Goal: Task Accomplishment & Management: Manage account settings

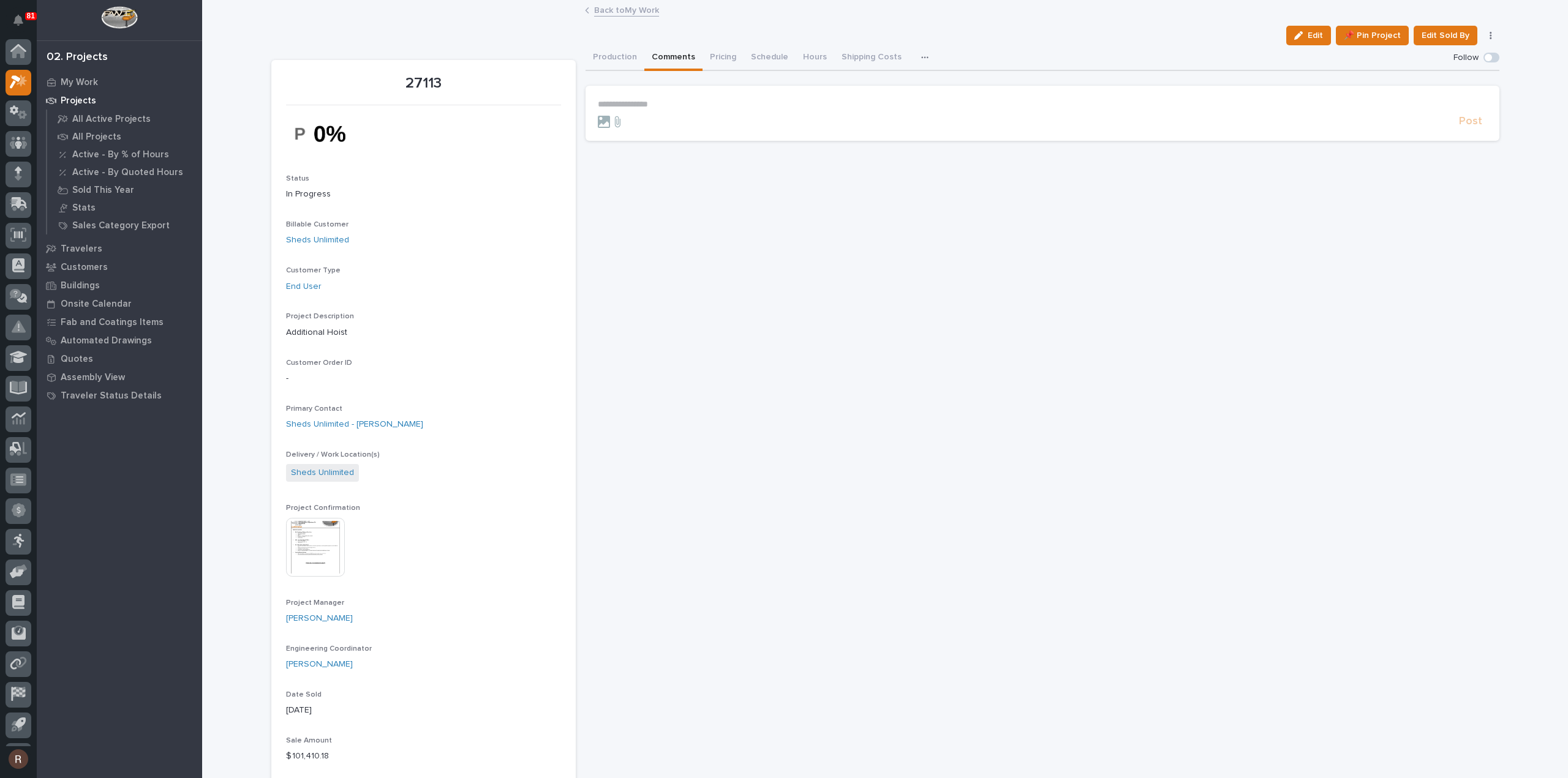
scroll to position [27, 0]
click at [91, 80] on p "My Work" at bounding box center [78, 83] width 37 height 11
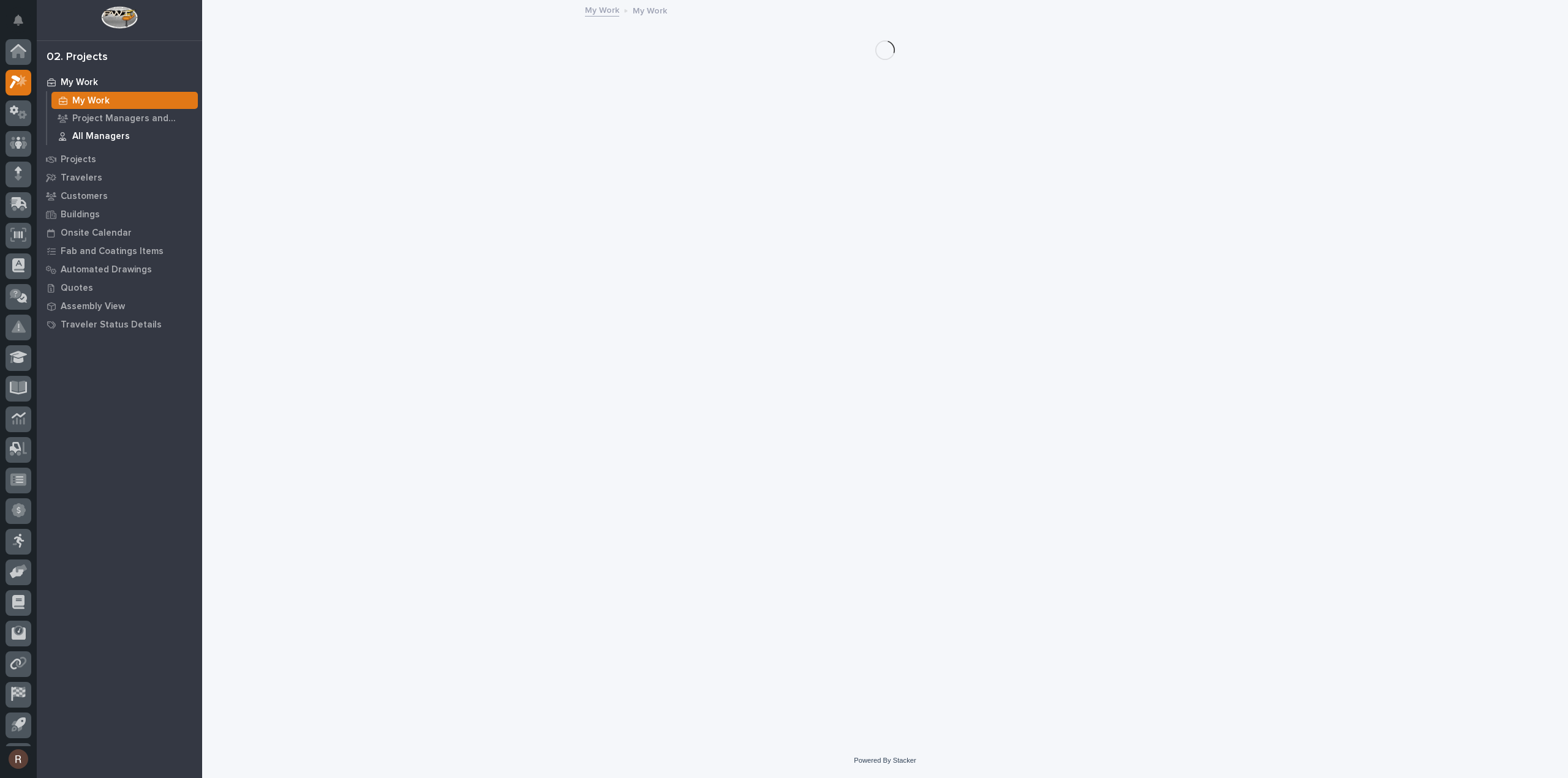
scroll to position [27, 0]
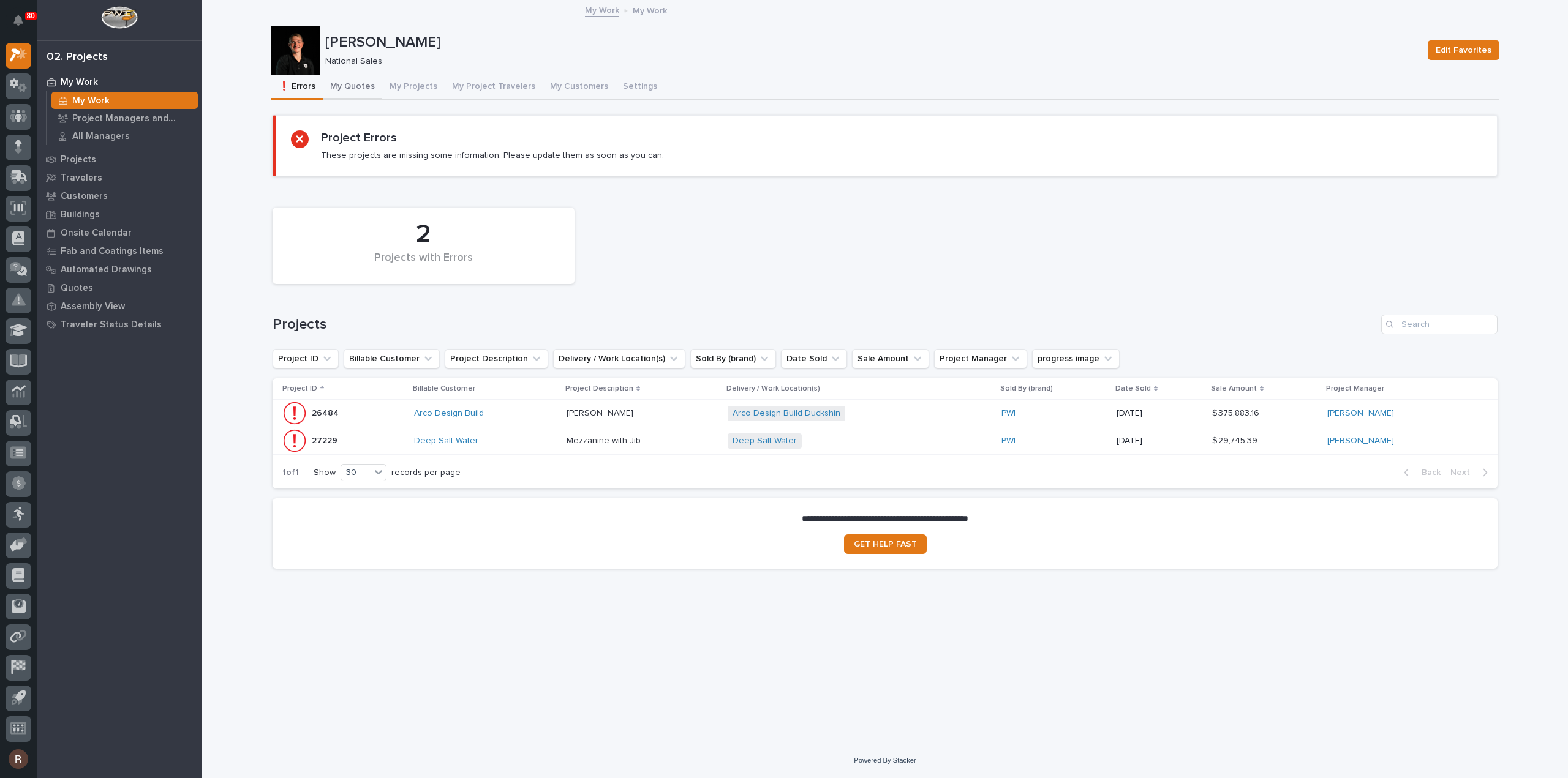
click at [349, 87] on button "My Quotes" at bounding box center [352, 87] width 59 height 26
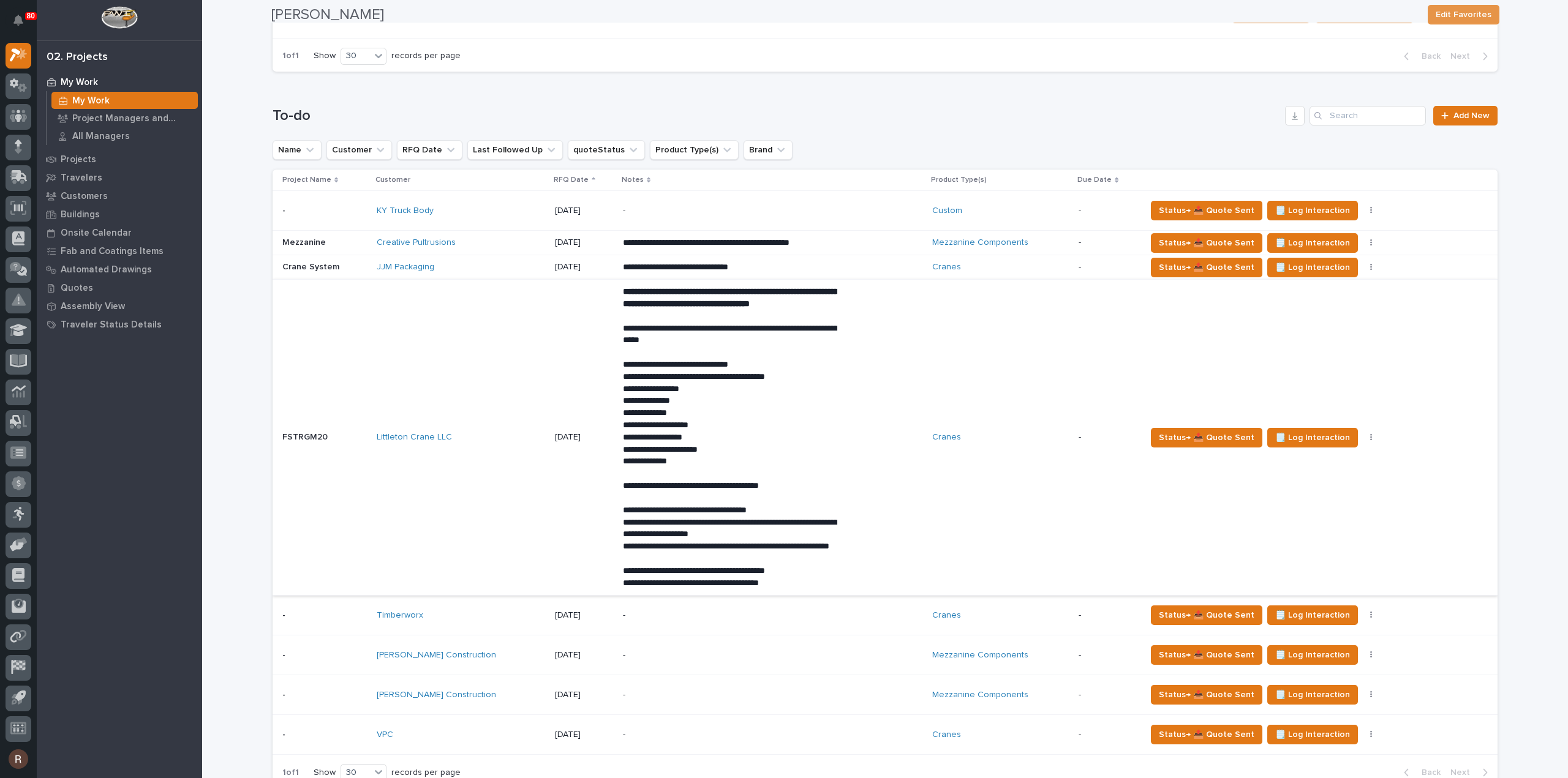
scroll to position [1286, 0]
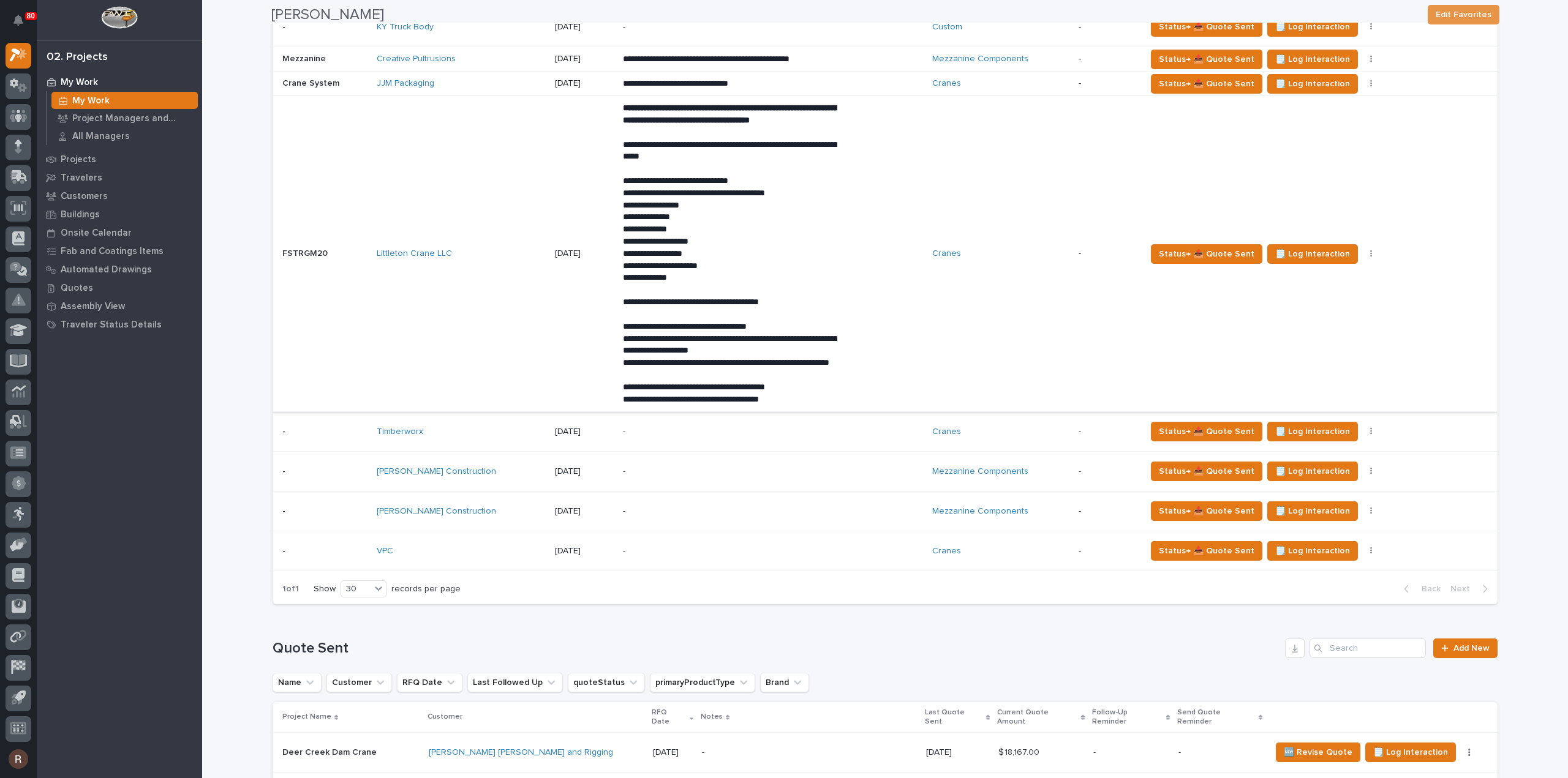
click at [624, 477] on p "-" at bounding box center [730, 472] width 214 height 11
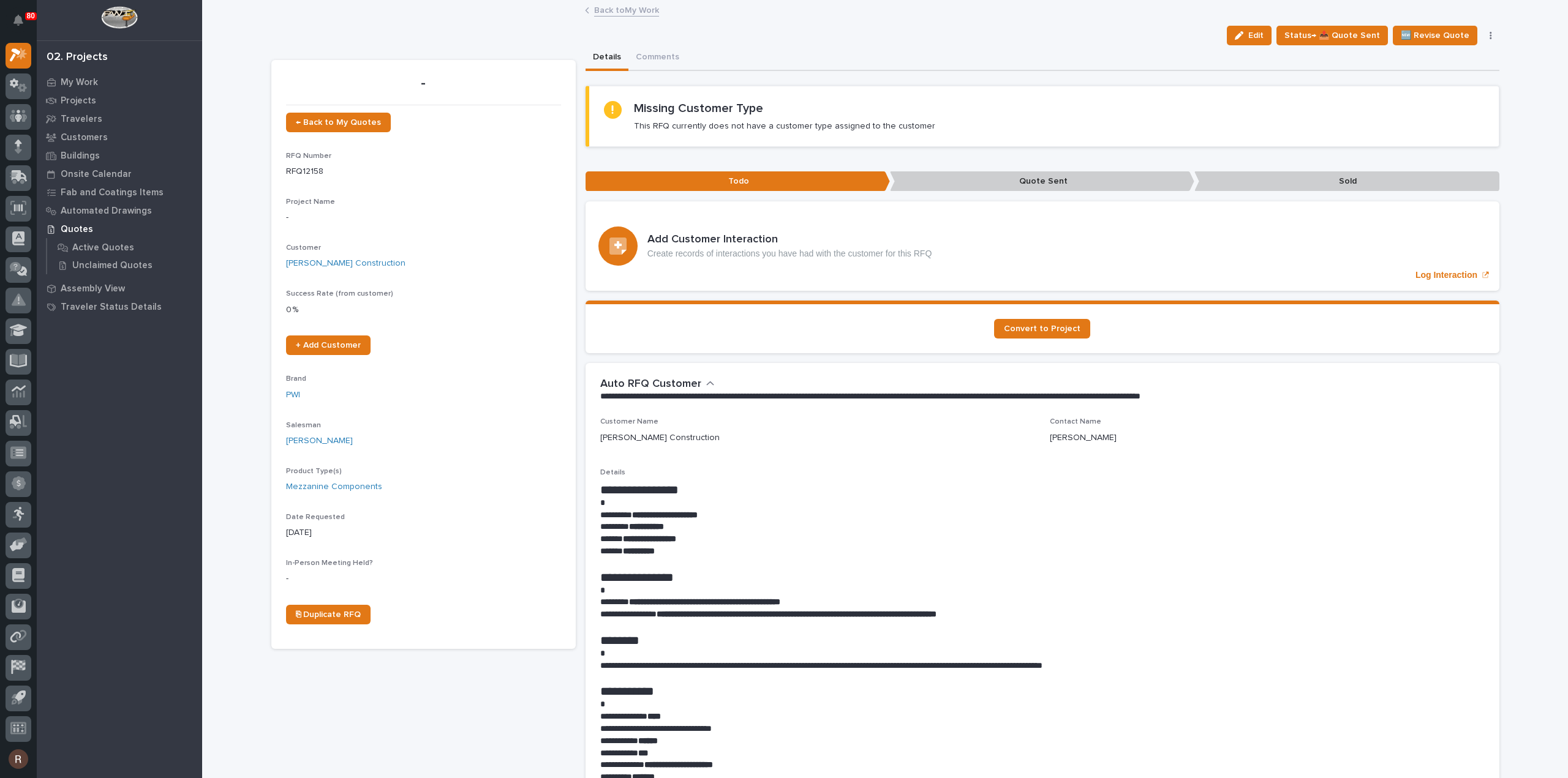
click at [1483, 33] on button "button" at bounding box center [1490, 36] width 17 height 9
click at [793, 12] on div "Back to My Work" at bounding box center [884, 11] width 612 height 17
click at [614, 8] on link "Back to My Work" at bounding box center [626, 10] width 65 height 14
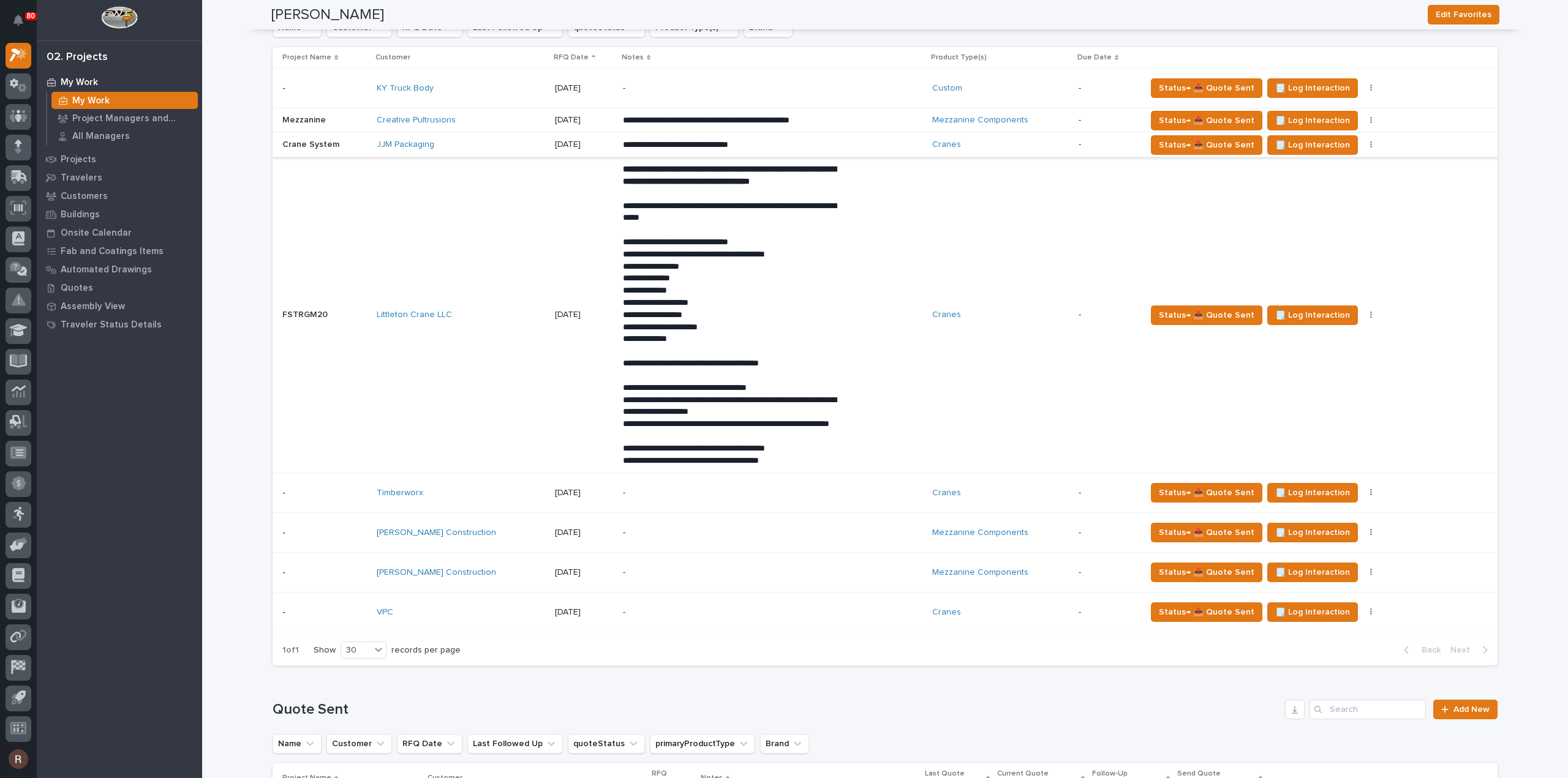
scroll to position [1408, 0]
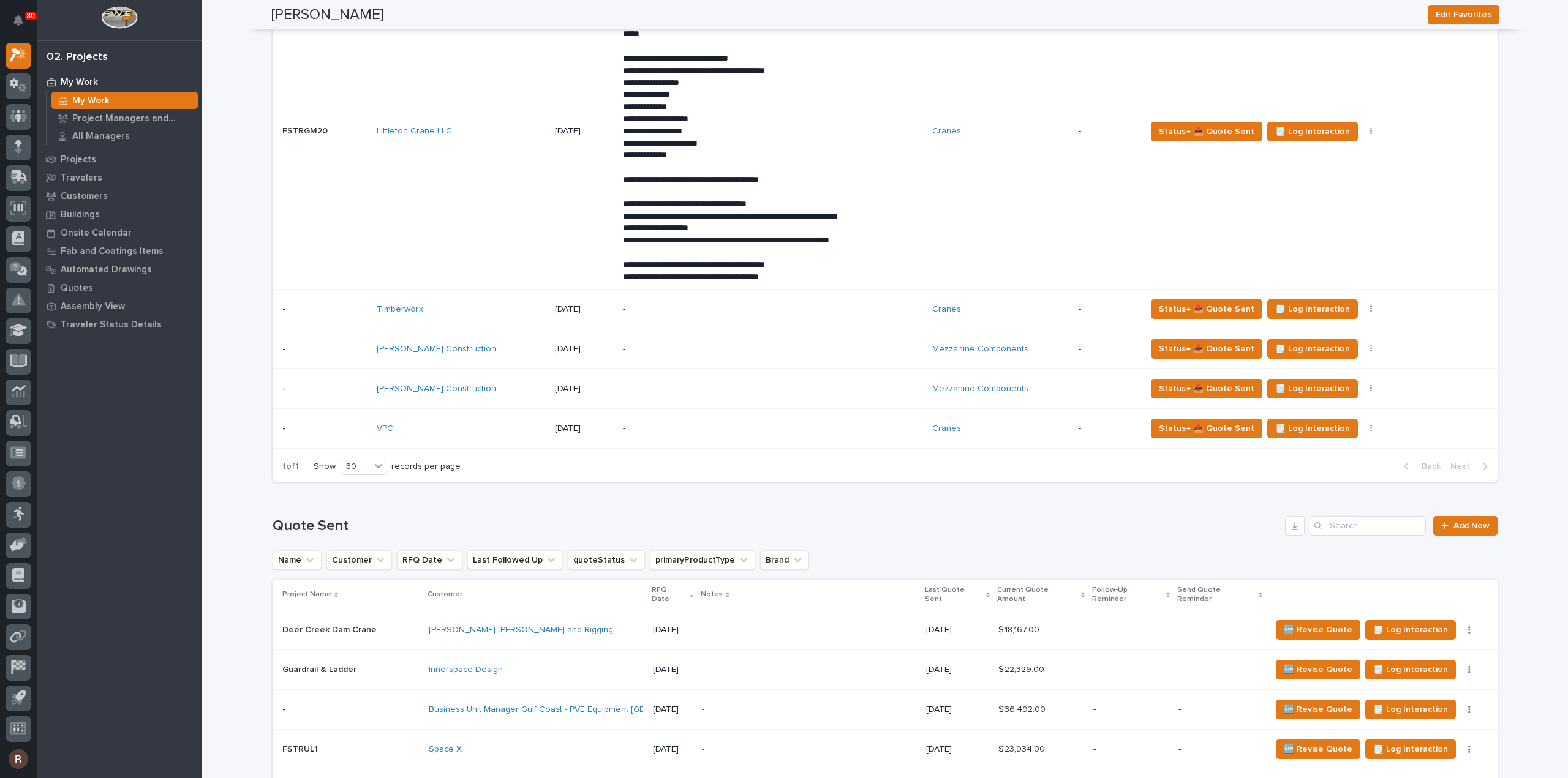
click at [488, 394] on div "[PERSON_NAME] Construction" at bounding box center [460, 389] width 168 height 11
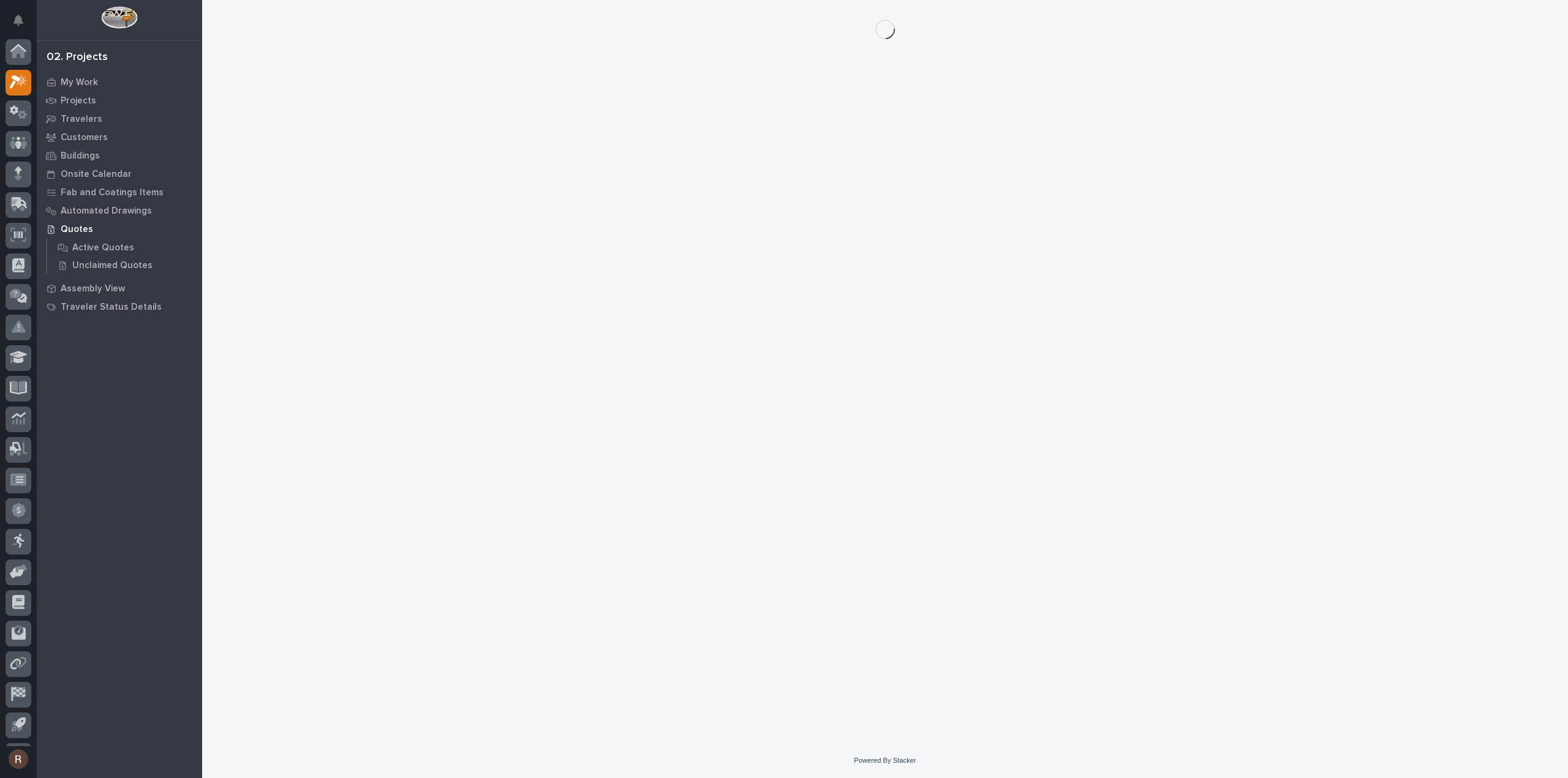
scroll to position [27, 0]
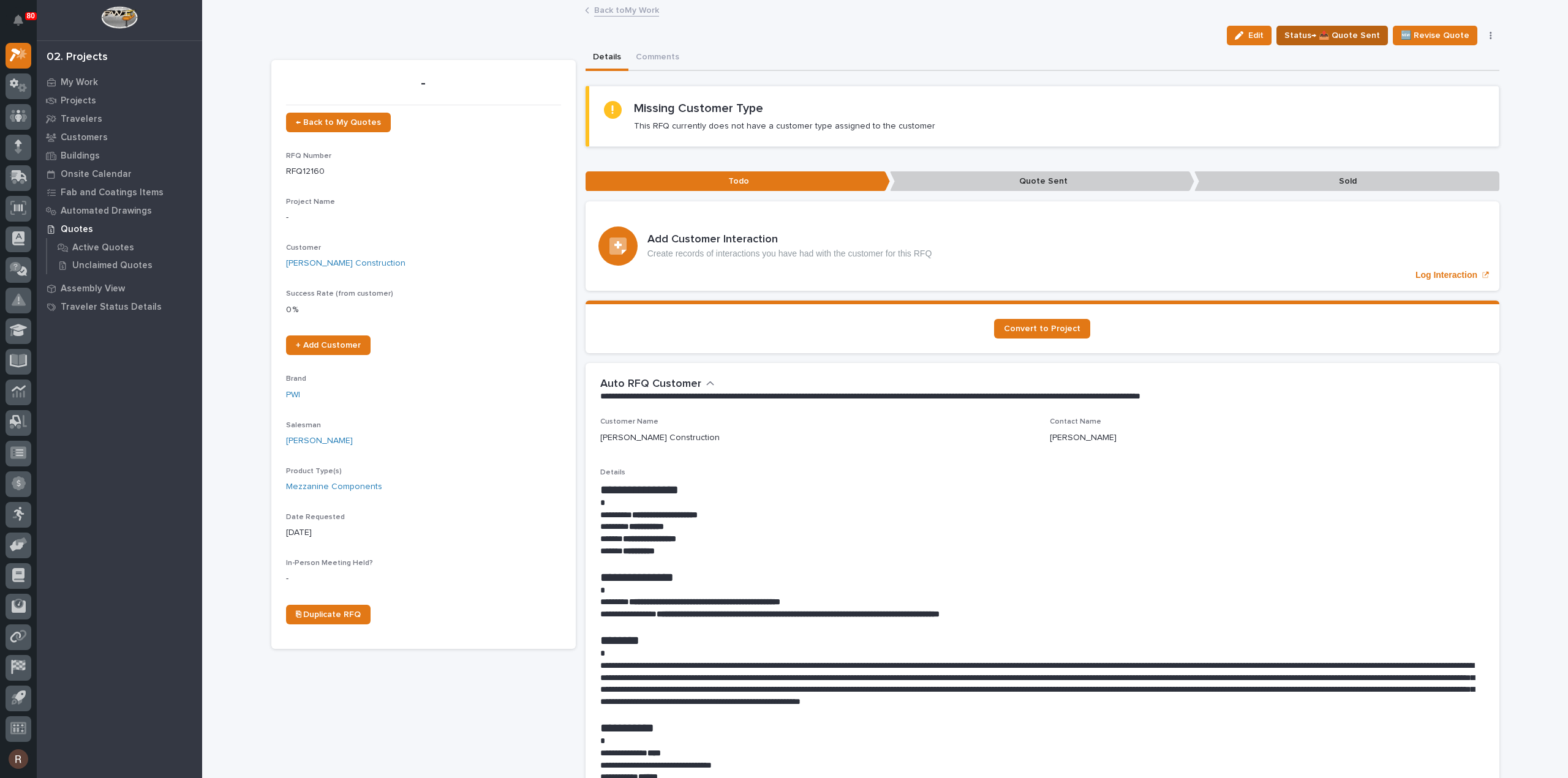
click at [1332, 38] on span "Status→ 📤 Quote Sent" at bounding box center [1332, 35] width 95 height 14
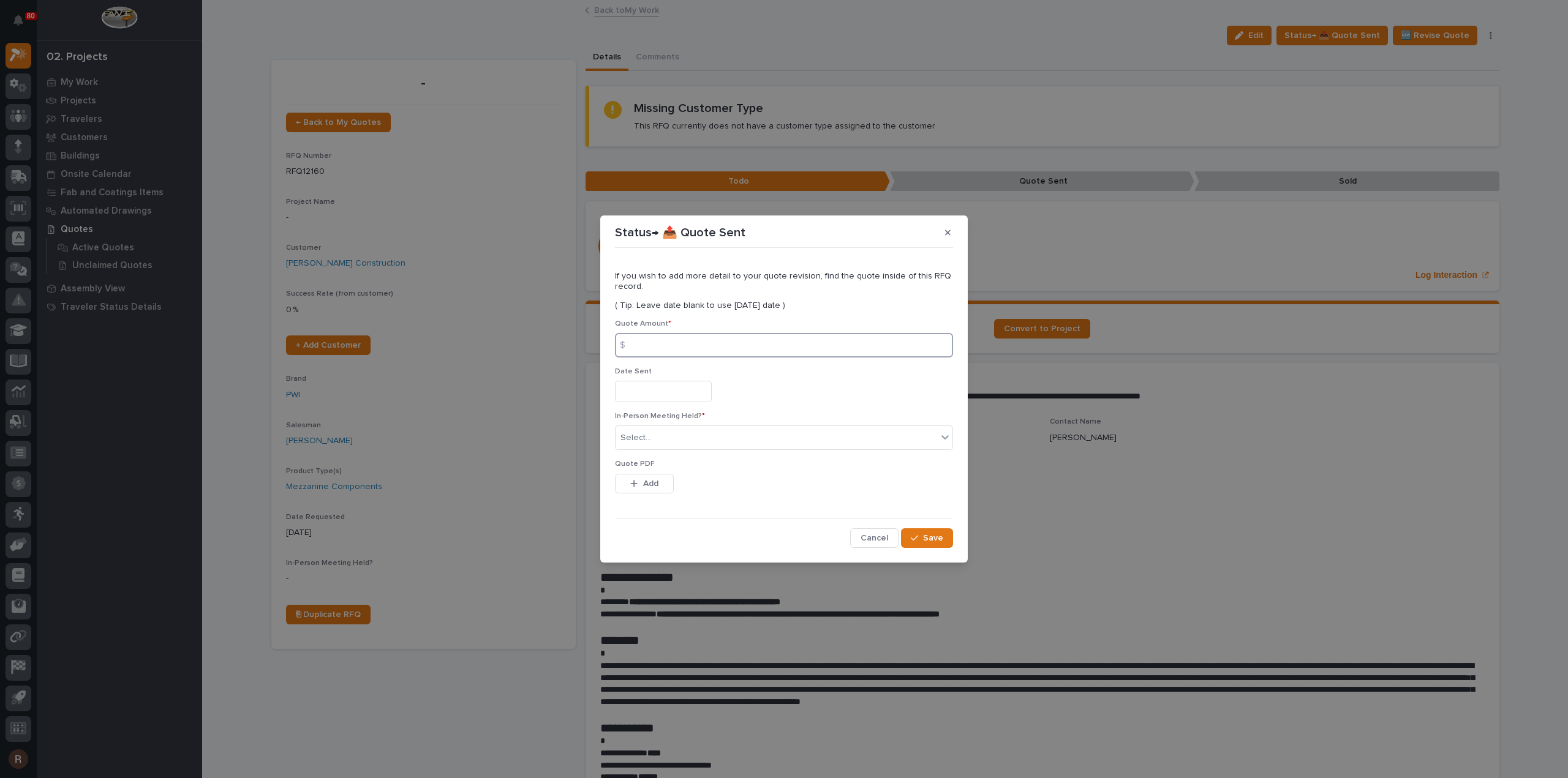
click at [670, 336] on input at bounding box center [784, 345] width 338 height 24
type input "151302"
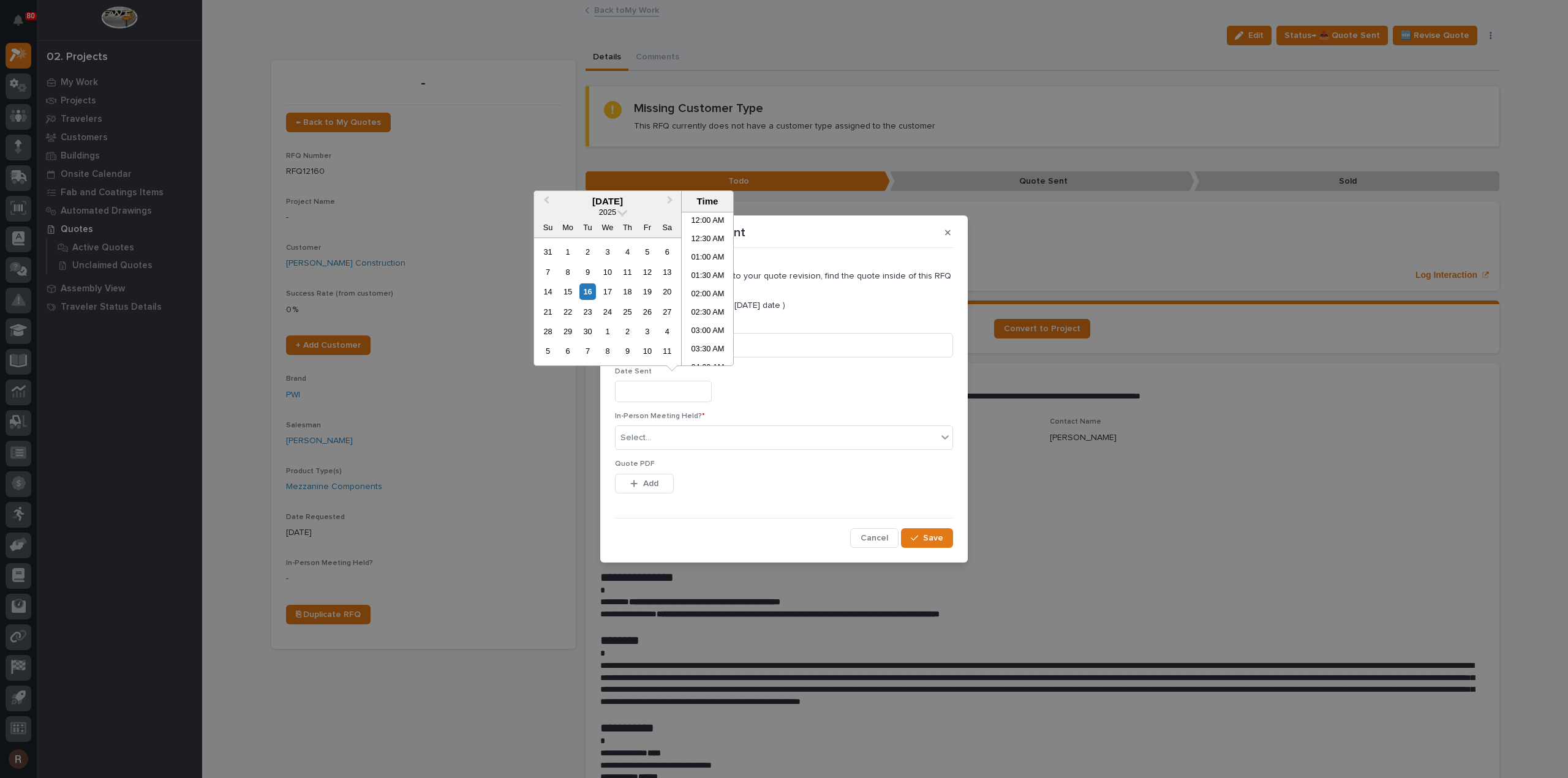
click at [668, 385] on input "text" at bounding box center [663, 392] width 96 height 22
click at [585, 292] on div "16" at bounding box center [587, 292] width 16 height 16
type input "**********"
click at [668, 437] on div "Select..." at bounding box center [775, 438] width 322 height 20
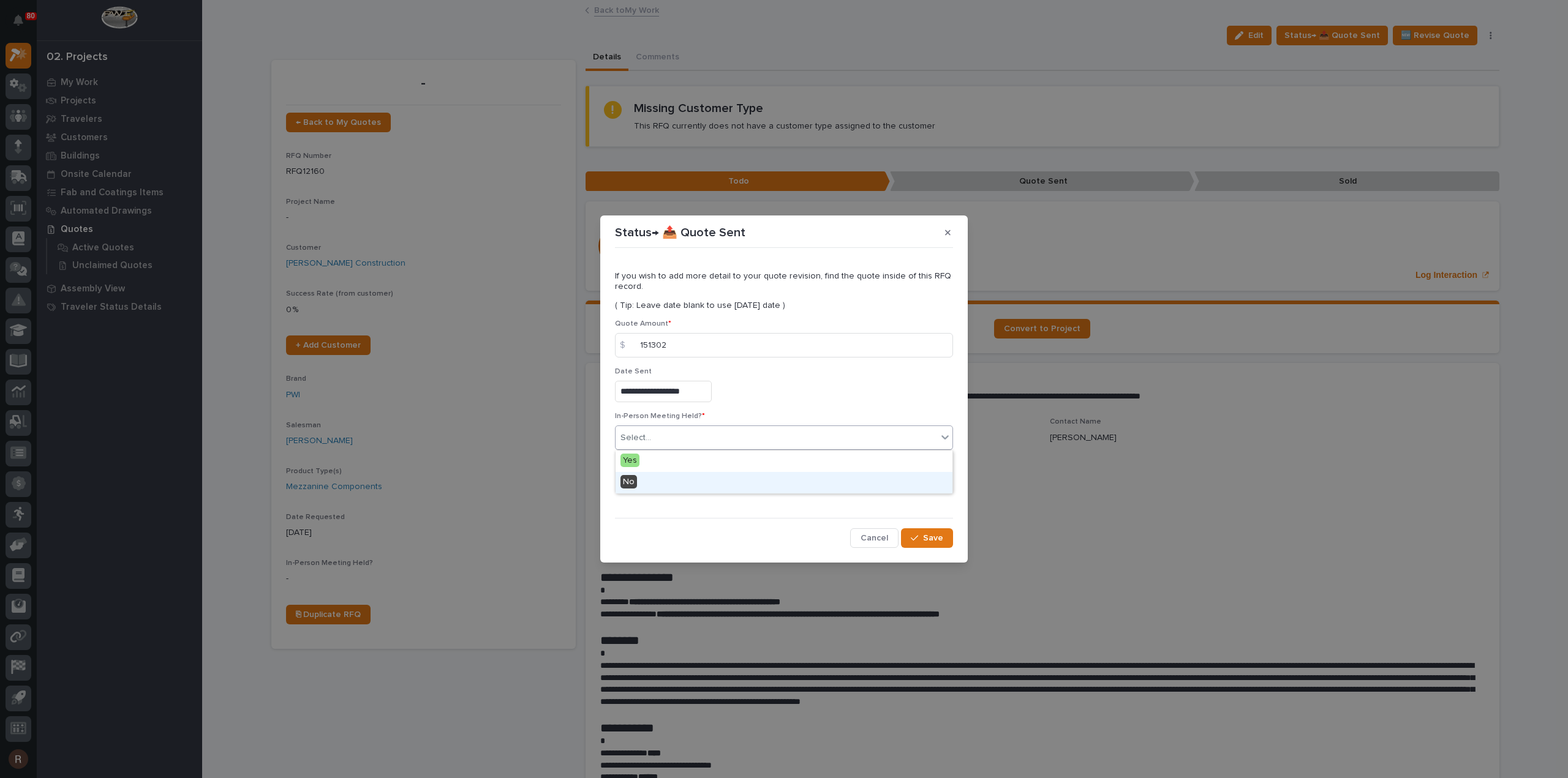
click at [636, 479] on div "No" at bounding box center [784, 483] width 337 height 22
click at [638, 479] on div "button" at bounding box center [637, 484] width 13 height 9
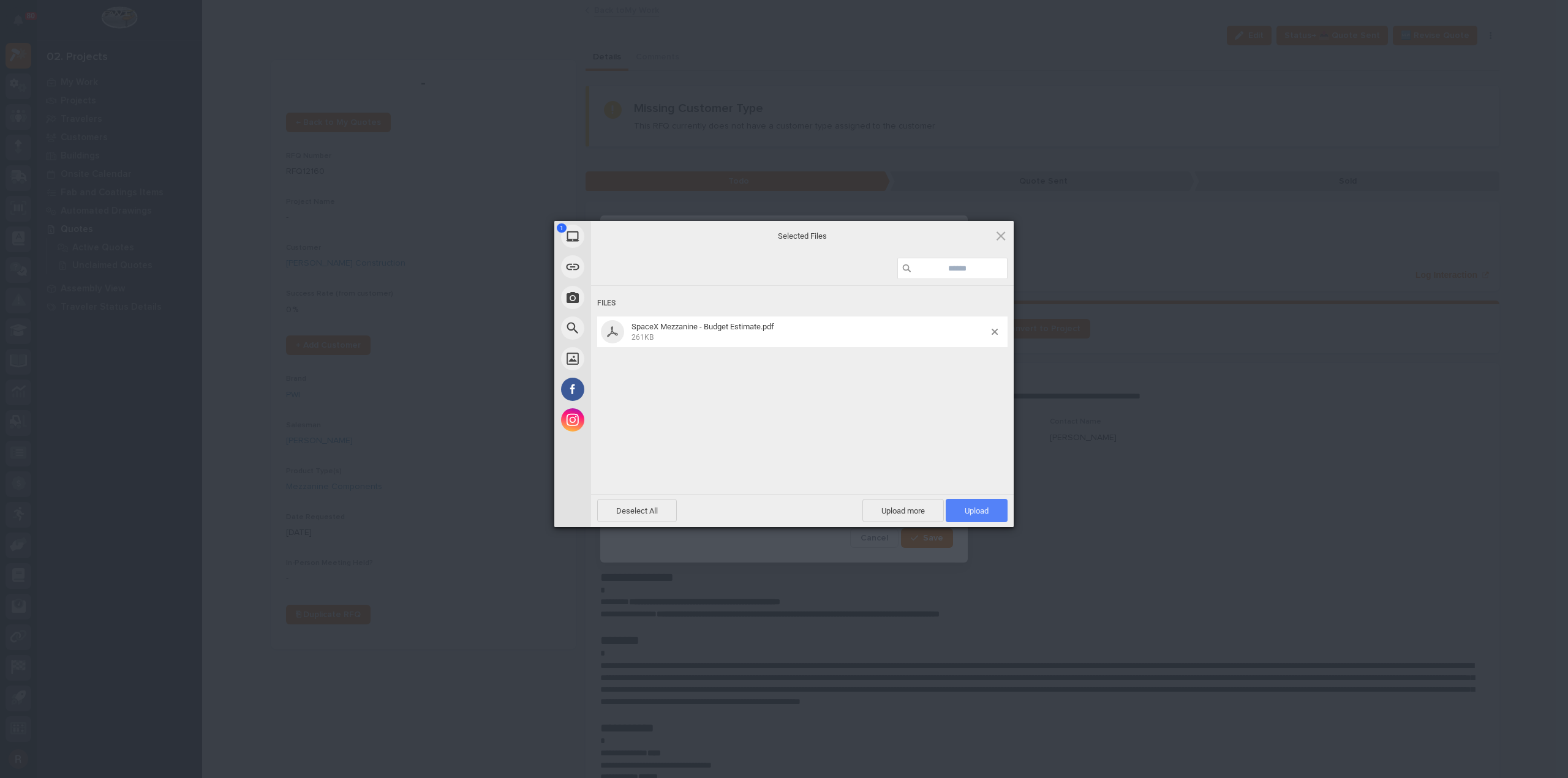
click at [965, 506] on span "Upload 1" at bounding box center [976, 511] width 24 height 9
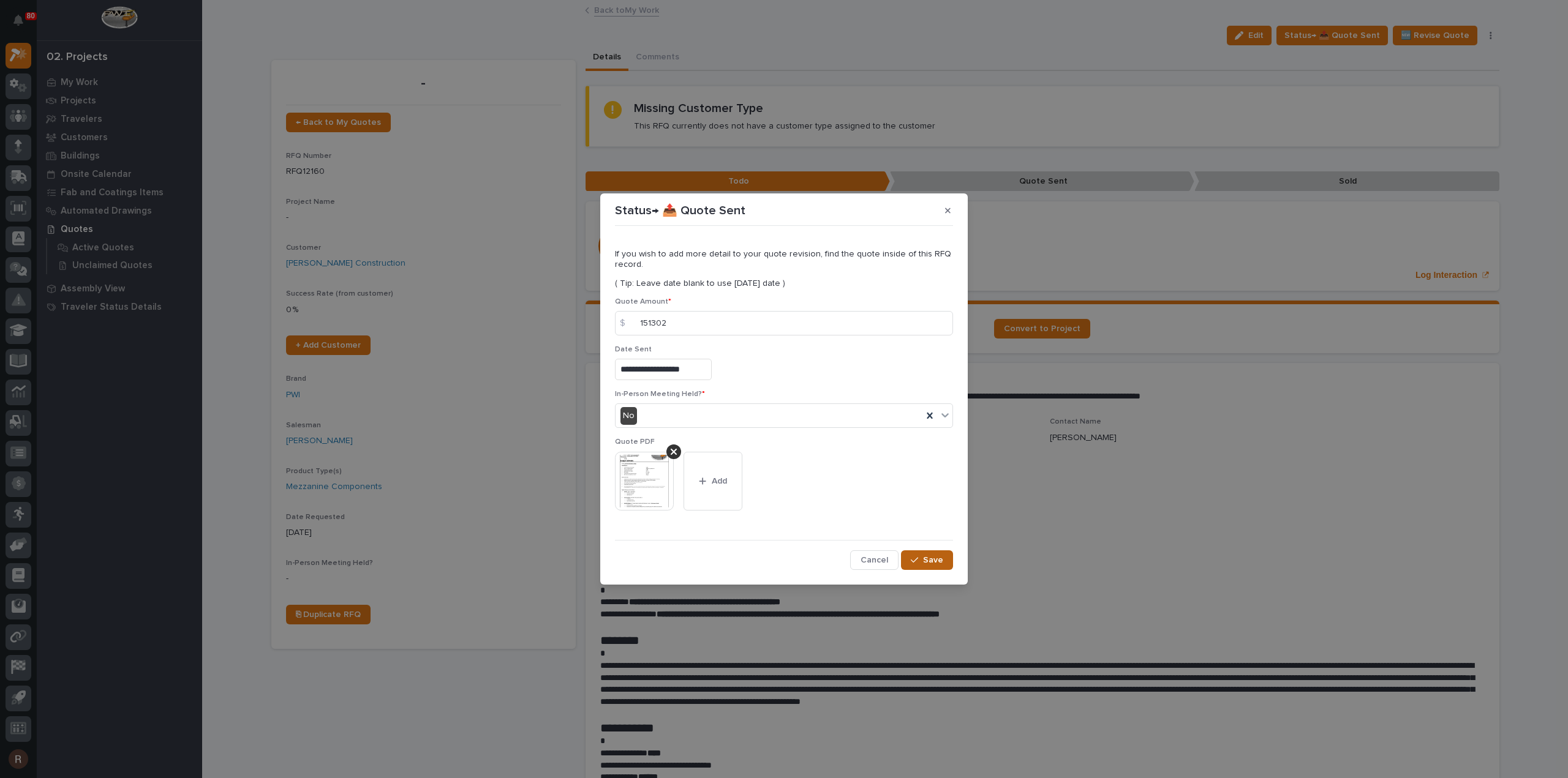
click at [926, 558] on span "Save" at bounding box center [933, 560] width 20 height 11
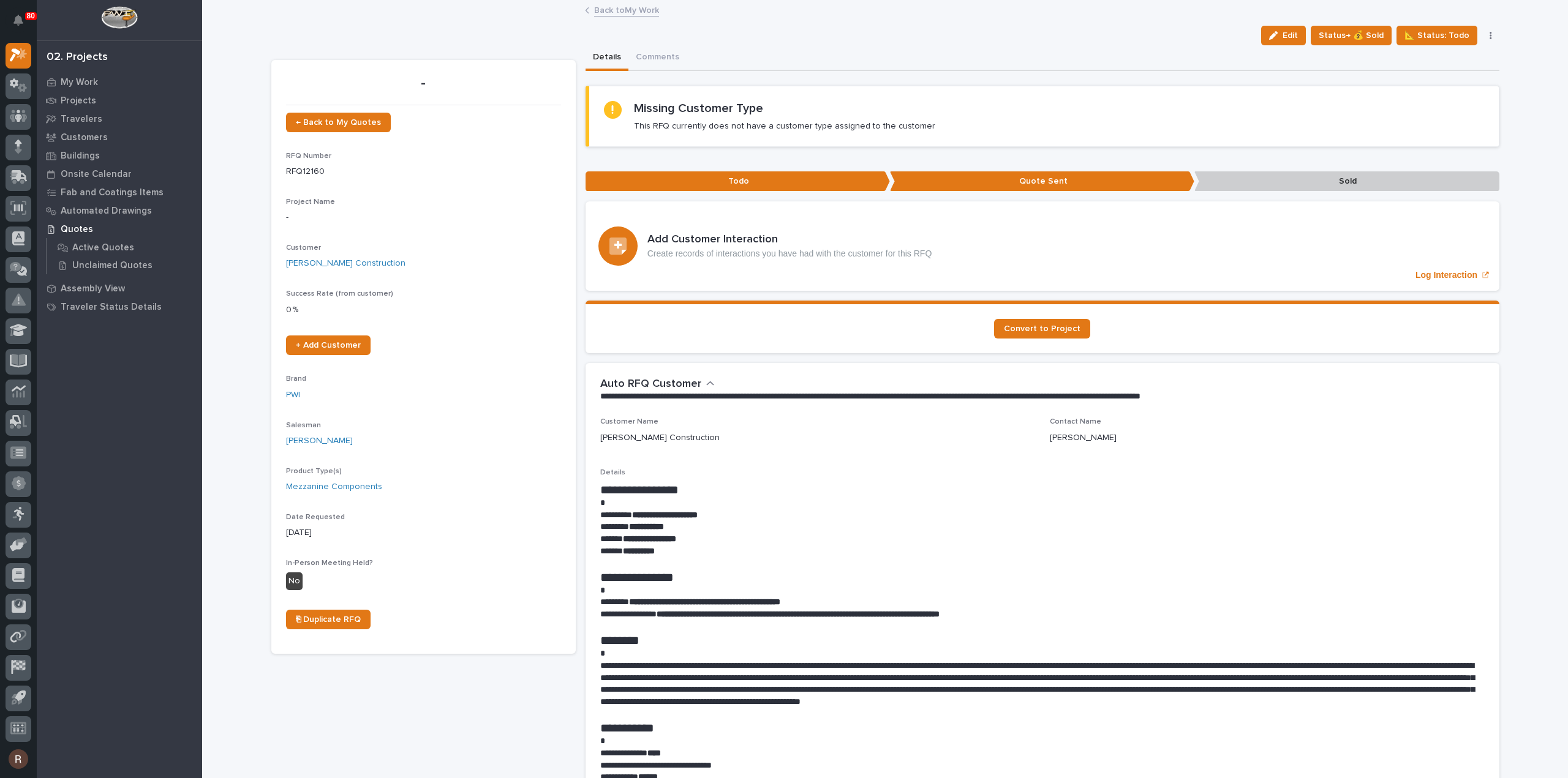
click at [621, 11] on link "Back to My Work" at bounding box center [626, 10] width 65 height 14
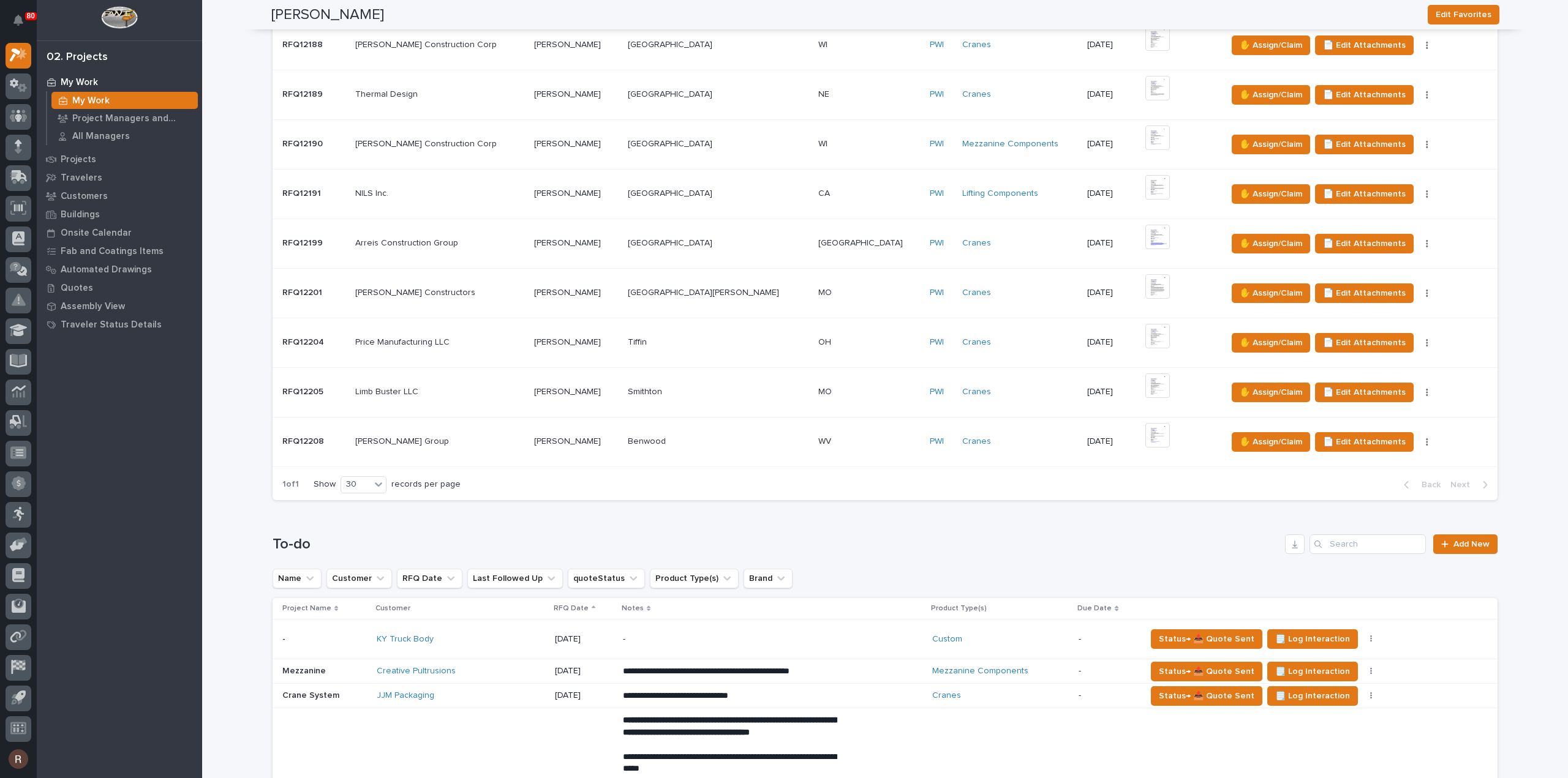
scroll to position [1225, 0]
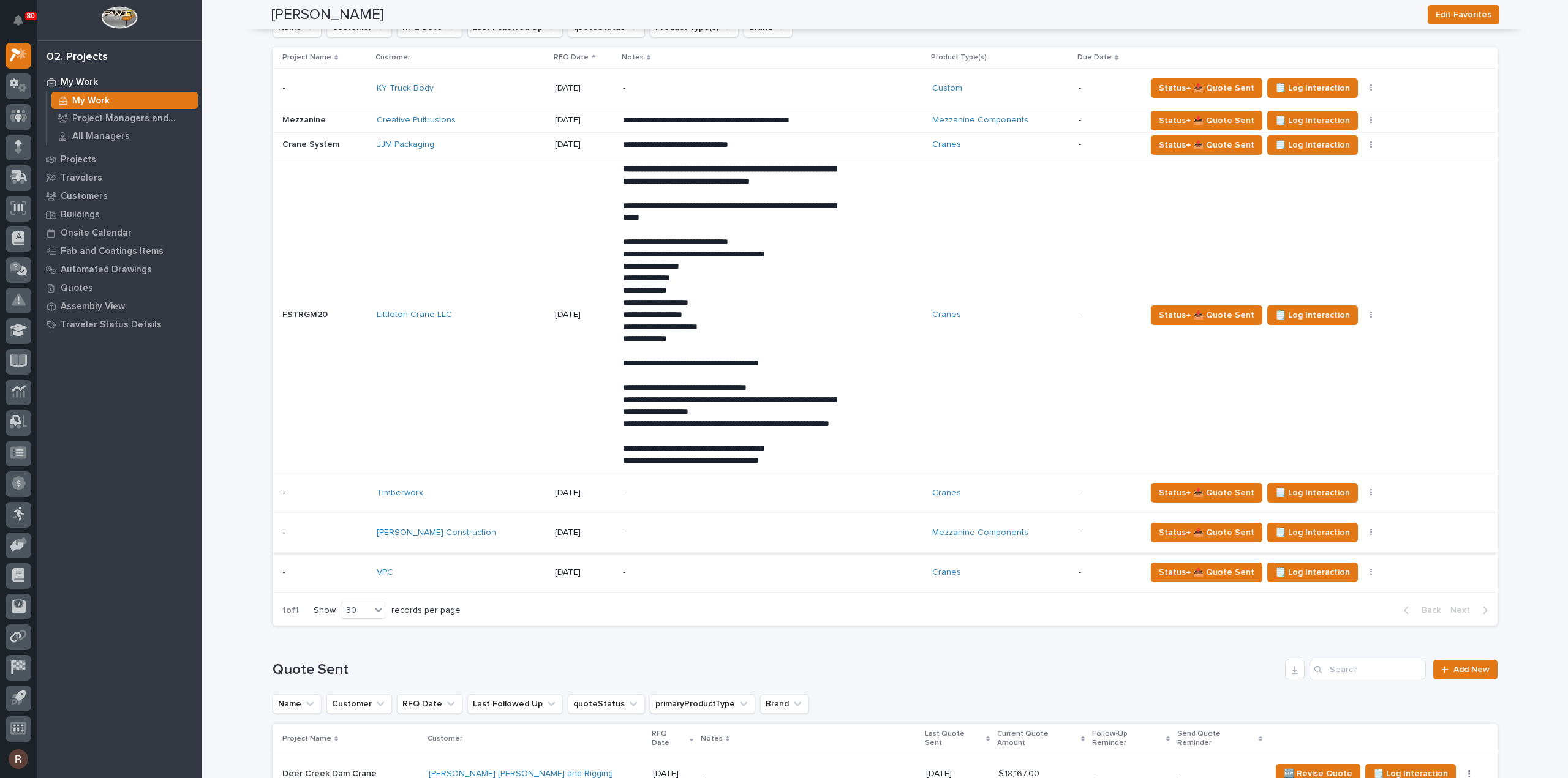
click at [1363, 537] on button "button" at bounding box center [1371, 533] width 17 height 9
click at [1277, 602] on span "Status→ ⏳ Inactive" at bounding box center [1290, 608] width 75 height 14
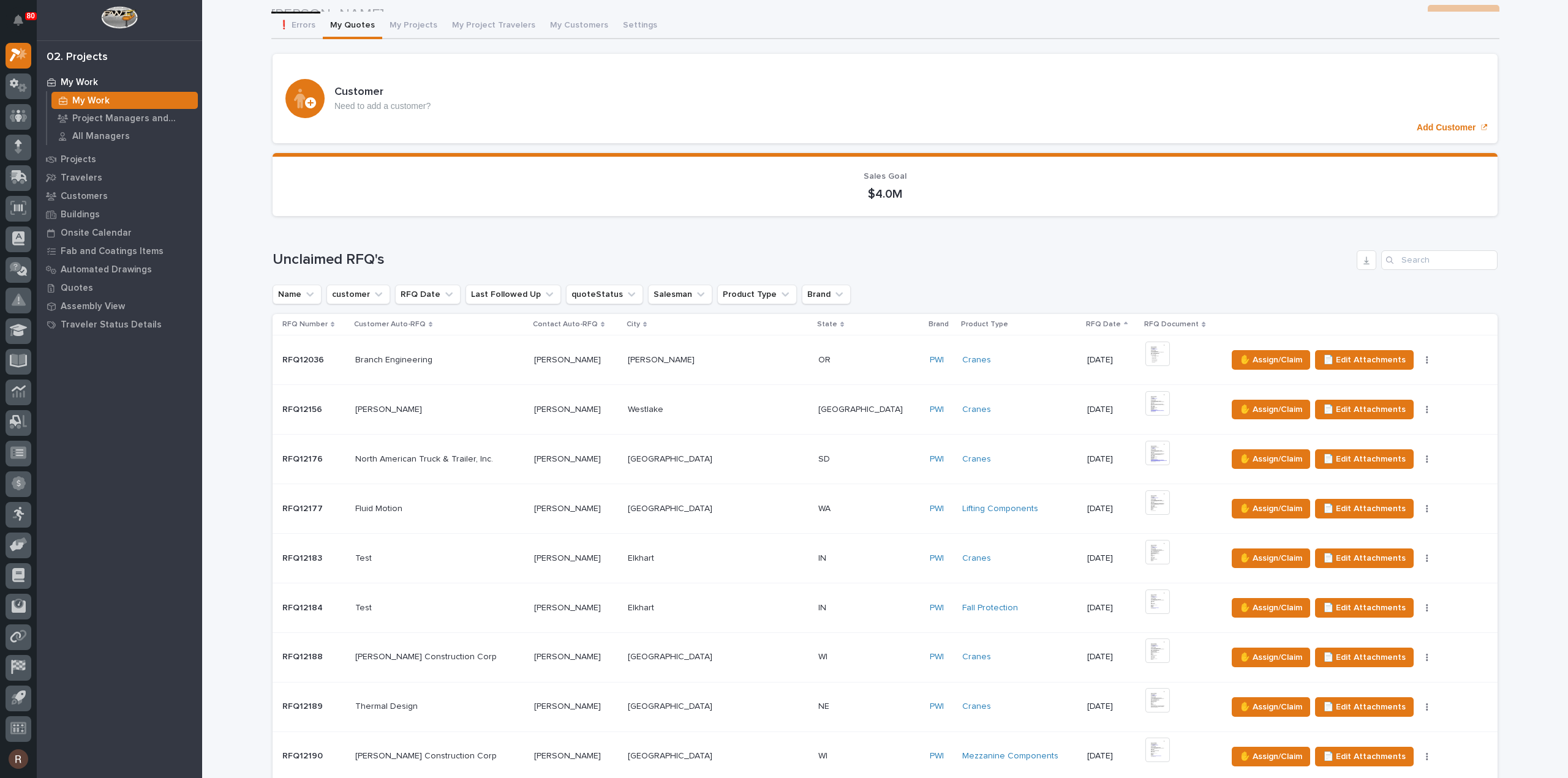
scroll to position [0, 0]
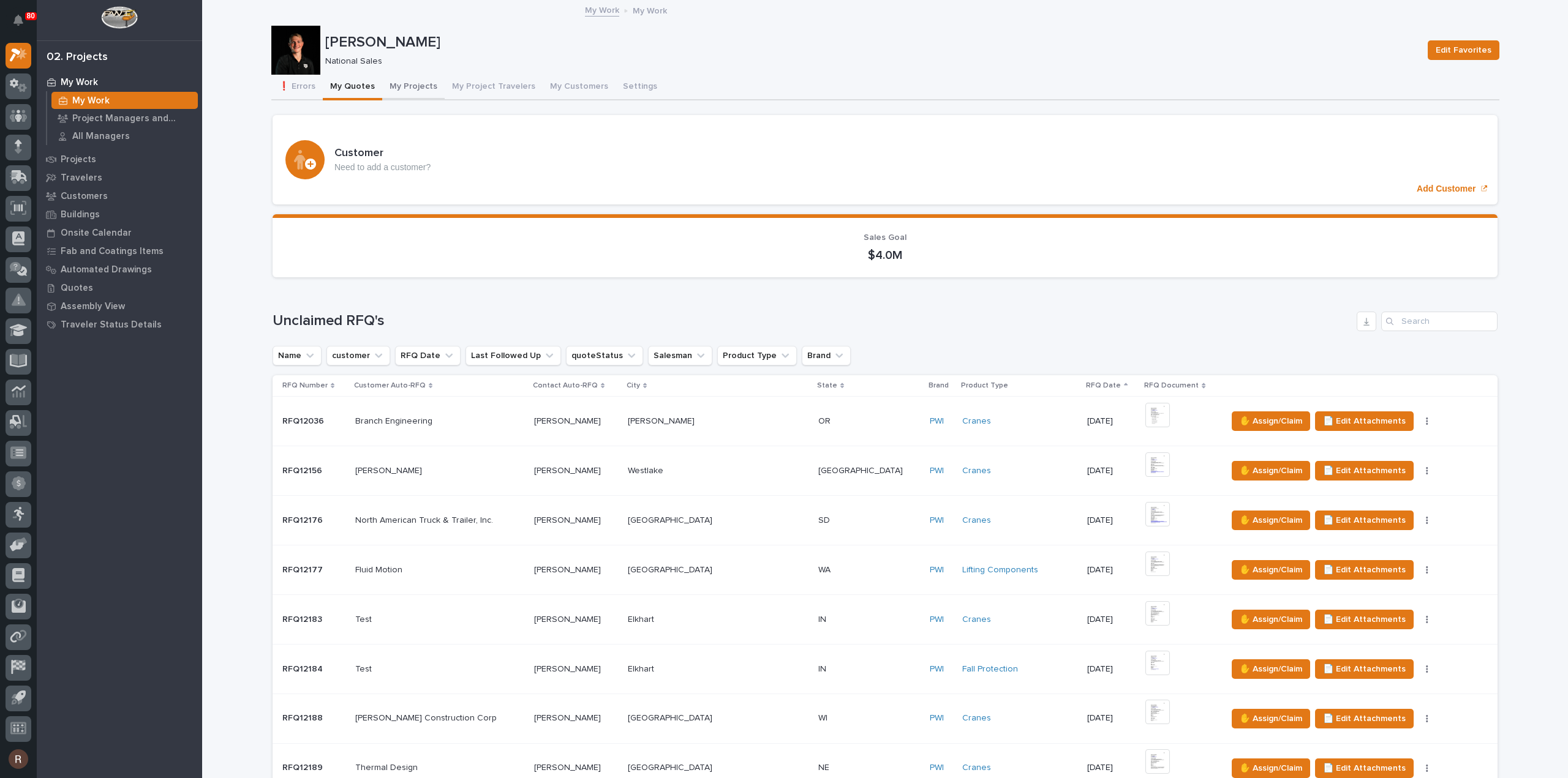
click at [397, 86] on button "My Projects" at bounding box center [412, 87] width 62 height 26
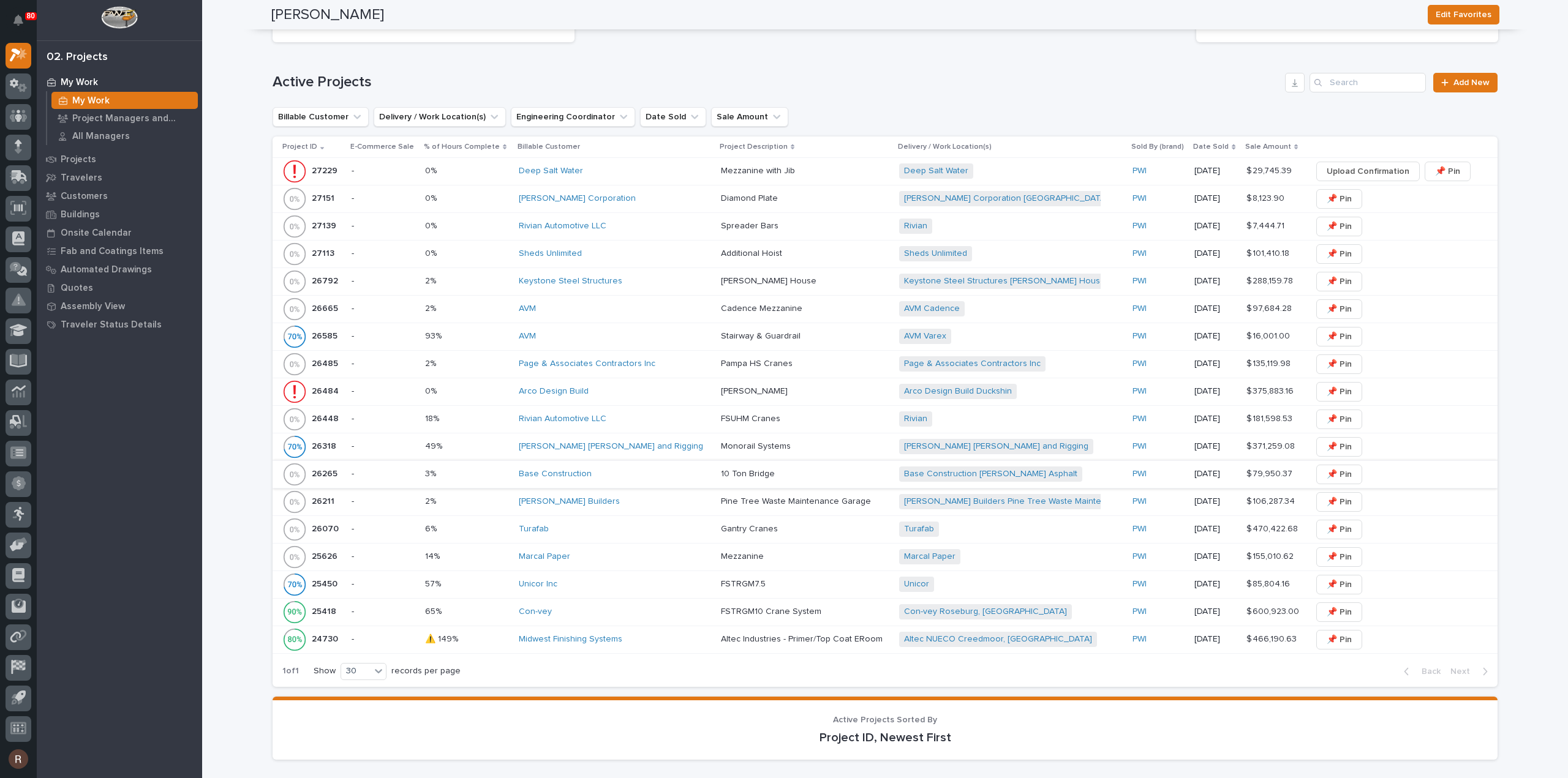
scroll to position [612, 0]
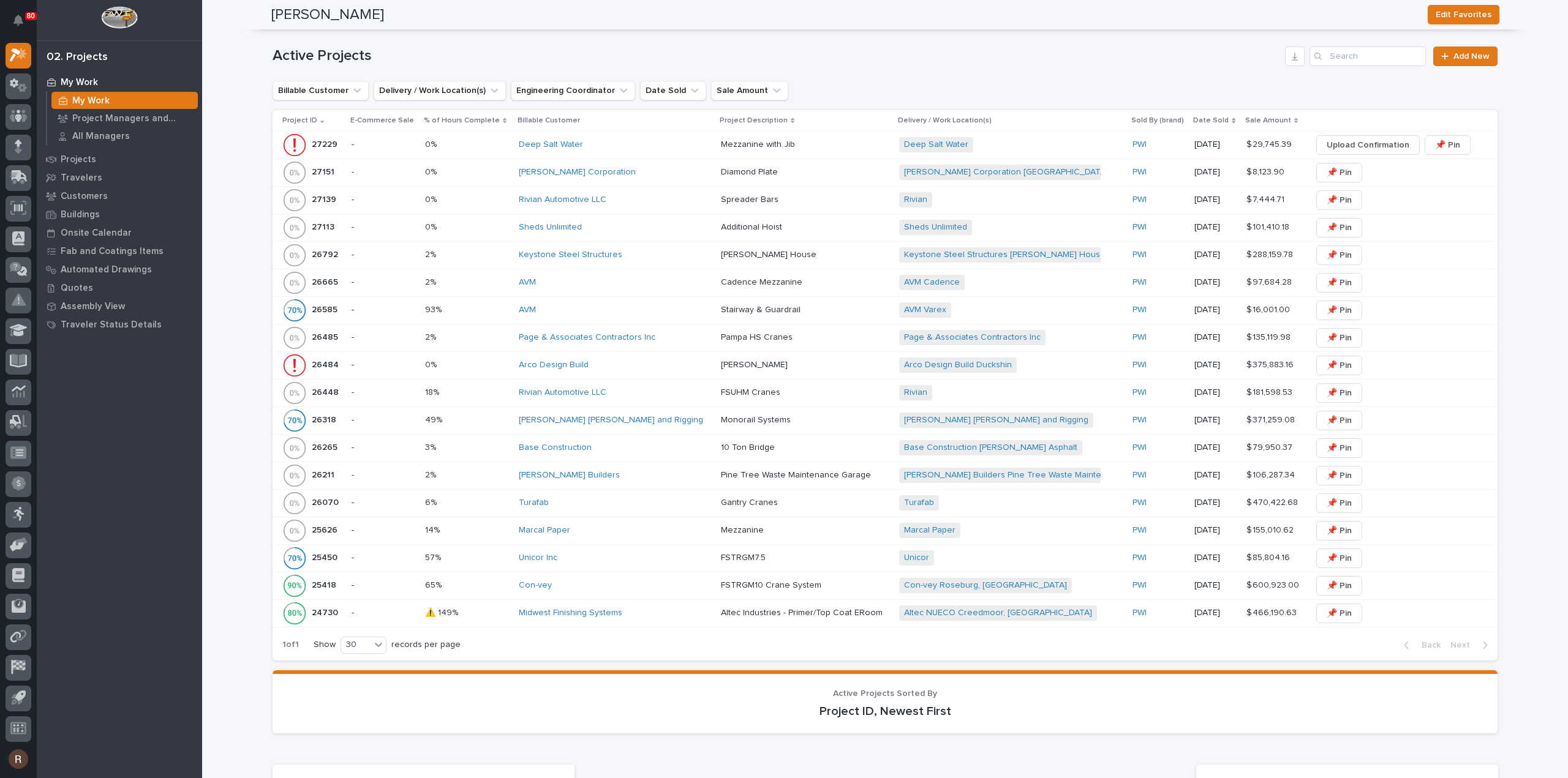
click at [629, 149] on div "Deep Salt Water" at bounding box center [614, 145] width 192 height 11
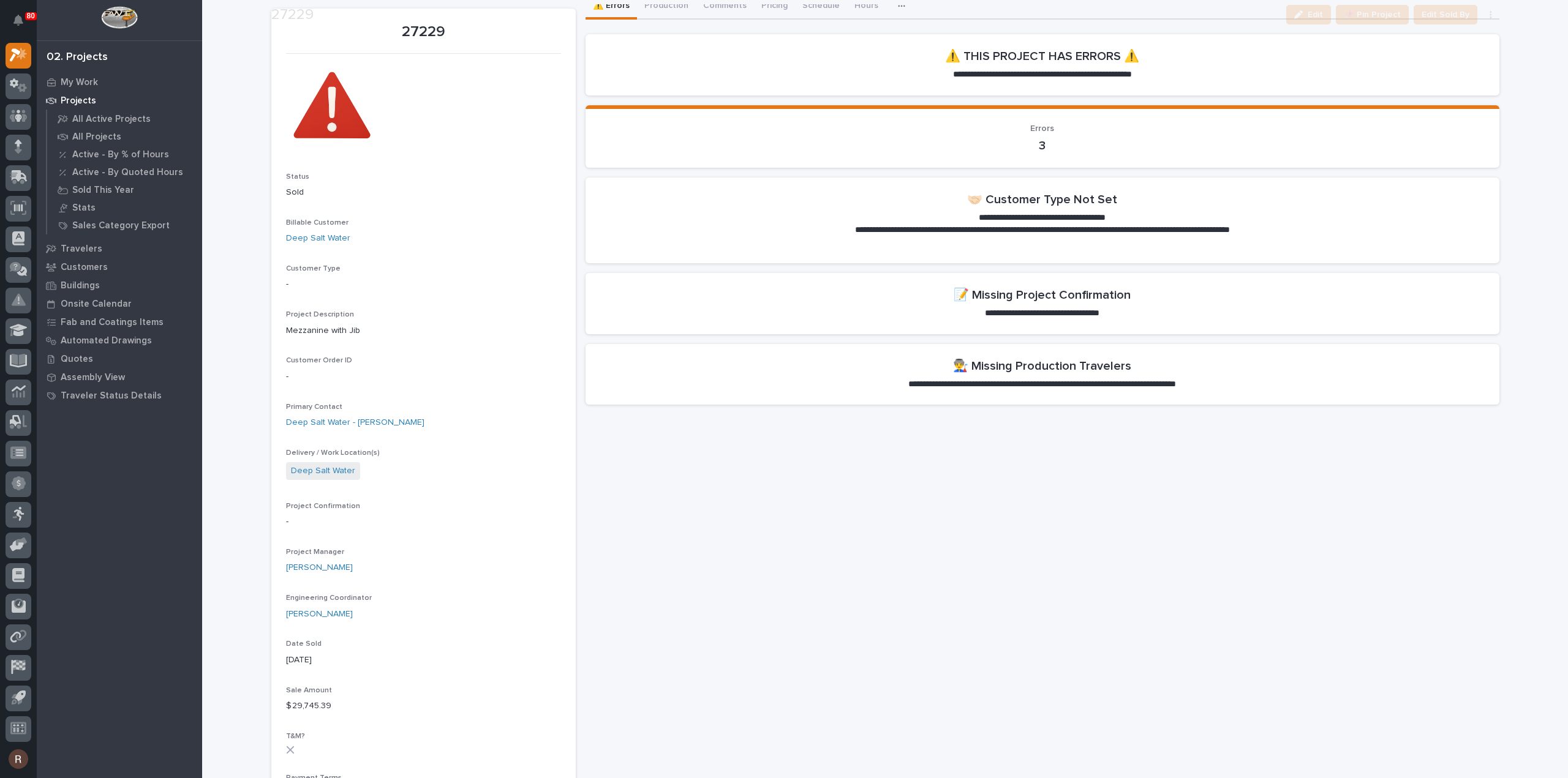
scroll to position [122, 0]
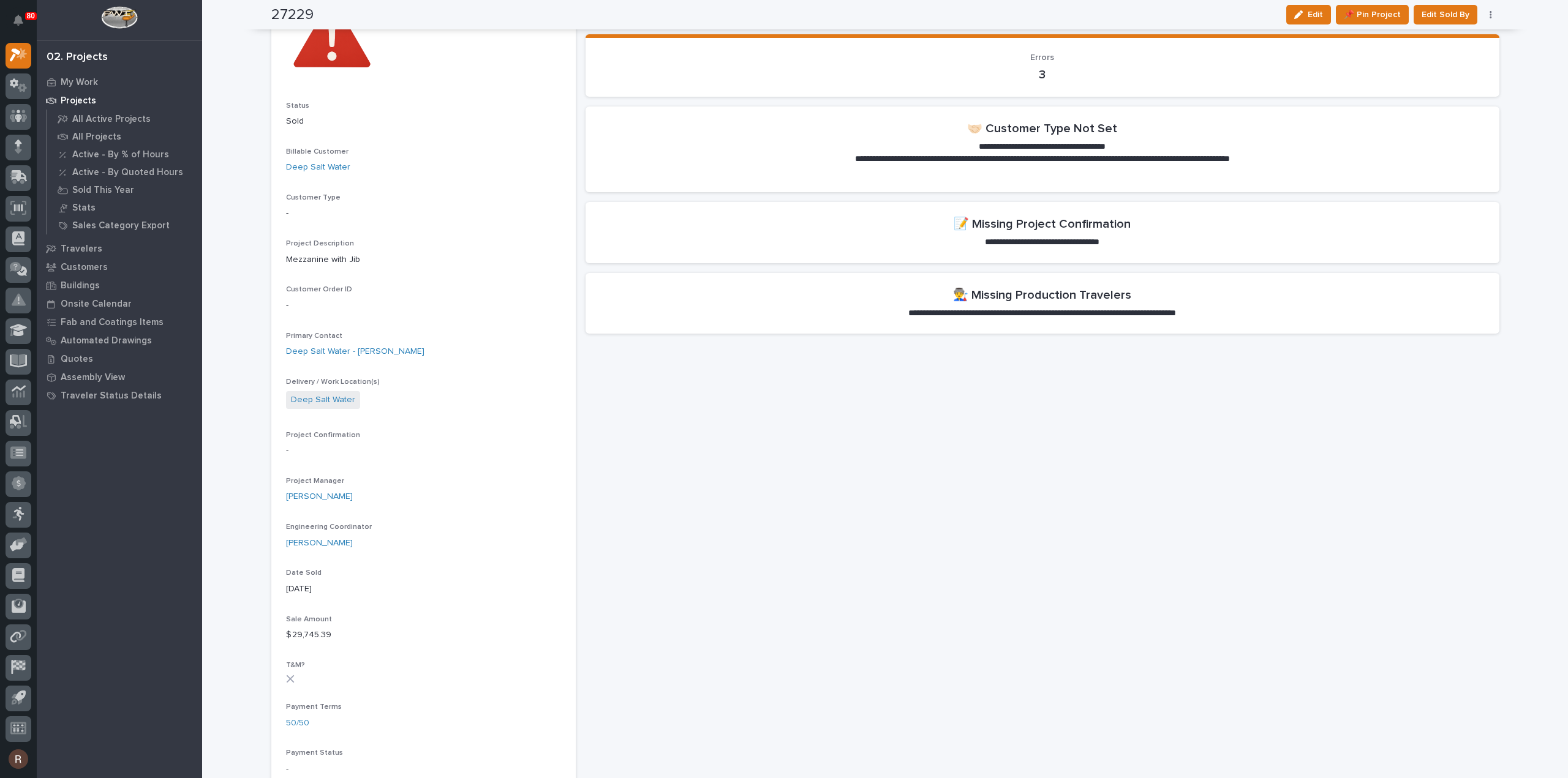
click at [1309, 9] on span "Edit" at bounding box center [1315, 14] width 15 height 11
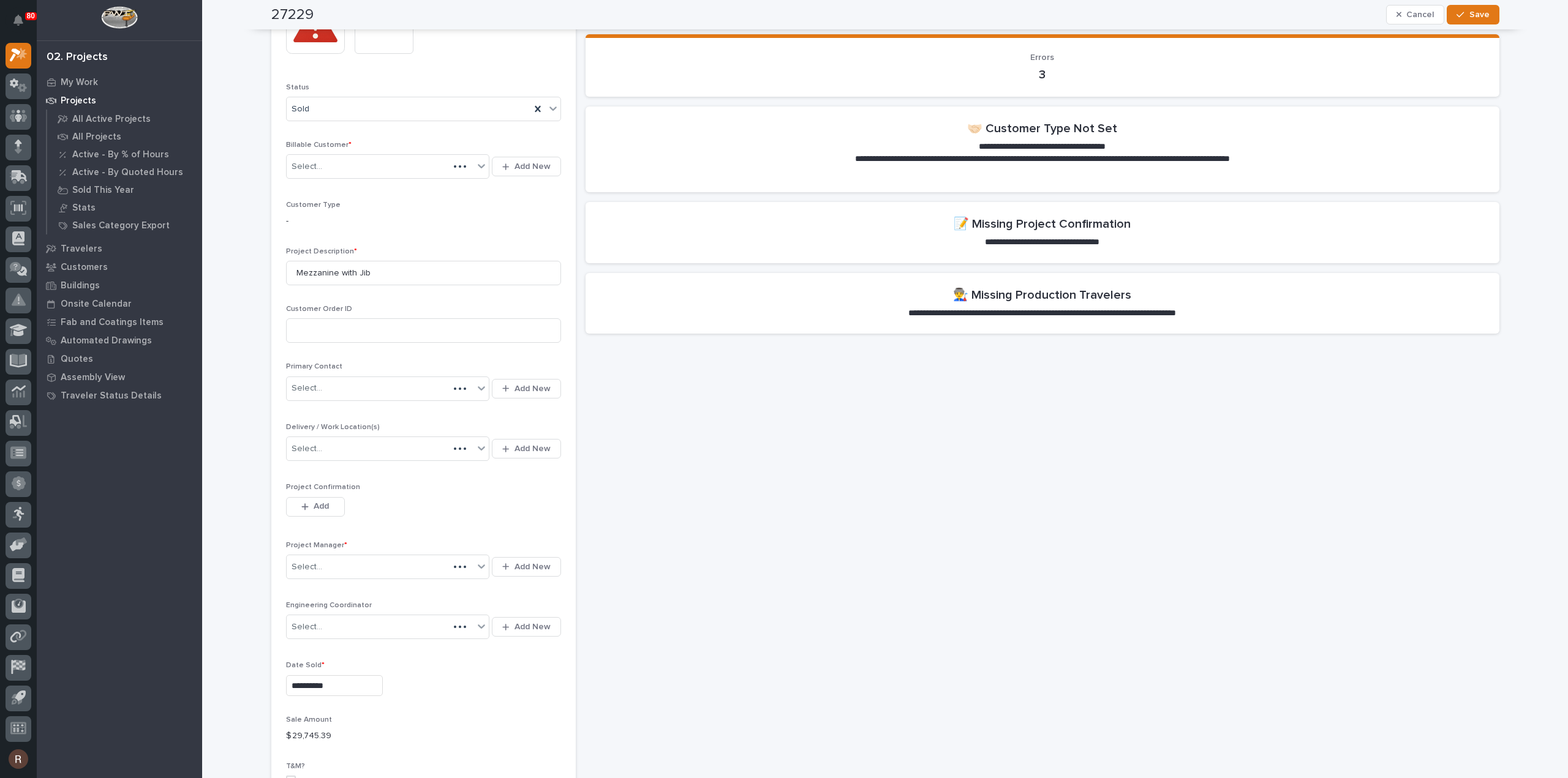
scroll to position [207, 0]
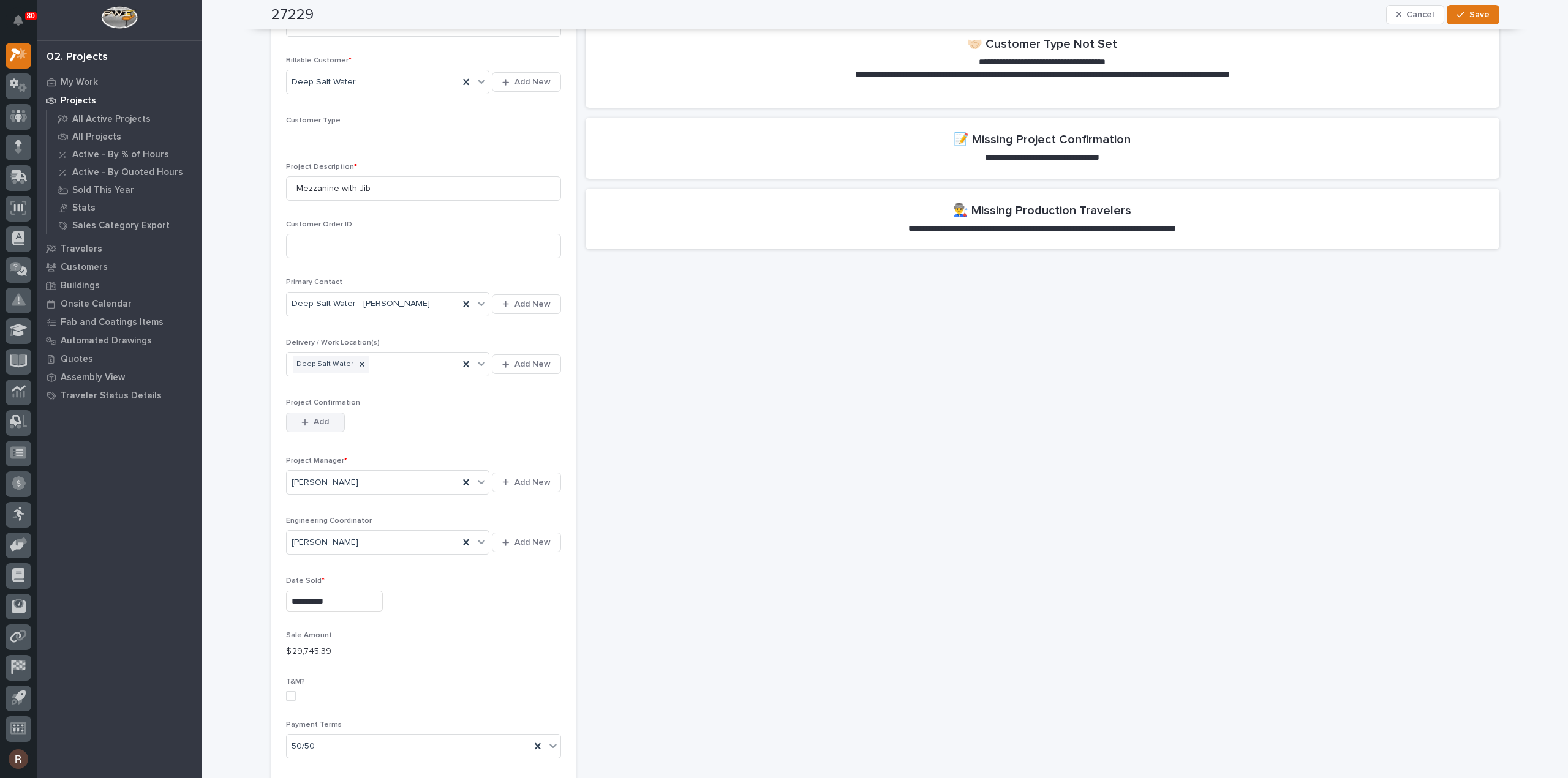
click at [322, 418] on span "Add" at bounding box center [321, 421] width 15 height 11
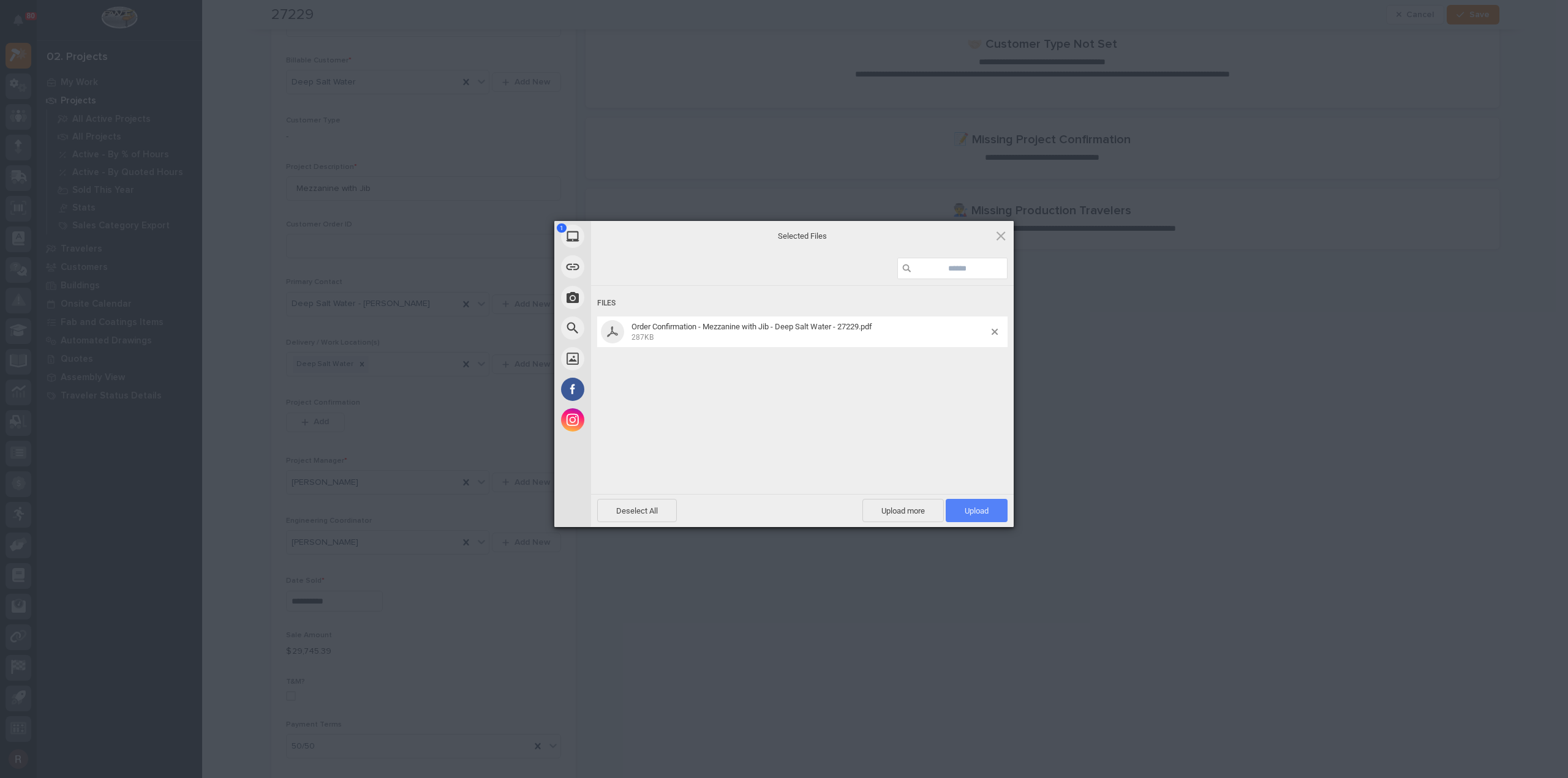
click at [965, 512] on span "Upload 1" at bounding box center [976, 511] width 24 height 9
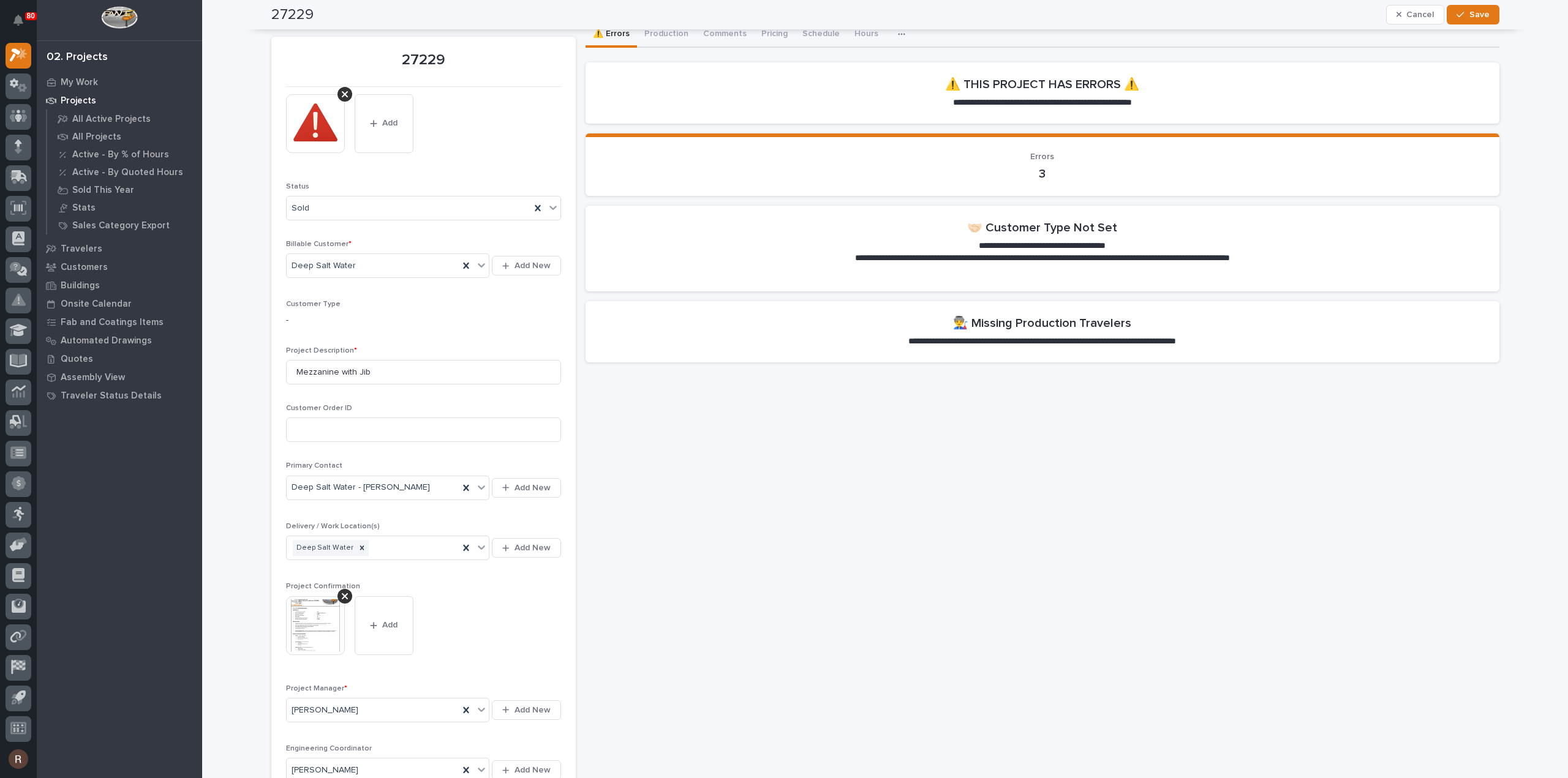
scroll to position [0, 0]
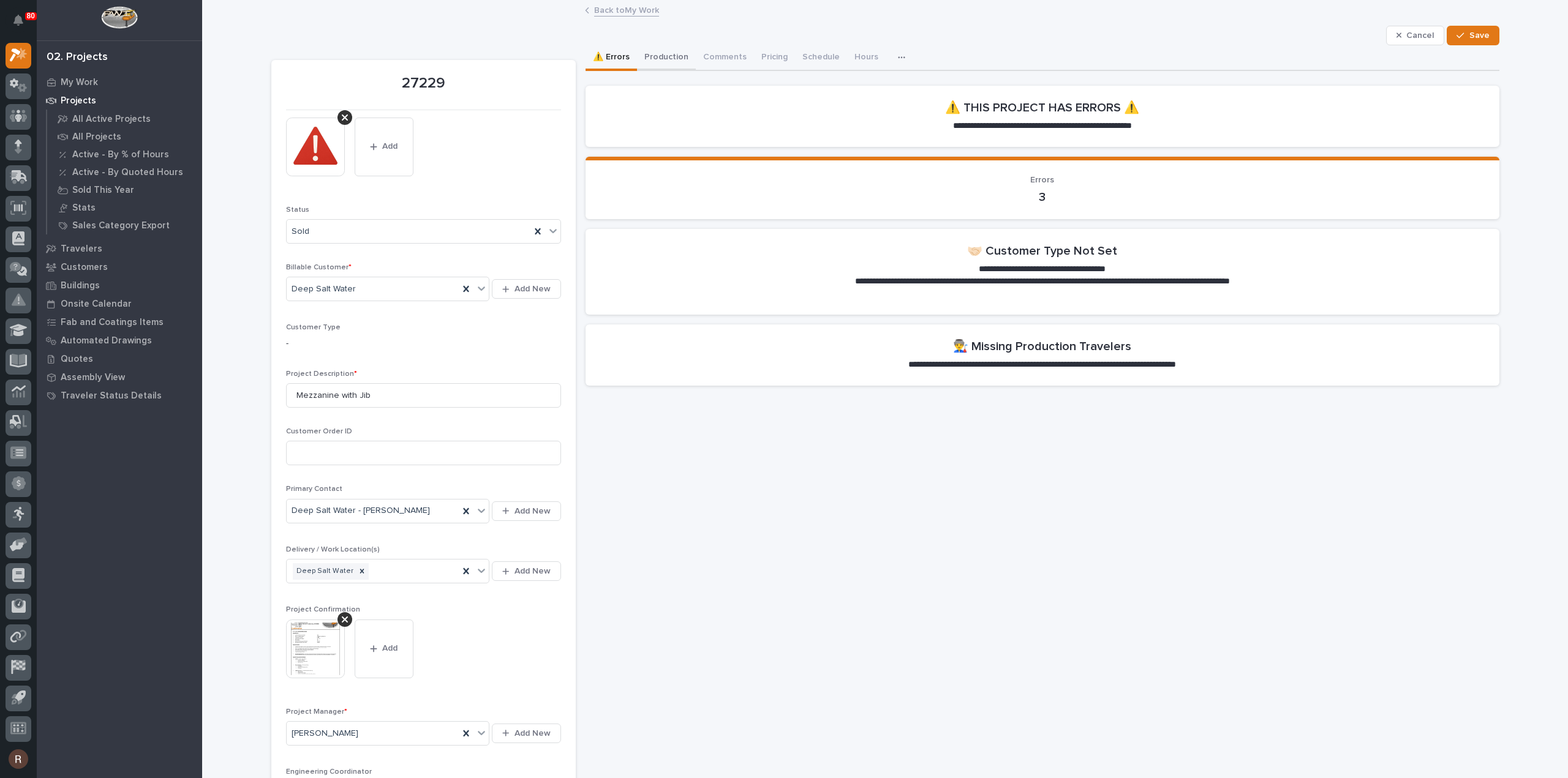
drag, startPoint x: 646, startPoint y: 57, endPoint x: 678, endPoint y: 67, distance: 33.5
click at [646, 57] on button "Production" at bounding box center [666, 58] width 59 height 26
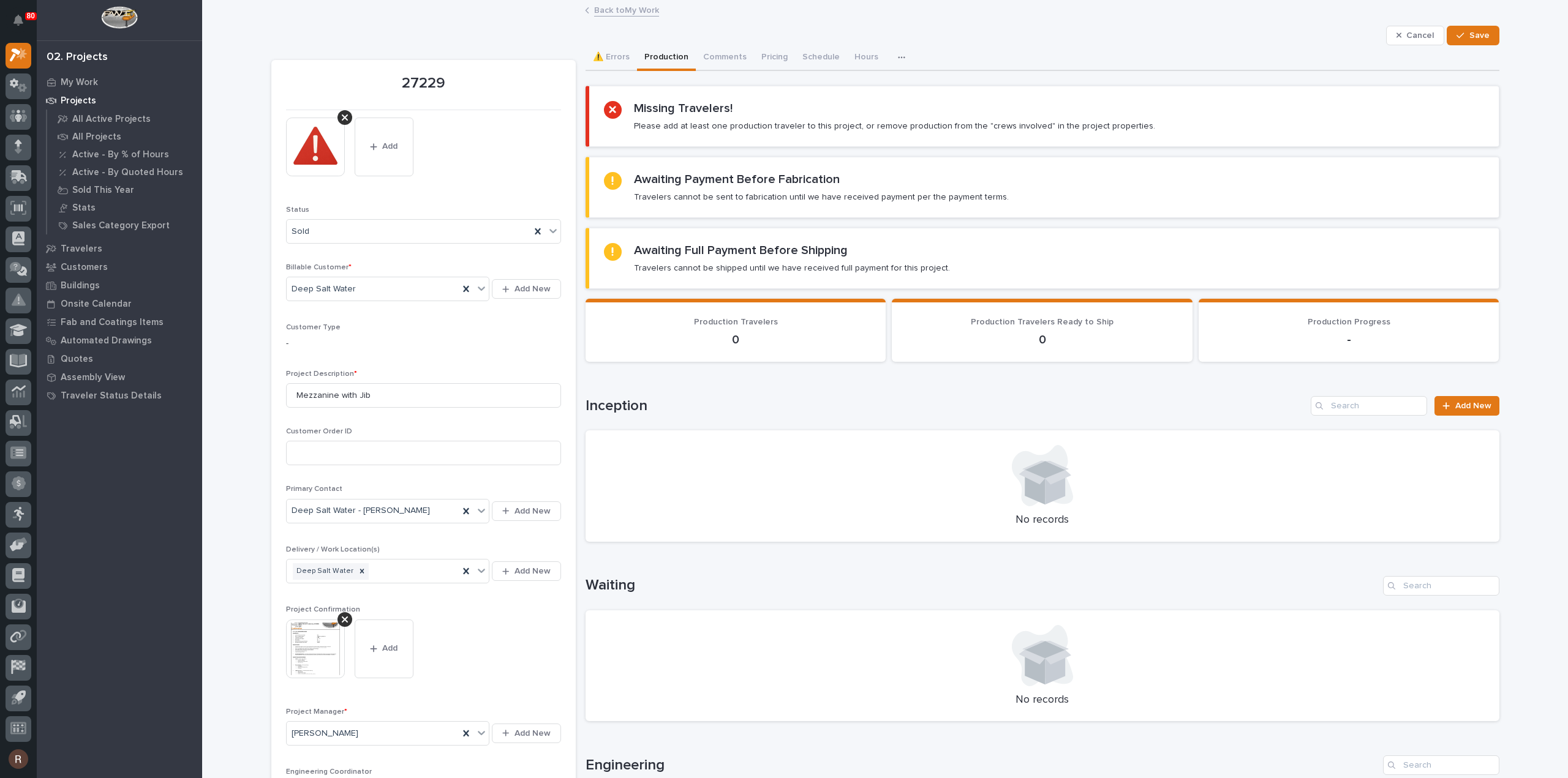
click at [1464, 394] on div "Loading... Saving… Inception Add New No records" at bounding box center [1042, 462] width 913 height 180
click at [1464, 402] on span "Add New" at bounding box center [1473, 406] width 36 height 9
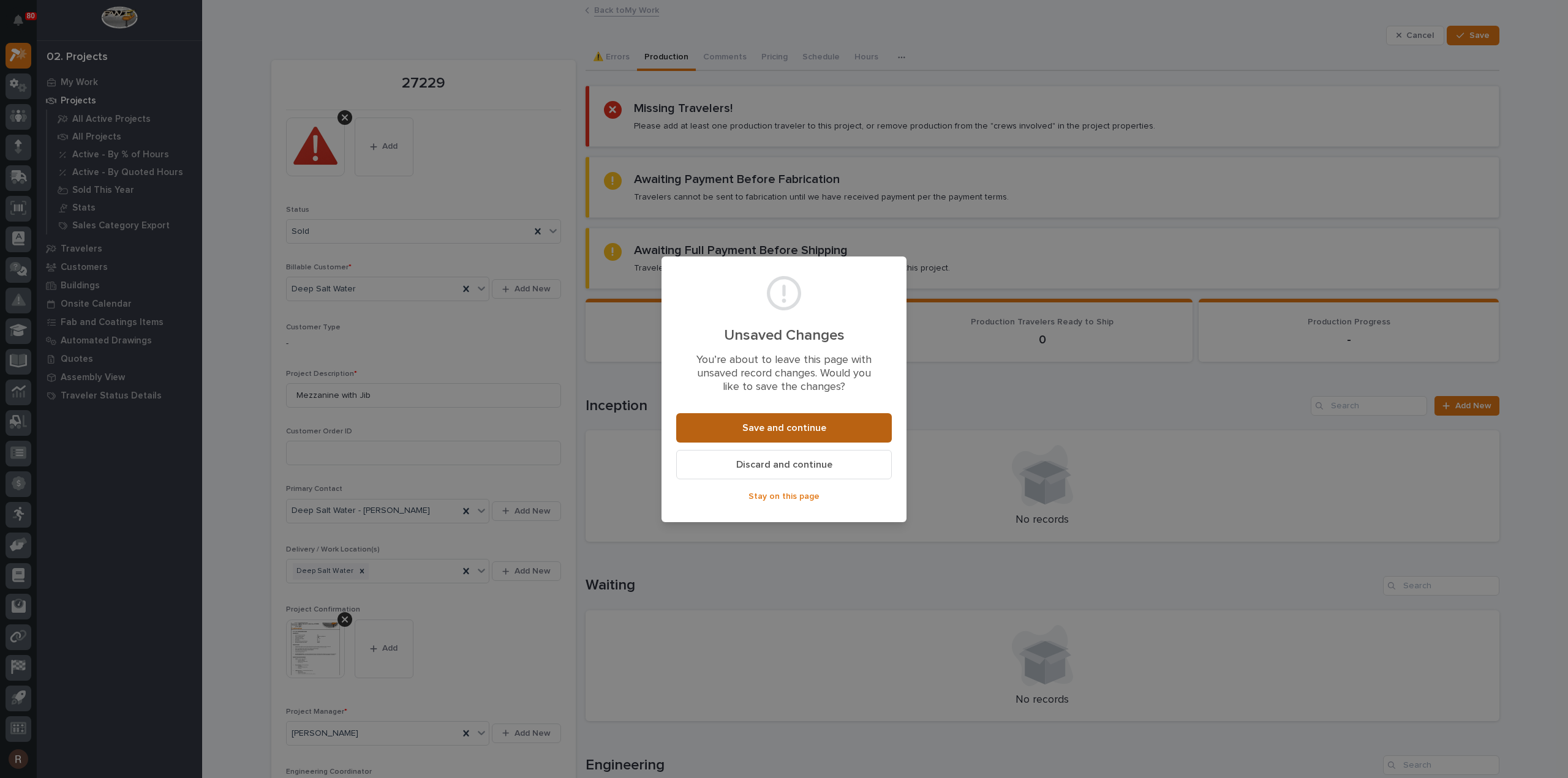
click at [771, 429] on span "Save and continue" at bounding box center [784, 428] width 84 height 13
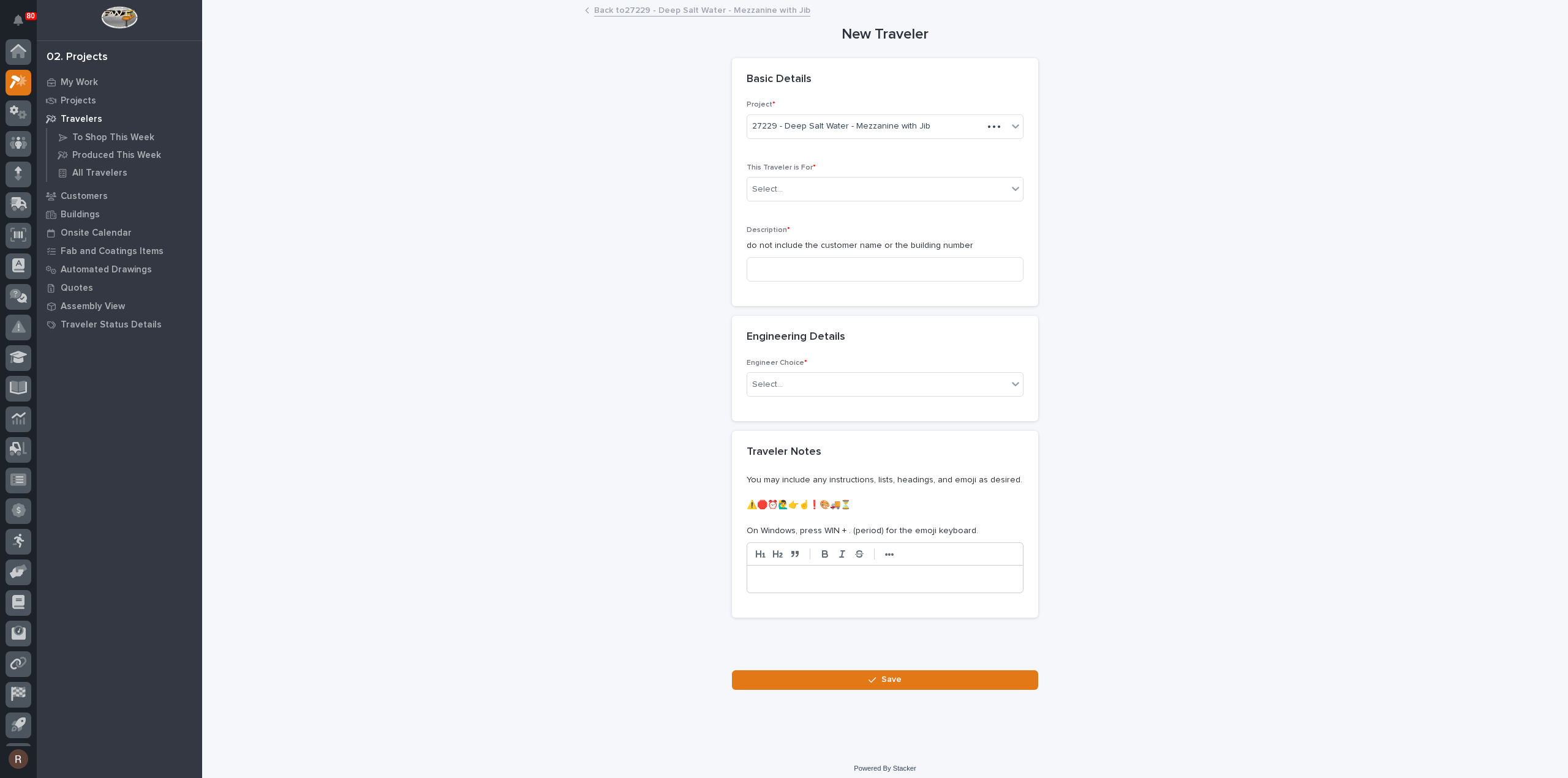
scroll to position [27, 0]
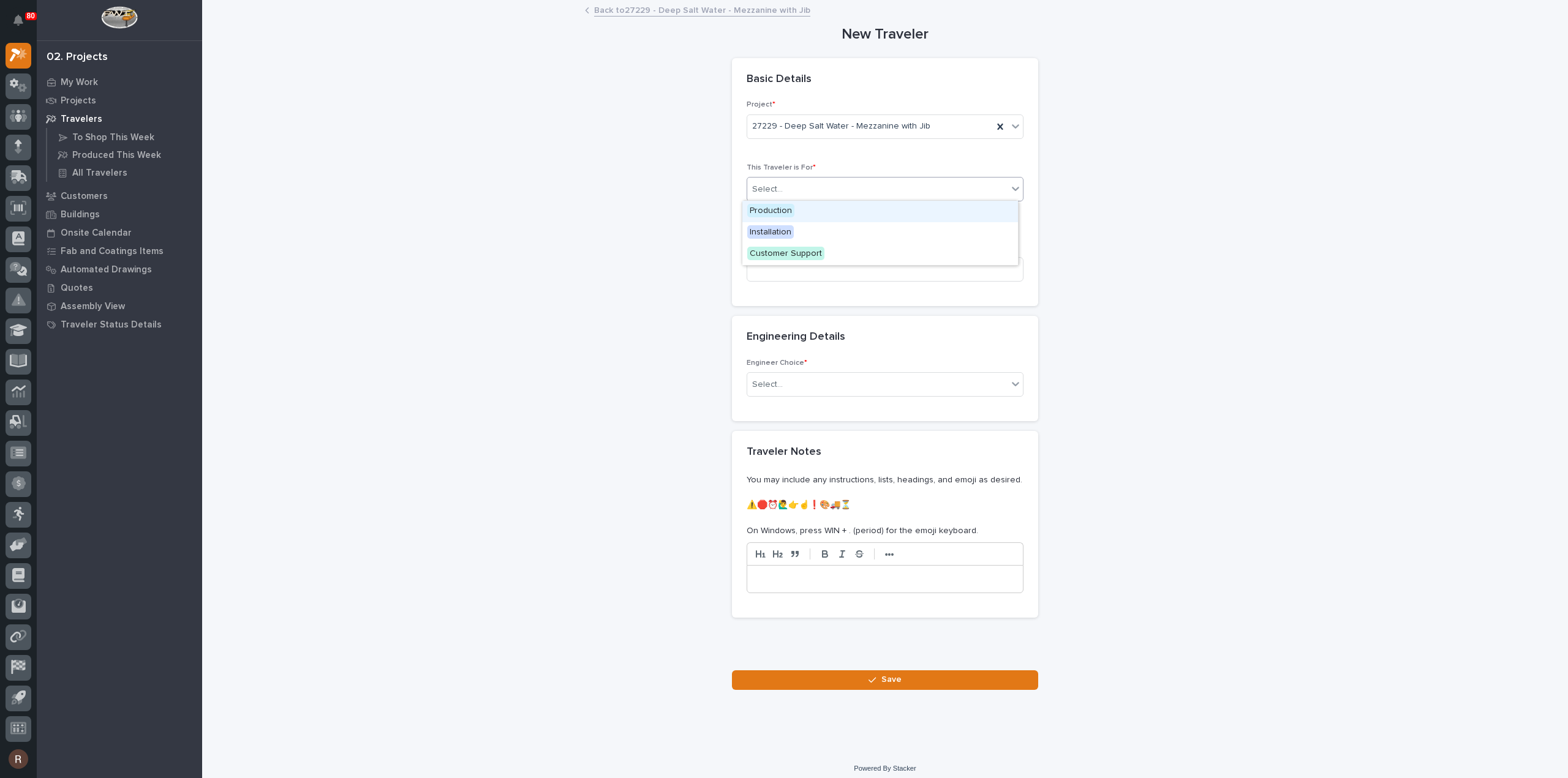
click at [811, 184] on div "Select..." at bounding box center [876, 189] width 260 height 20
click at [775, 212] on span "Production" at bounding box center [770, 210] width 47 height 14
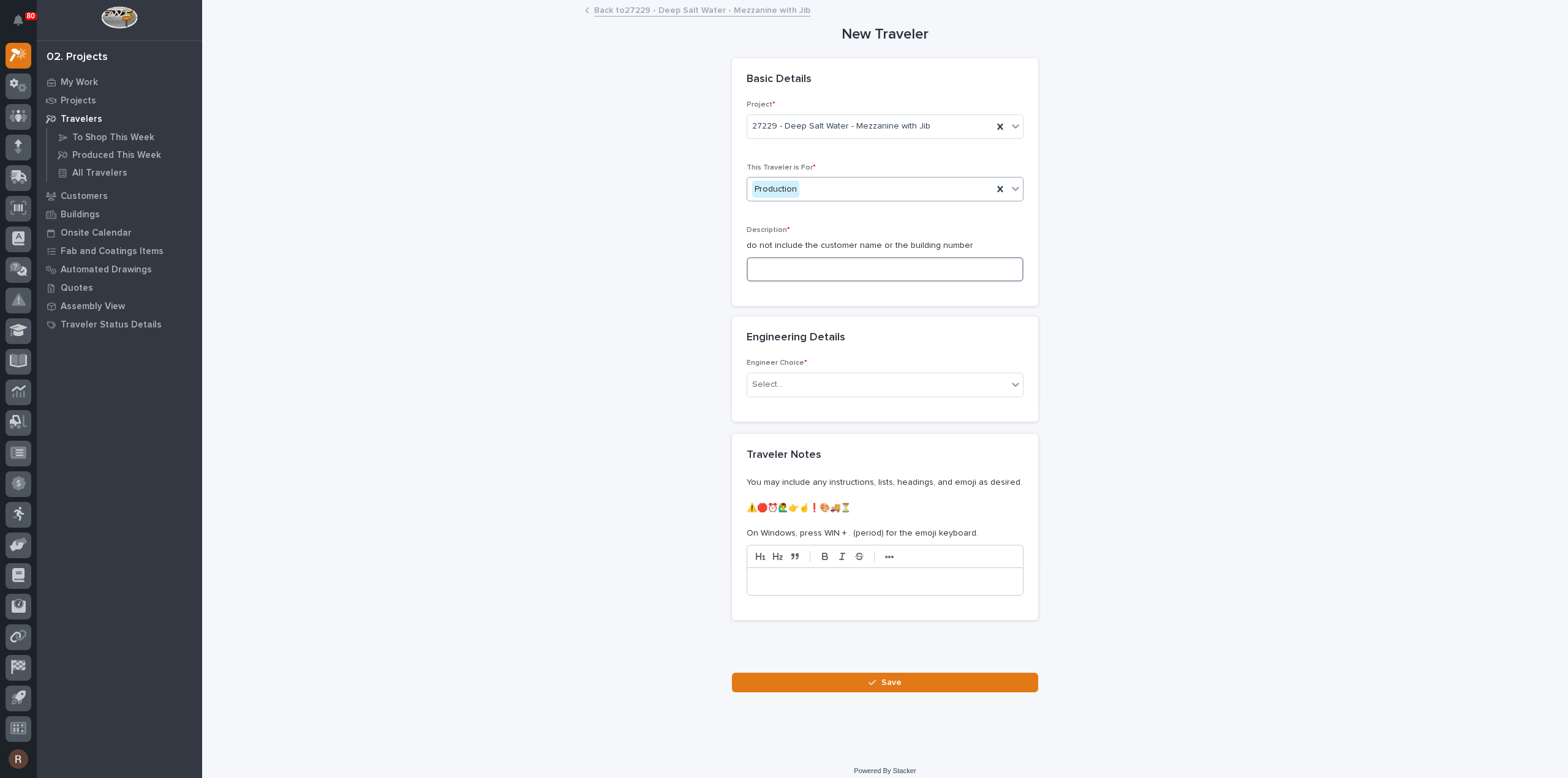
click at [778, 265] on input at bounding box center [884, 269] width 276 height 24
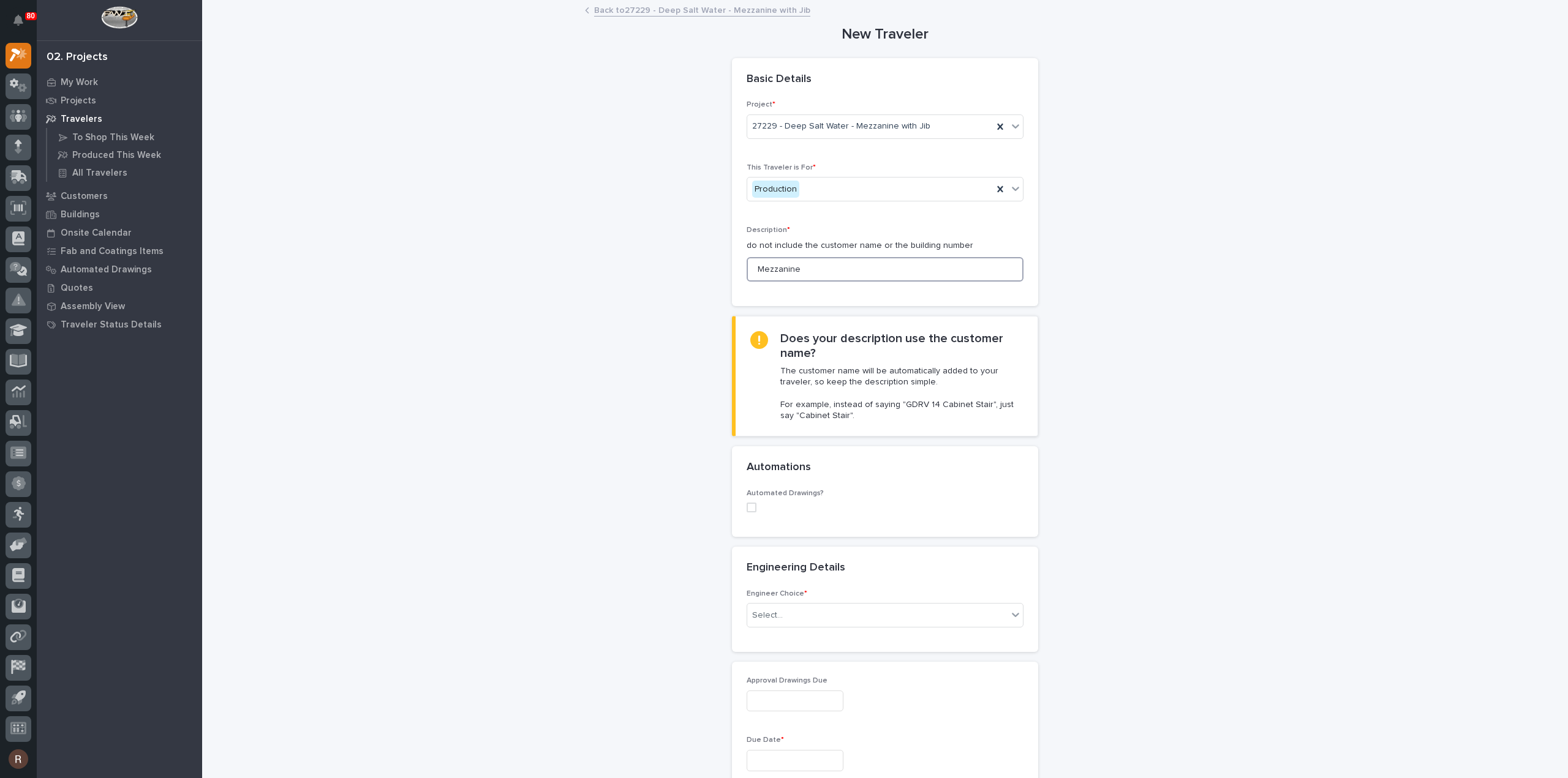
scroll to position [184, 0]
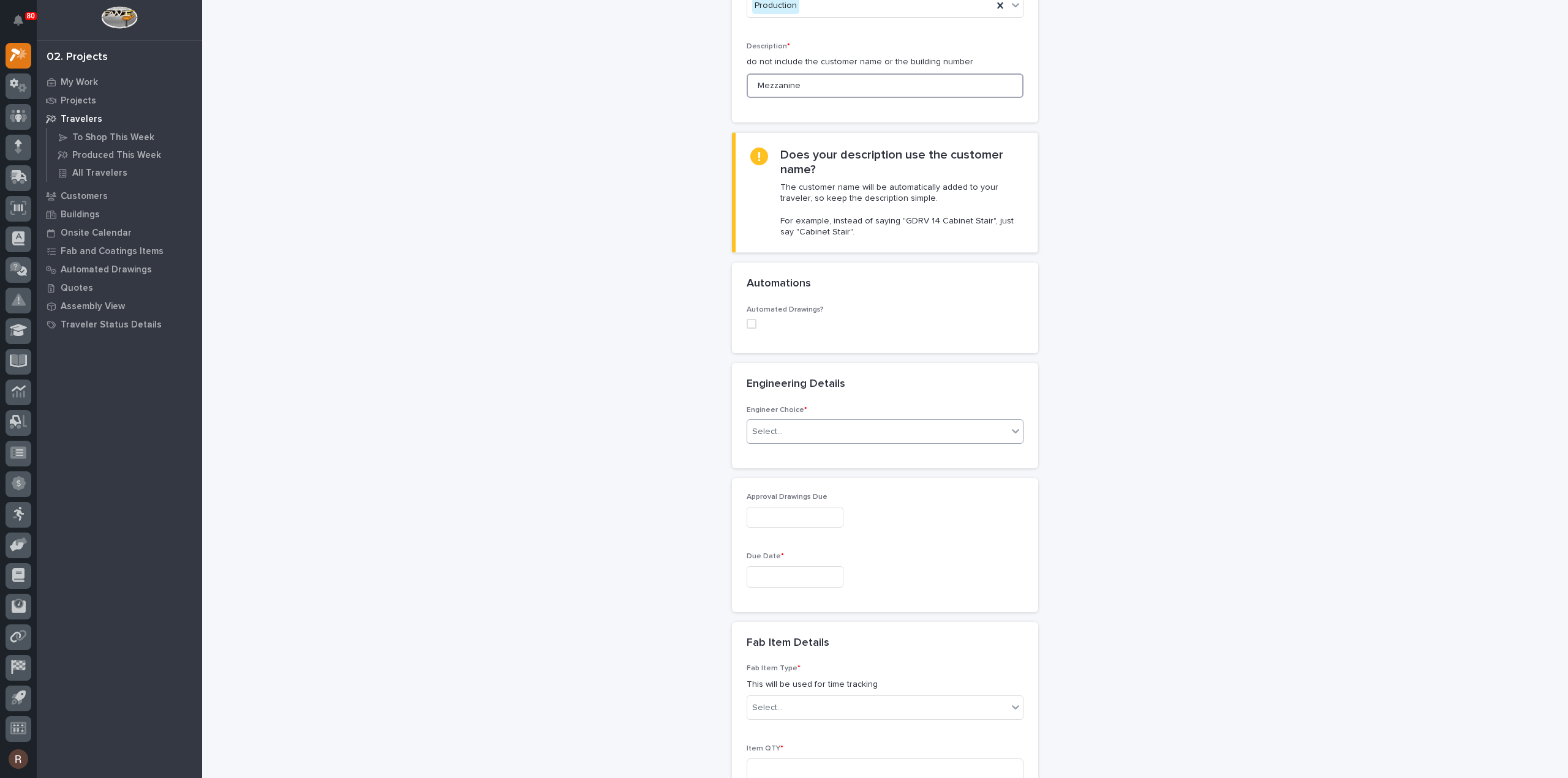
type input "Mezzanine"
click at [793, 423] on div "Select..." at bounding box center [876, 431] width 260 height 20
click at [810, 475] on div "I want my coordinator to choose an engineer" at bounding box center [880, 475] width 276 height 22
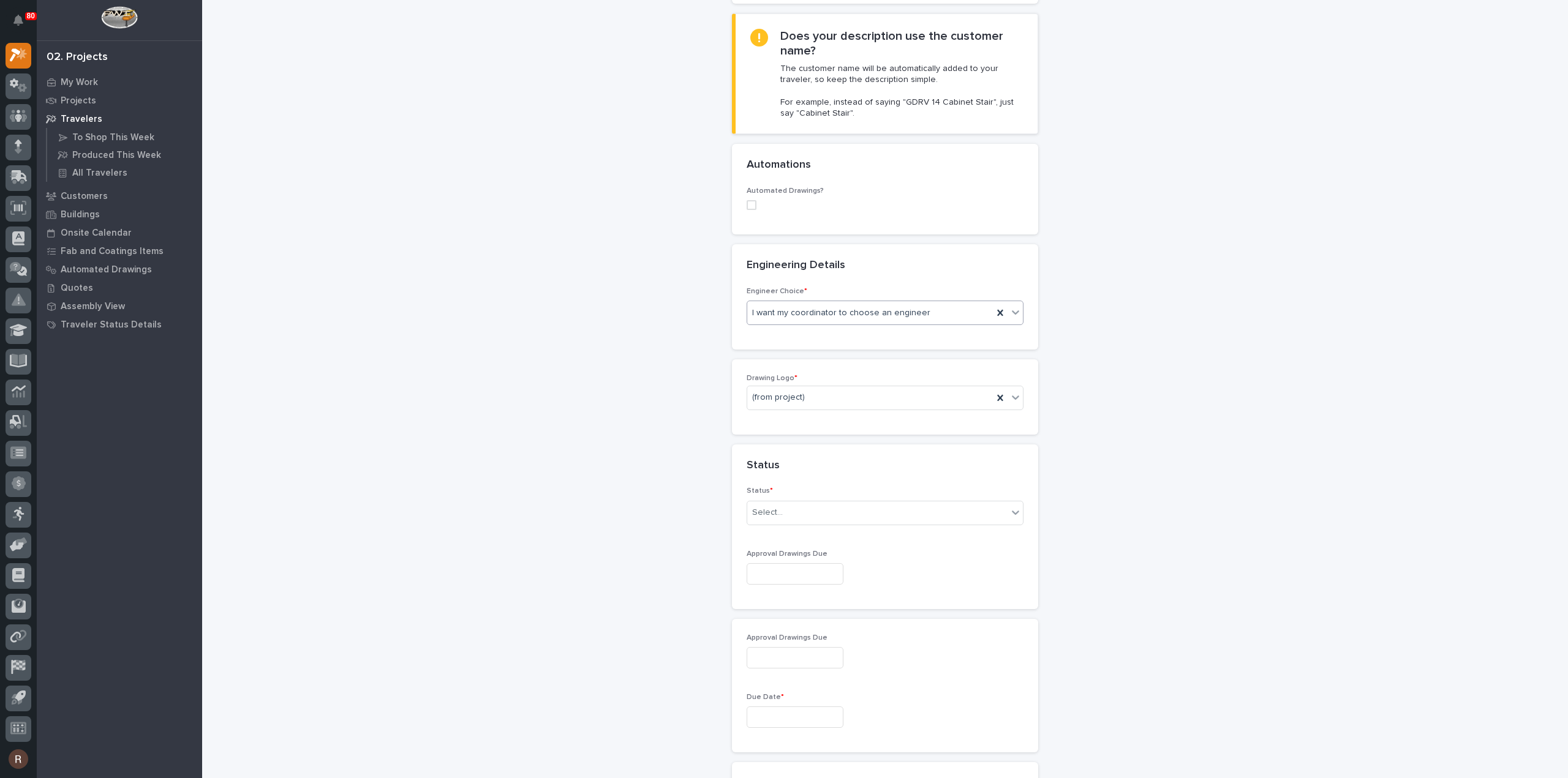
scroll to position [312, 0]
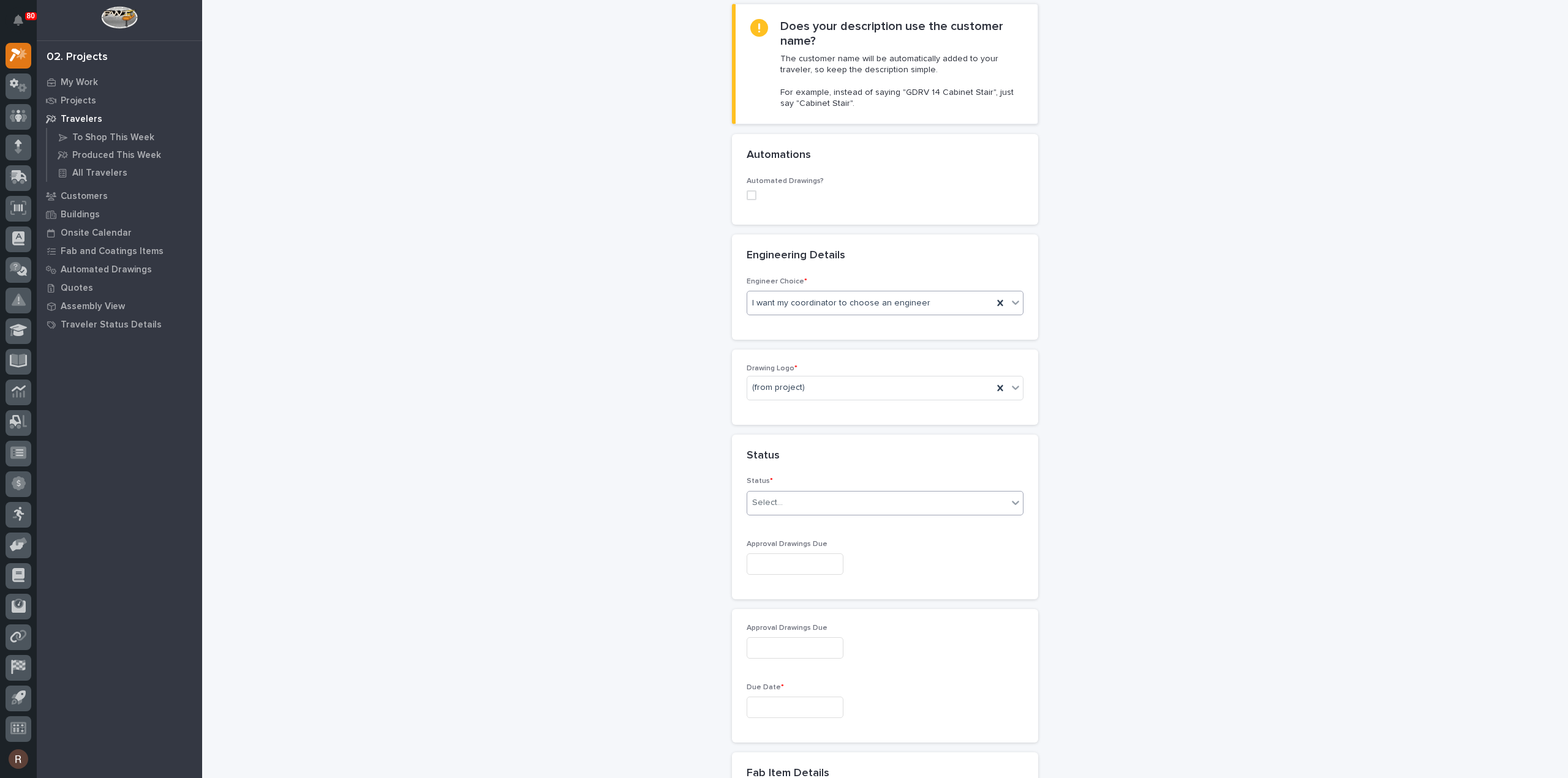
click at [788, 502] on div "Select..." at bounding box center [876, 502] width 260 height 20
click at [780, 548] on div "To Engineer" at bounding box center [880, 546] width 276 height 22
click at [777, 557] on input "text" at bounding box center [794, 565] width 96 height 22
click at [772, 460] on div "16" at bounding box center [766, 461] width 16 height 16
type input "**********"
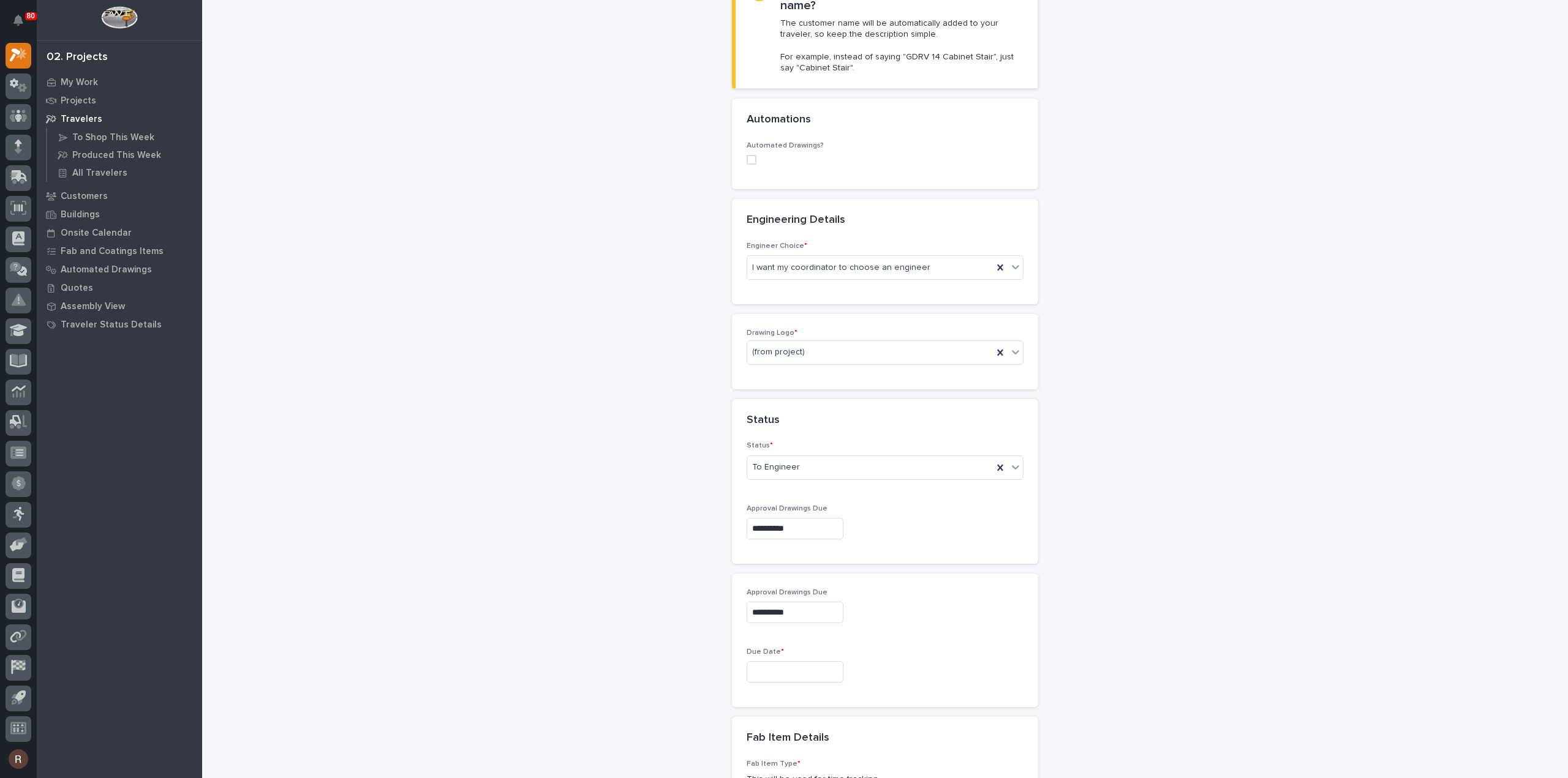
scroll to position [374, 0]
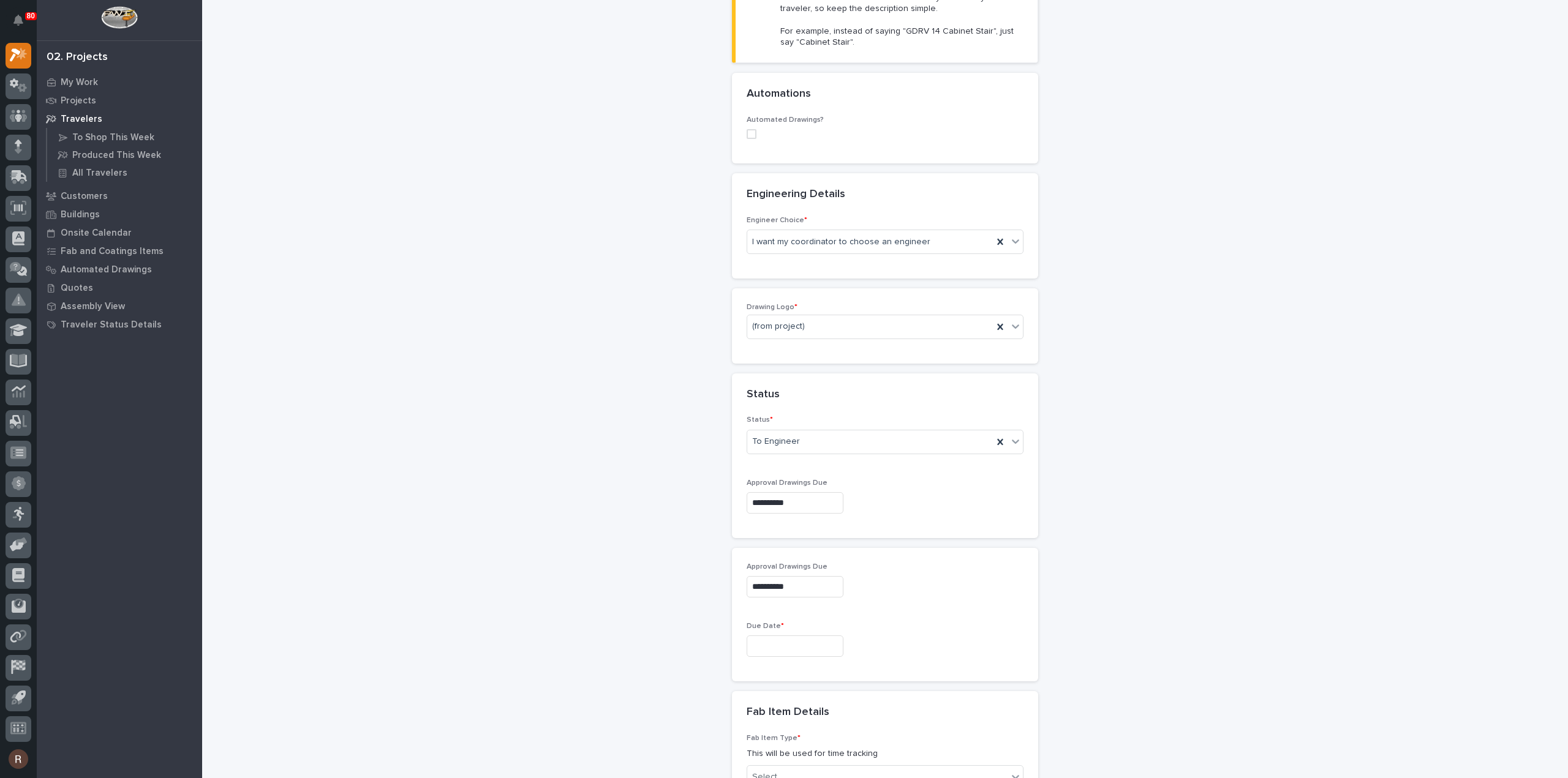
click at [798, 504] on input "**********" at bounding box center [794, 503] width 96 height 22
click at [823, 418] on div "26" at bounding box center [826, 420] width 16 height 16
type input "**********"
click at [799, 640] on input "text" at bounding box center [794, 647] width 96 height 22
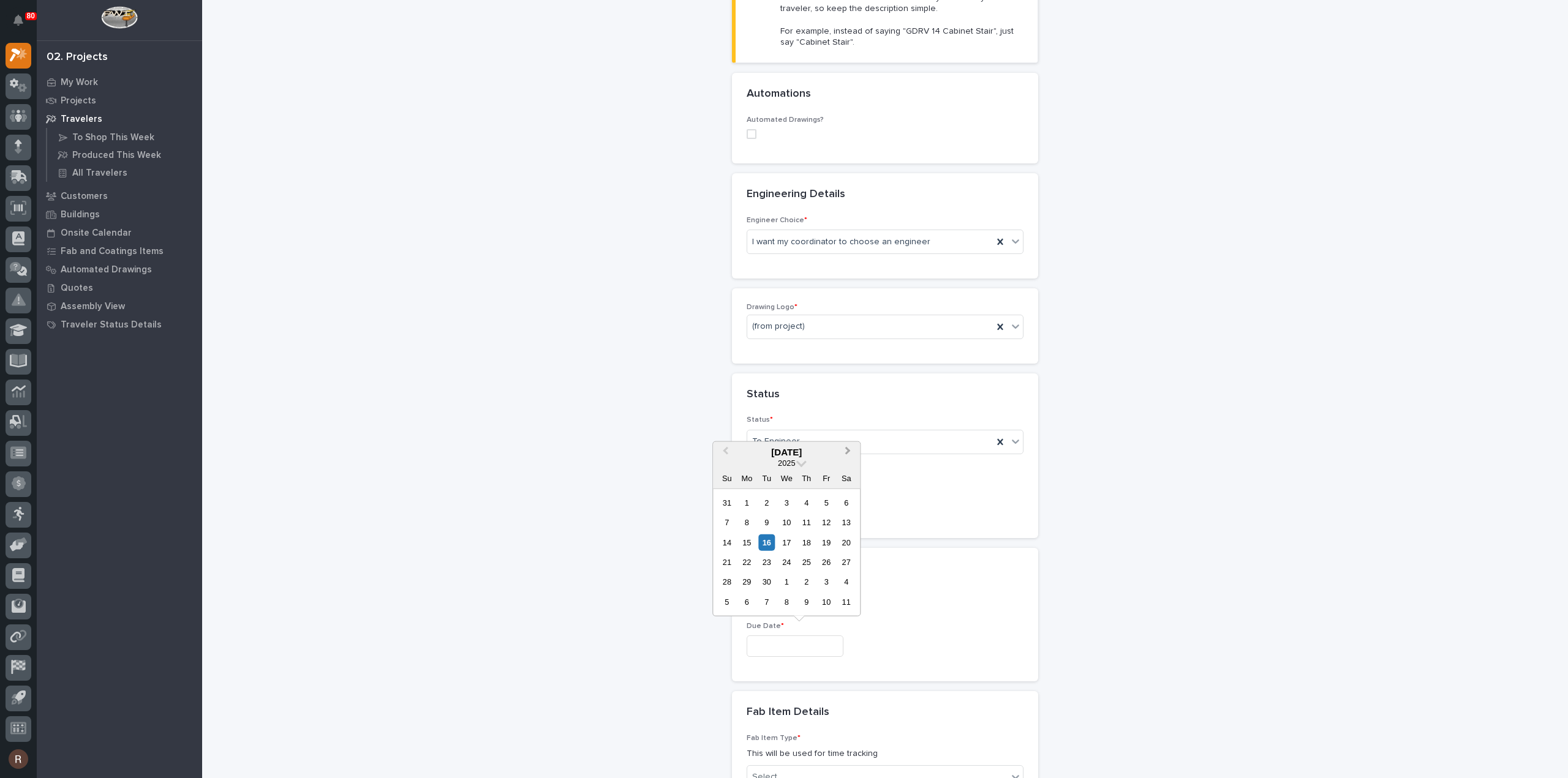
click at [843, 450] on button "Next Month" at bounding box center [848, 453] width 20 height 20
drag, startPoint x: 848, startPoint y: 450, endPoint x: 833, endPoint y: 459, distance: 17.5
click at [847, 449] on span "Next Month" at bounding box center [847, 452] width 0 height 16
click at [772, 559] on div "18" at bounding box center [766, 562] width 16 height 16
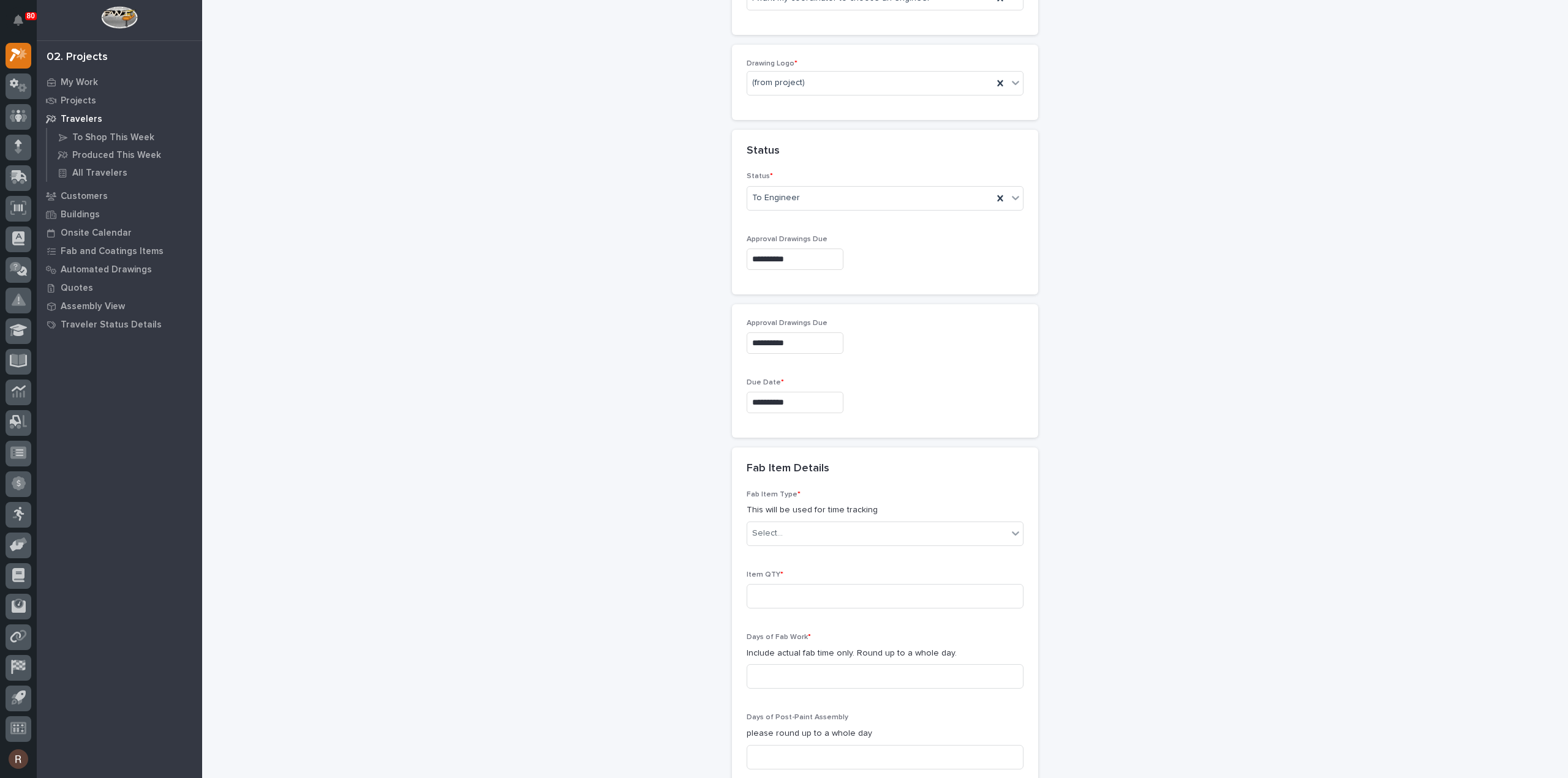
scroll to position [619, 0]
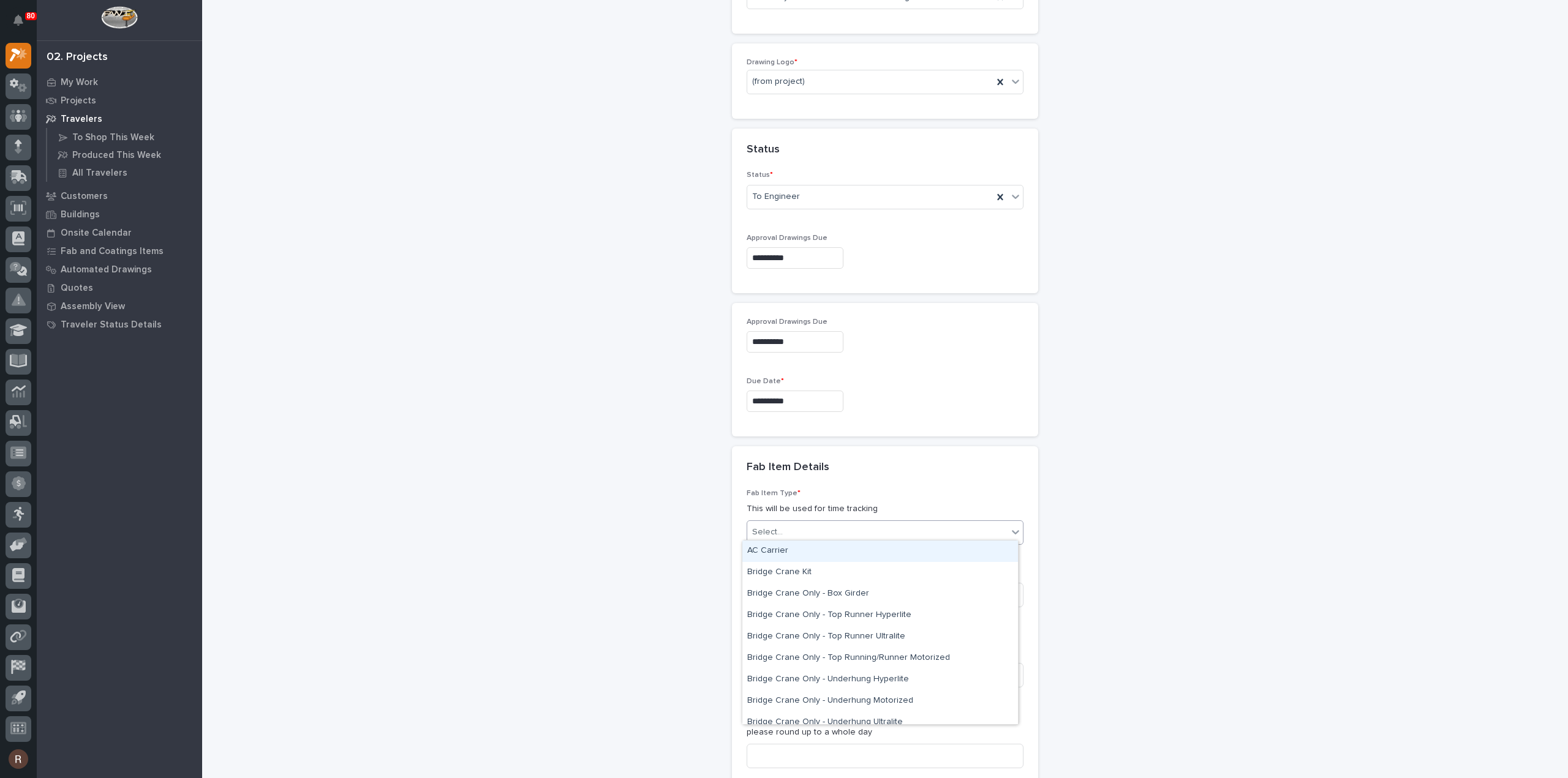
click at [782, 529] on div "Select..." at bounding box center [876, 532] width 260 height 20
click at [813, 398] on input "**********" at bounding box center [794, 402] width 96 height 22
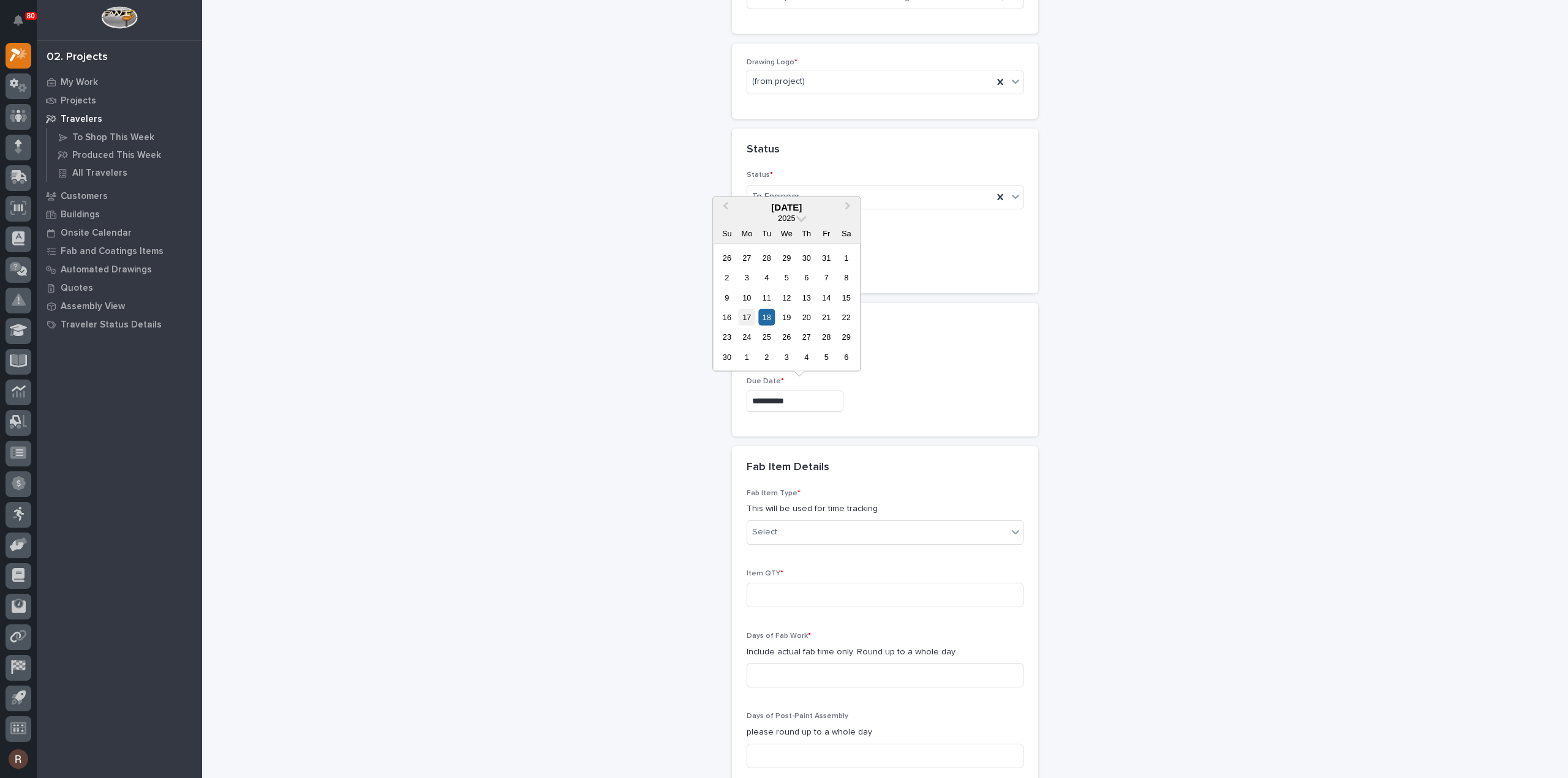
click at [749, 321] on div "17" at bounding box center [747, 317] width 16 height 16
type input "**********"
click at [789, 530] on div "Select..." at bounding box center [876, 532] width 260 height 20
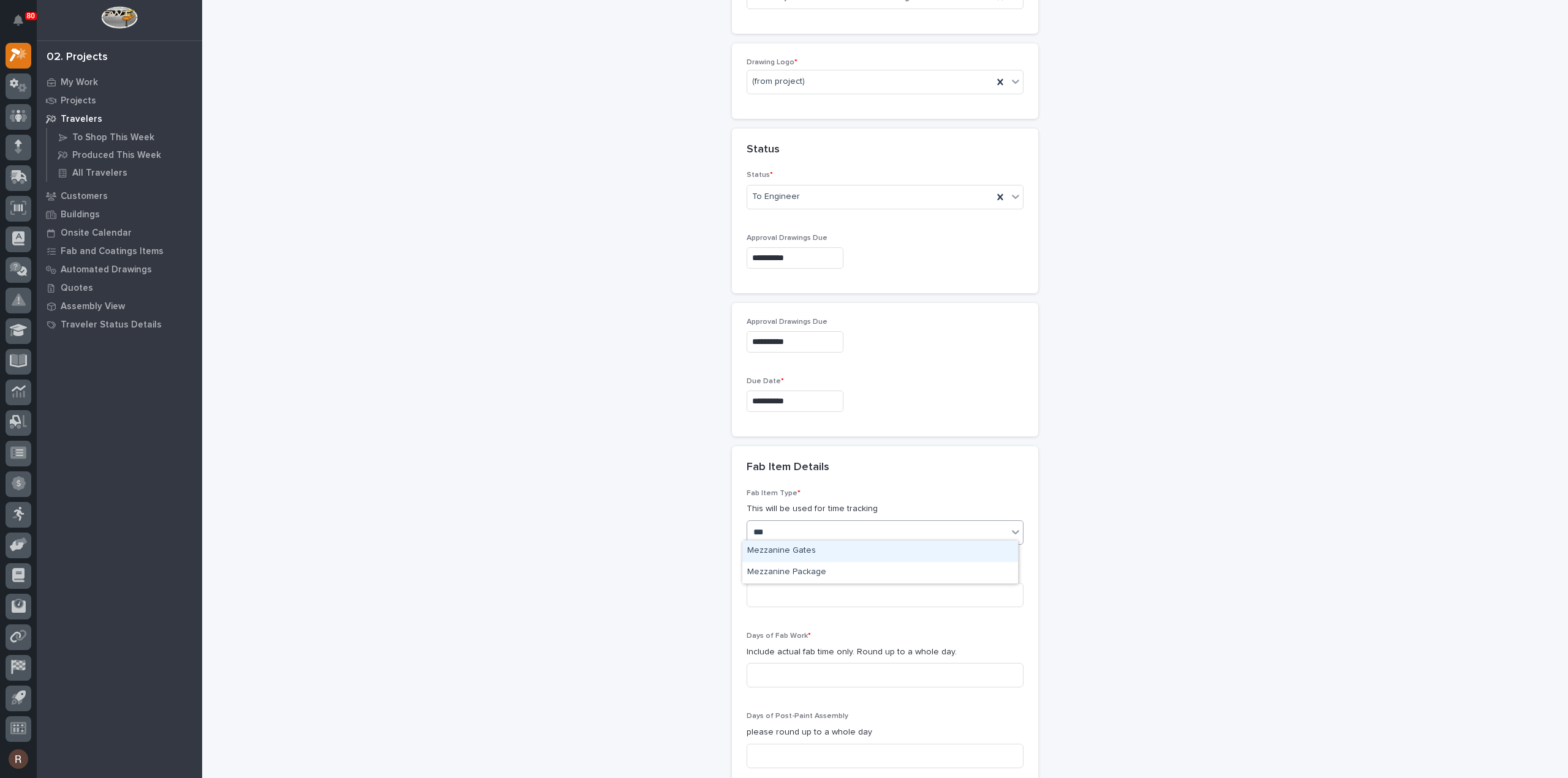
type input "****"
click at [793, 573] on div "Mezzanine Package" at bounding box center [880, 573] width 276 height 22
click at [793, 591] on input at bounding box center [884, 594] width 276 height 24
type input "1"
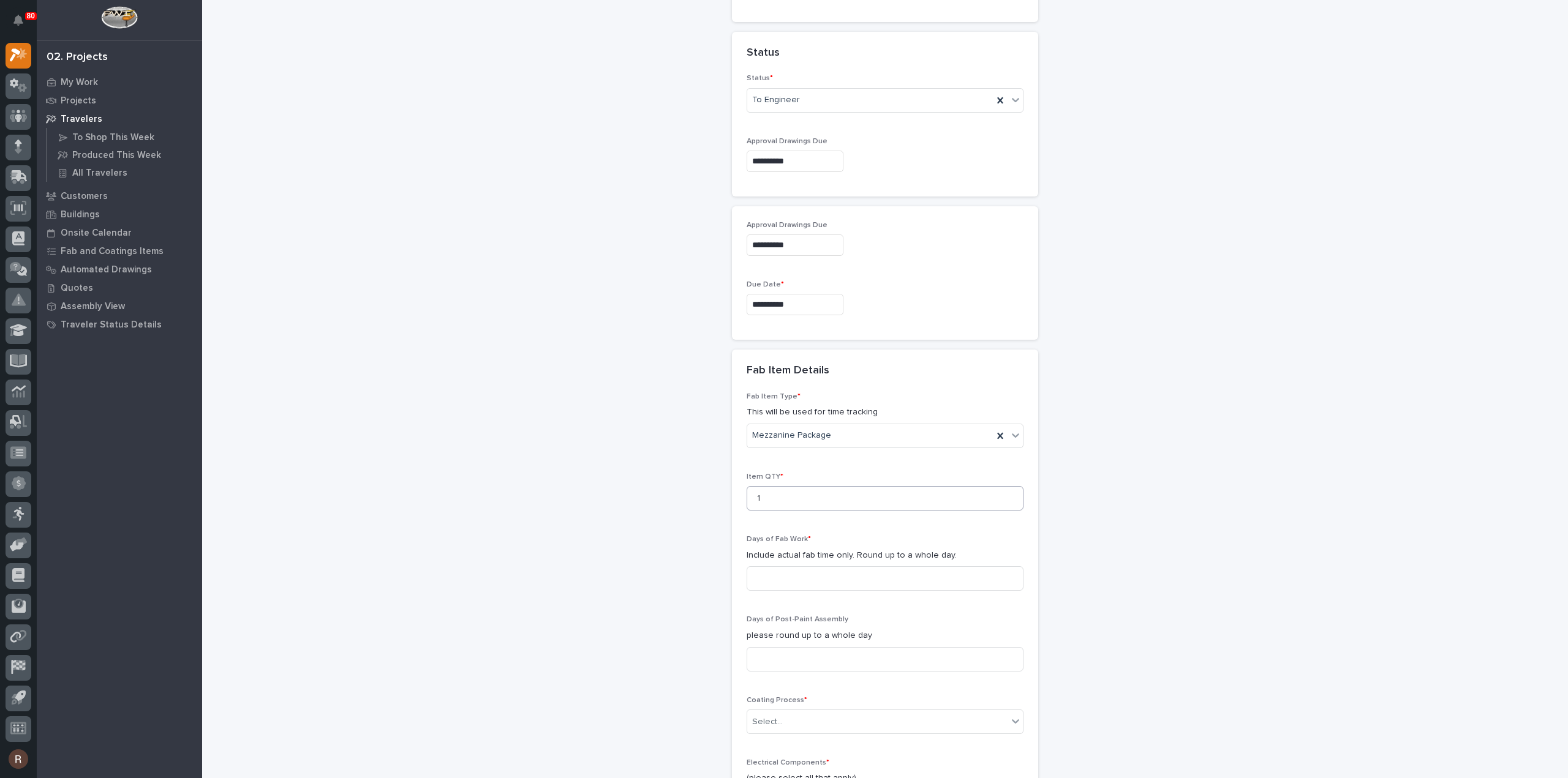
scroll to position [802, 0]
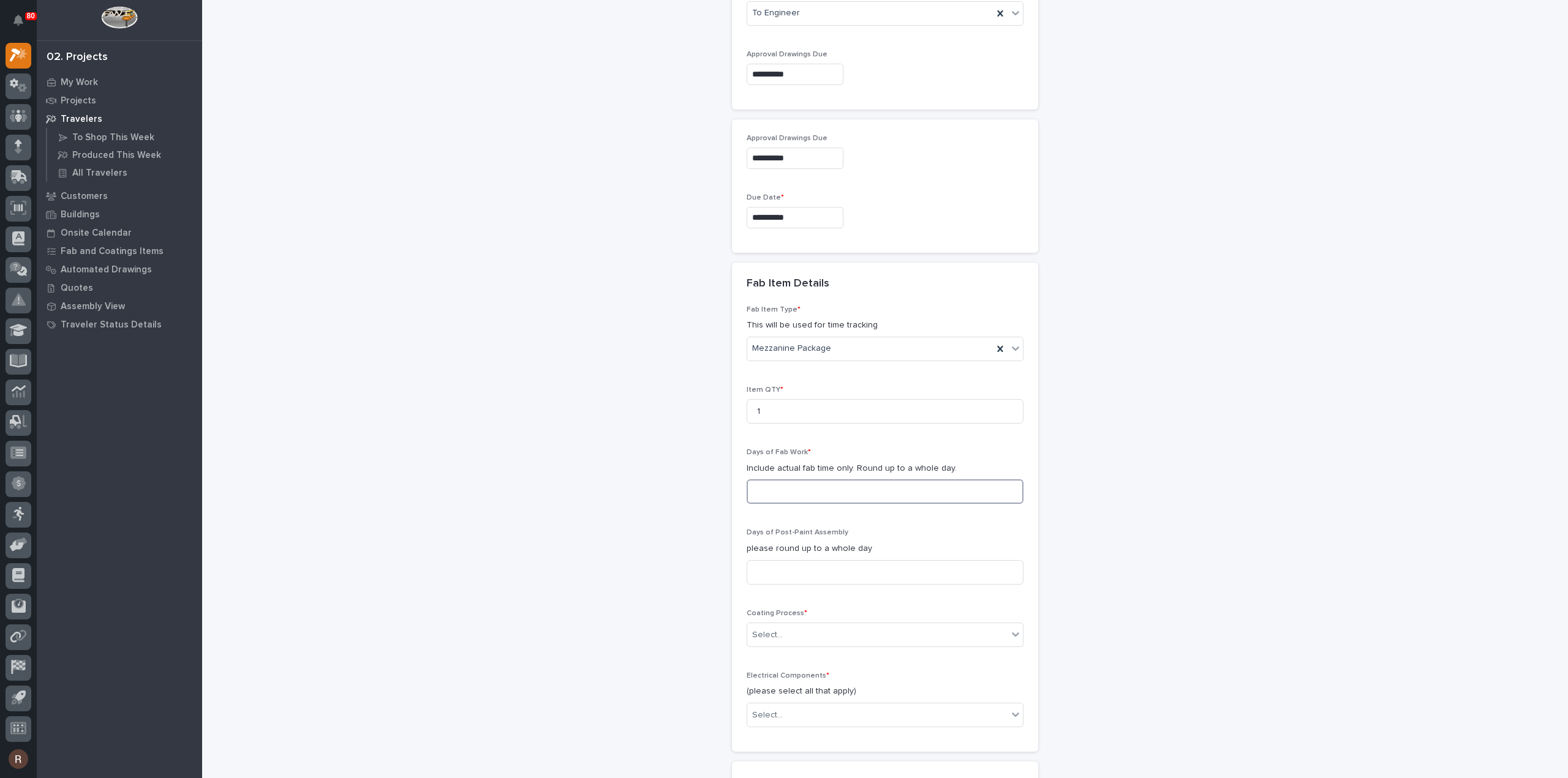
click at [781, 498] on input at bounding box center [884, 491] width 276 height 24
type input "2"
type input "1"
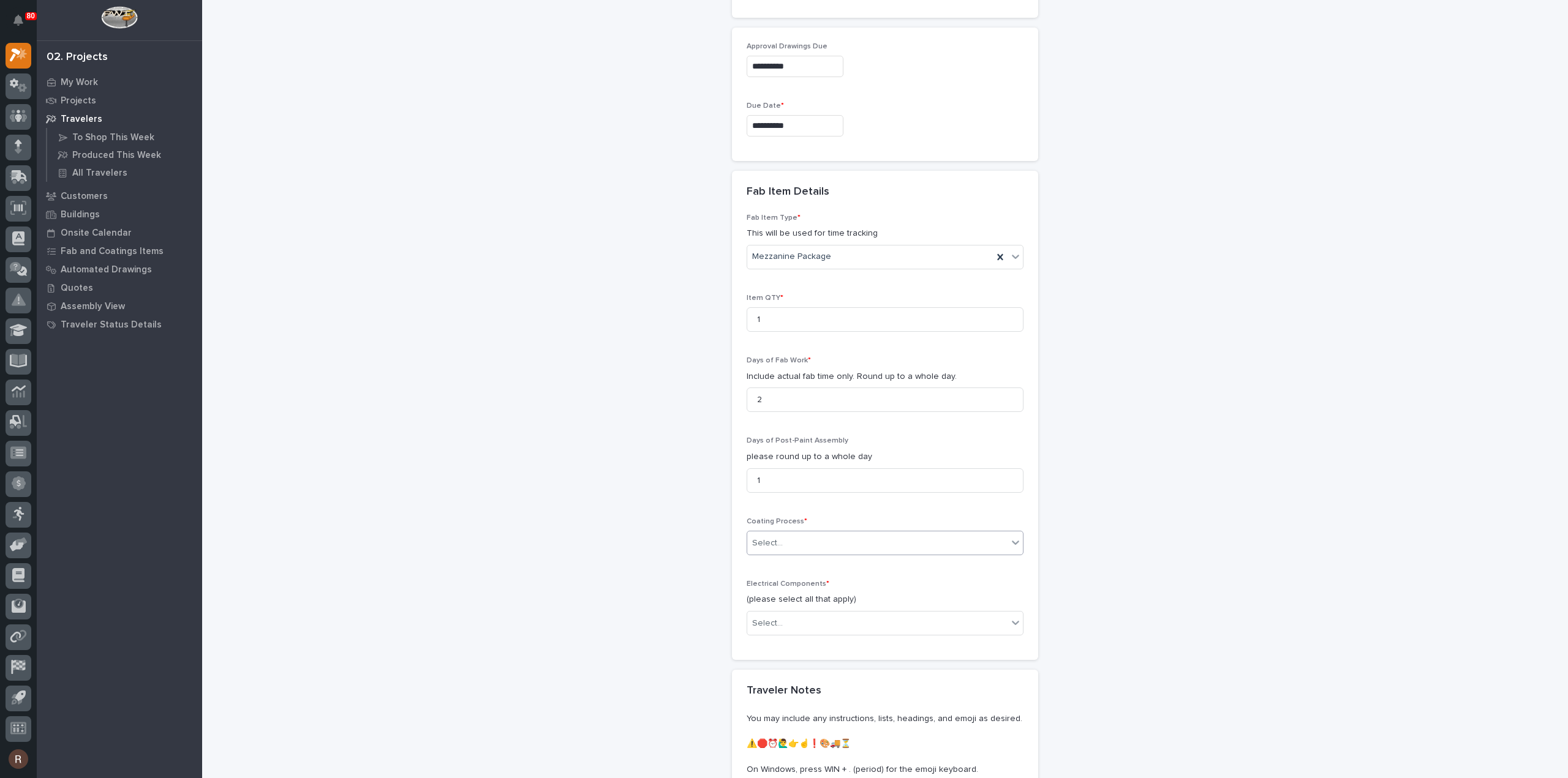
scroll to position [986, 0]
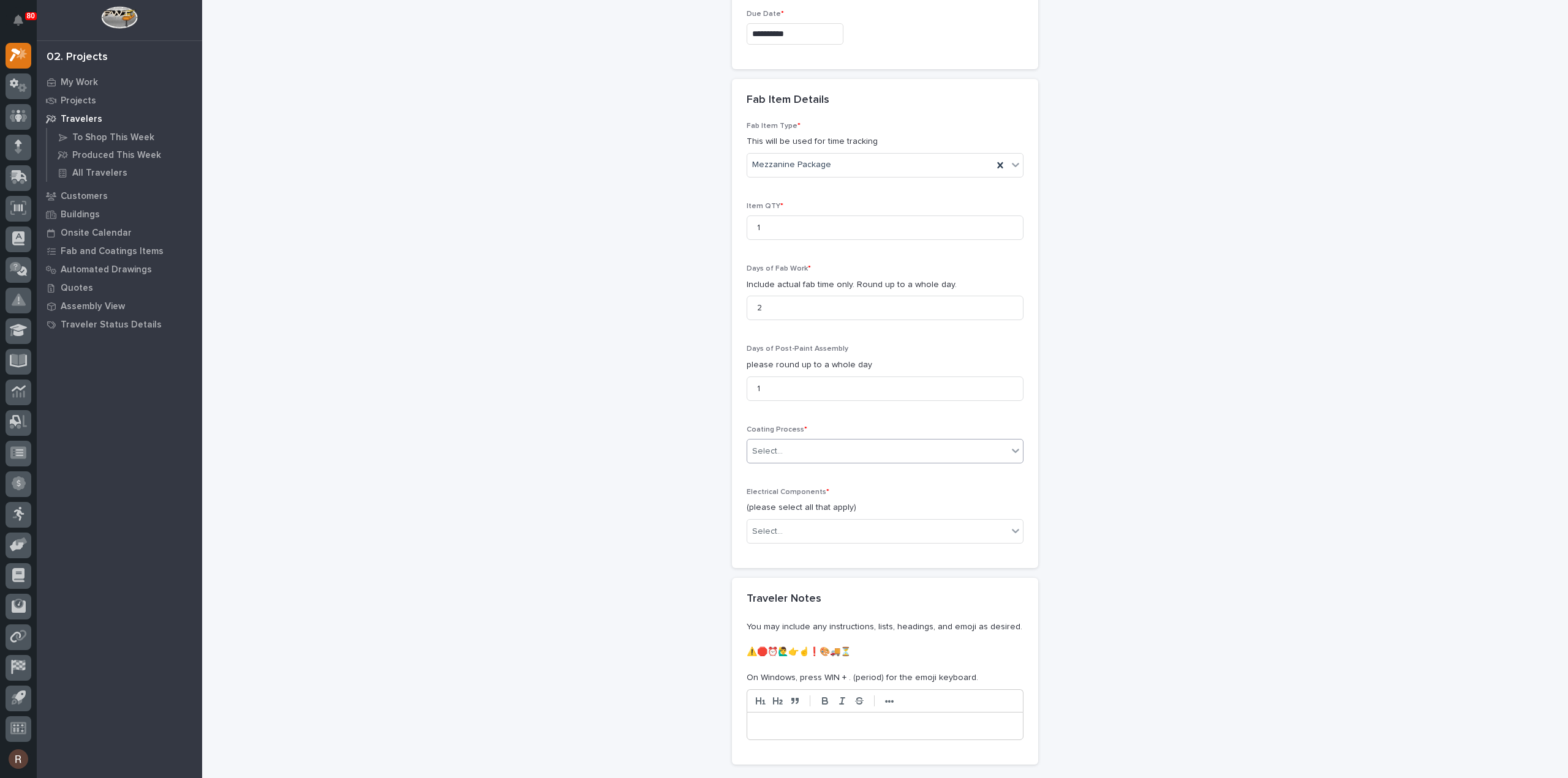
click at [782, 433] on div "Coating Process * 0 results available. Select is focused ,type to refine list, …" at bounding box center [884, 449] width 276 height 48
click at [783, 451] on div "Select..." at bounding box center [876, 451] width 260 height 20
drag, startPoint x: 775, startPoint y: 484, endPoint x: 776, endPoint y: 502, distance: 18.0
click at [776, 484] on div "In-House Paint/Powder" at bounding box center [880, 492] width 276 height 22
click at [784, 527] on input "text" at bounding box center [784, 532] width 1 height 11
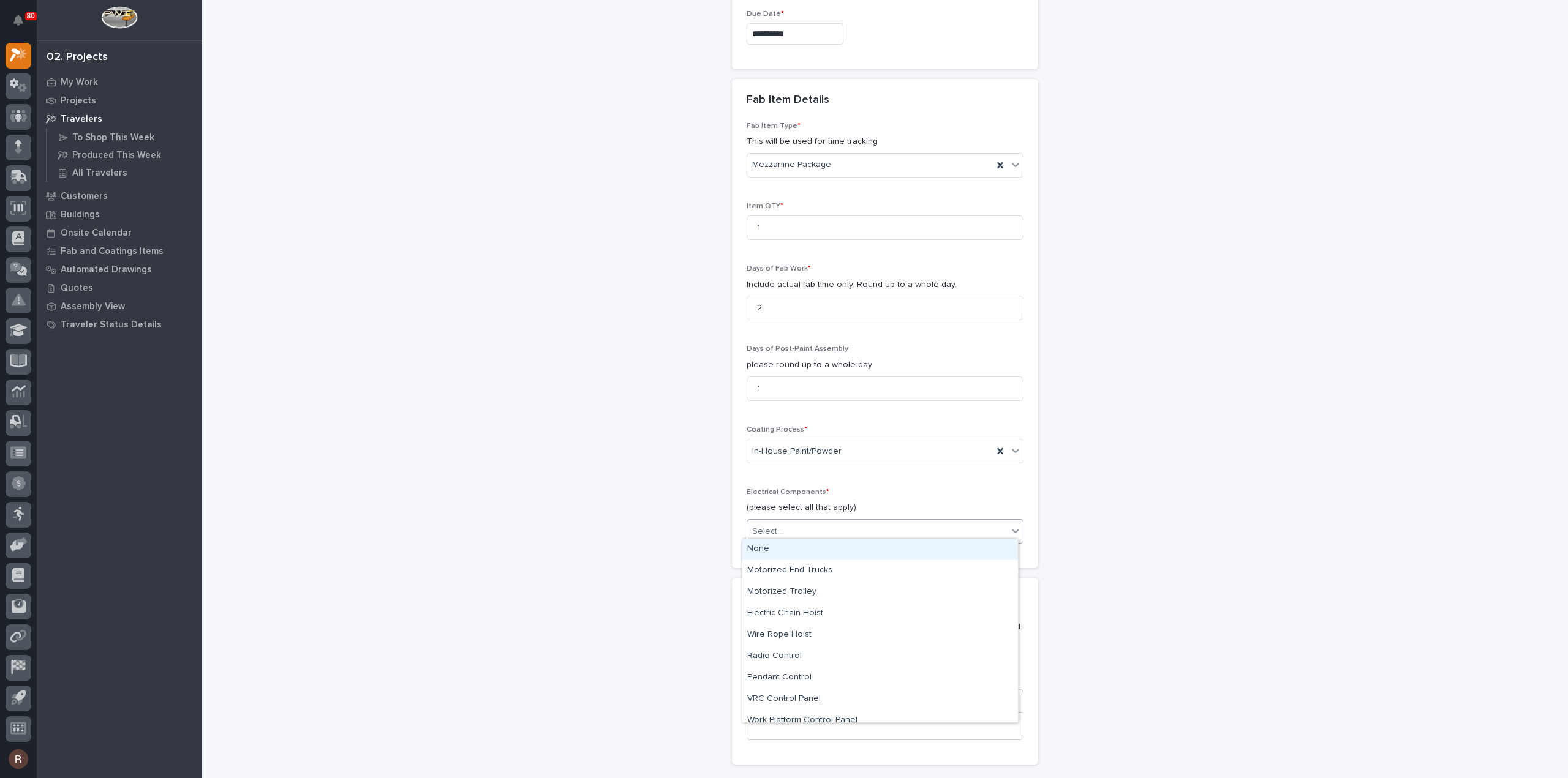
click at [769, 540] on div "None" at bounding box center [880, 549] width 276 height 22
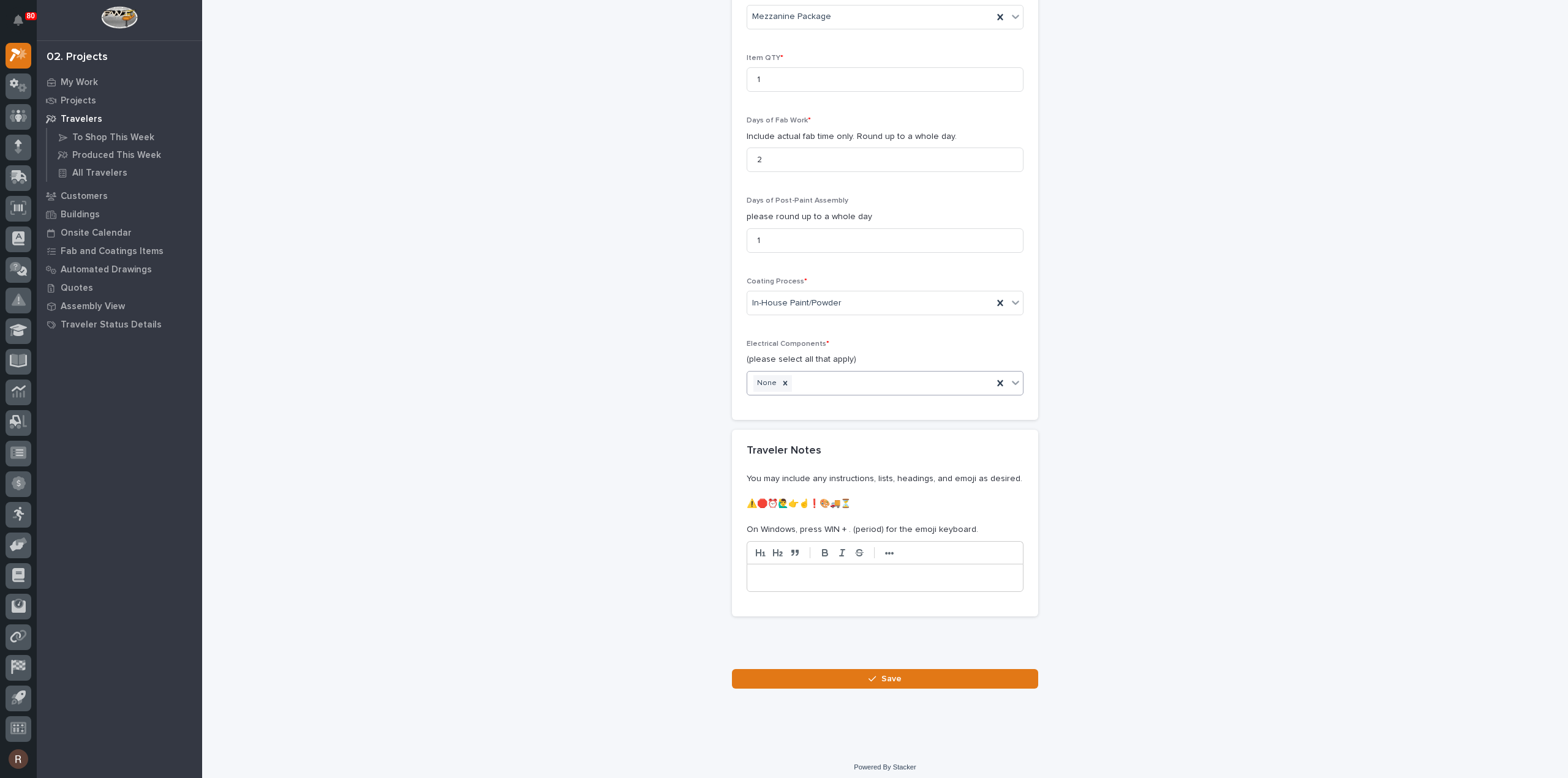
scroll to position [1134, 0]
click at [874, 674] on div "button" at bounding box center [875, 679] width 13 height 9
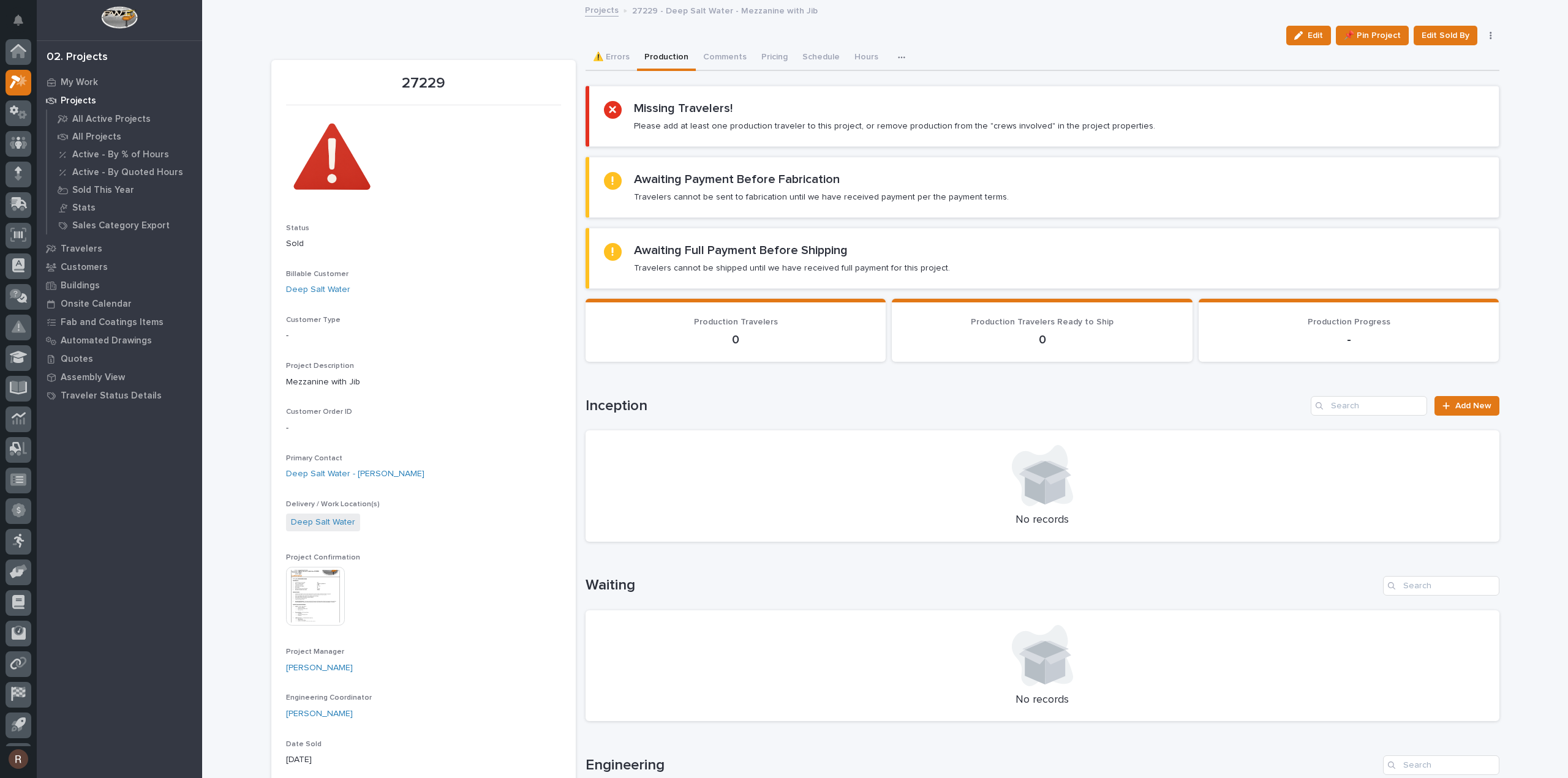
scroll to position [27, 0]
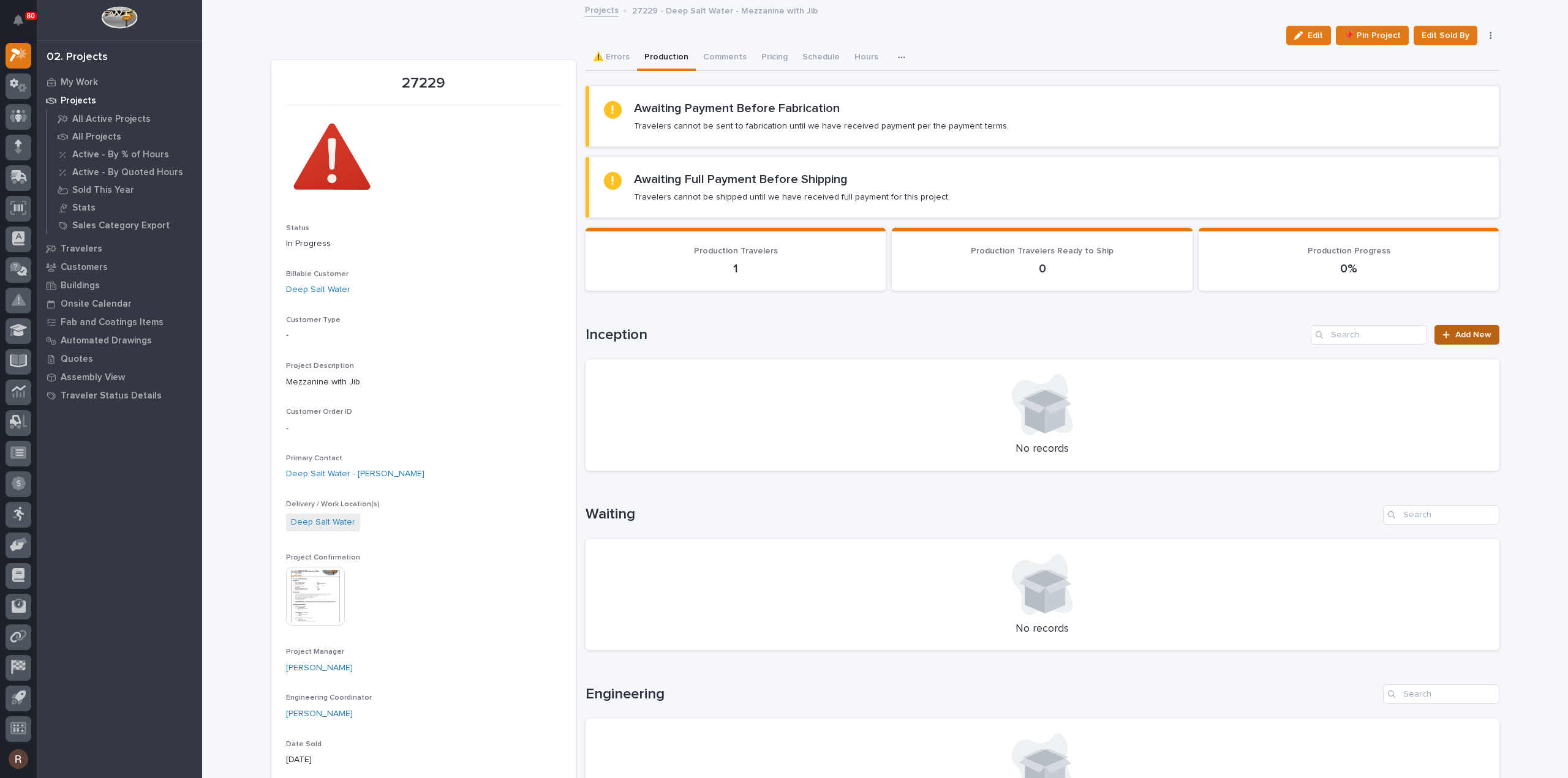
click at [1454, 326] on link "Add New" at bounding box center [1465, 335] width 64 height 20
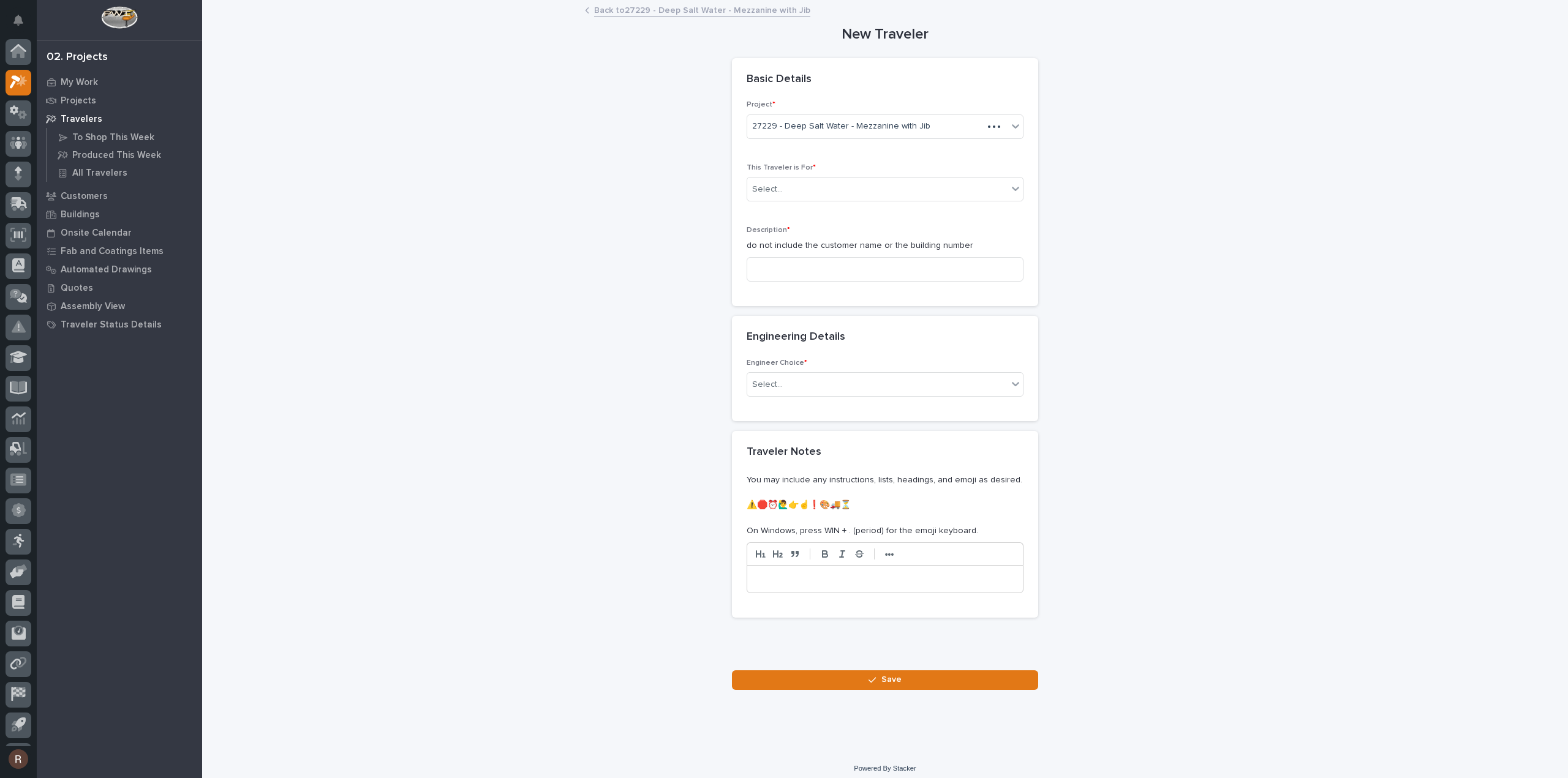
scroll to position [27, 0]
click at [797, 198] on div "Select..." at bounding box center [876, 189] width 260 height 20
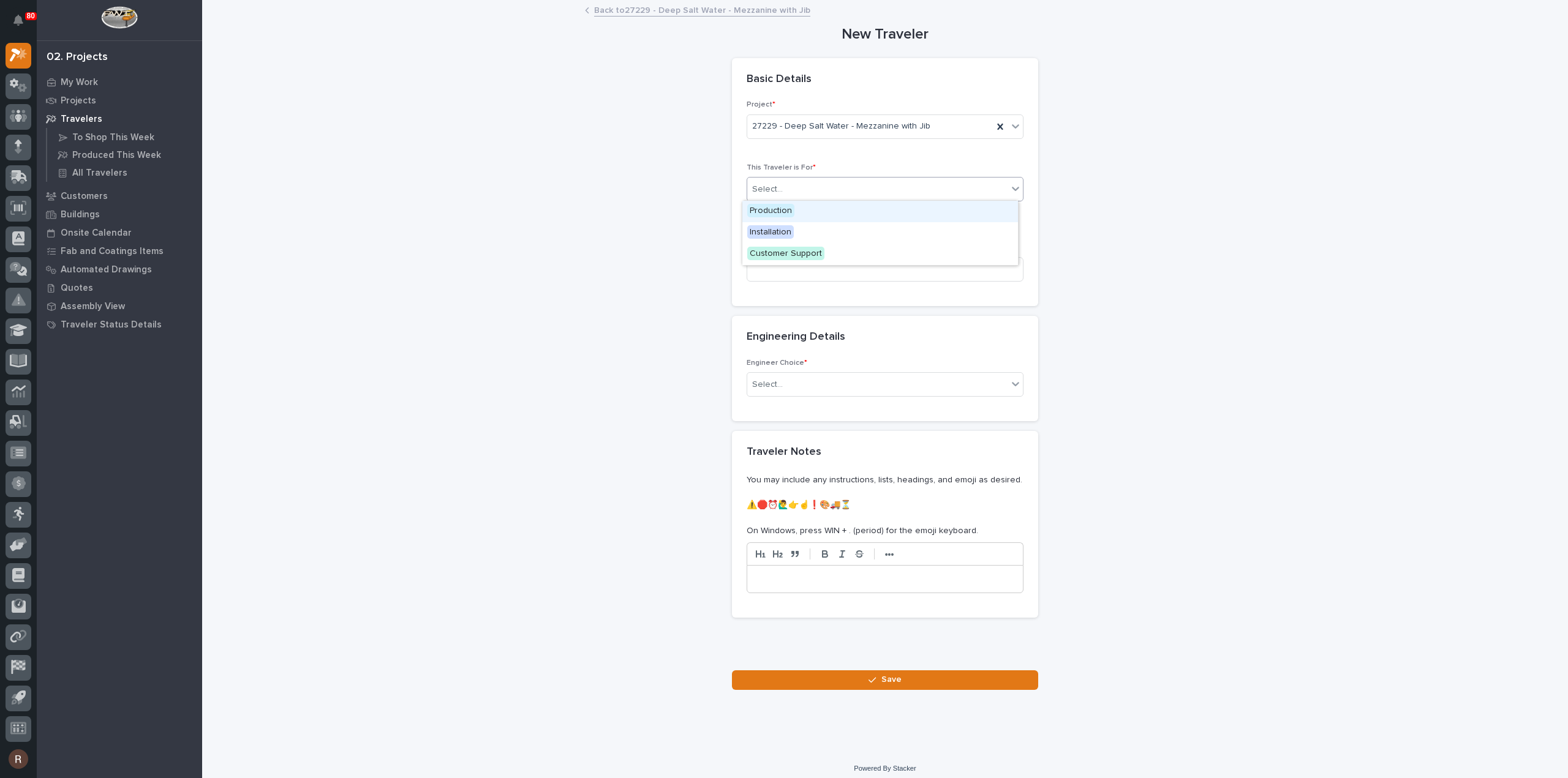
click at [785, 208] on span "Production" at bounding box center [770, 210] width 47 height 14
click at [785, 267] on input at bounding box center [884, 269] width 276 height 24
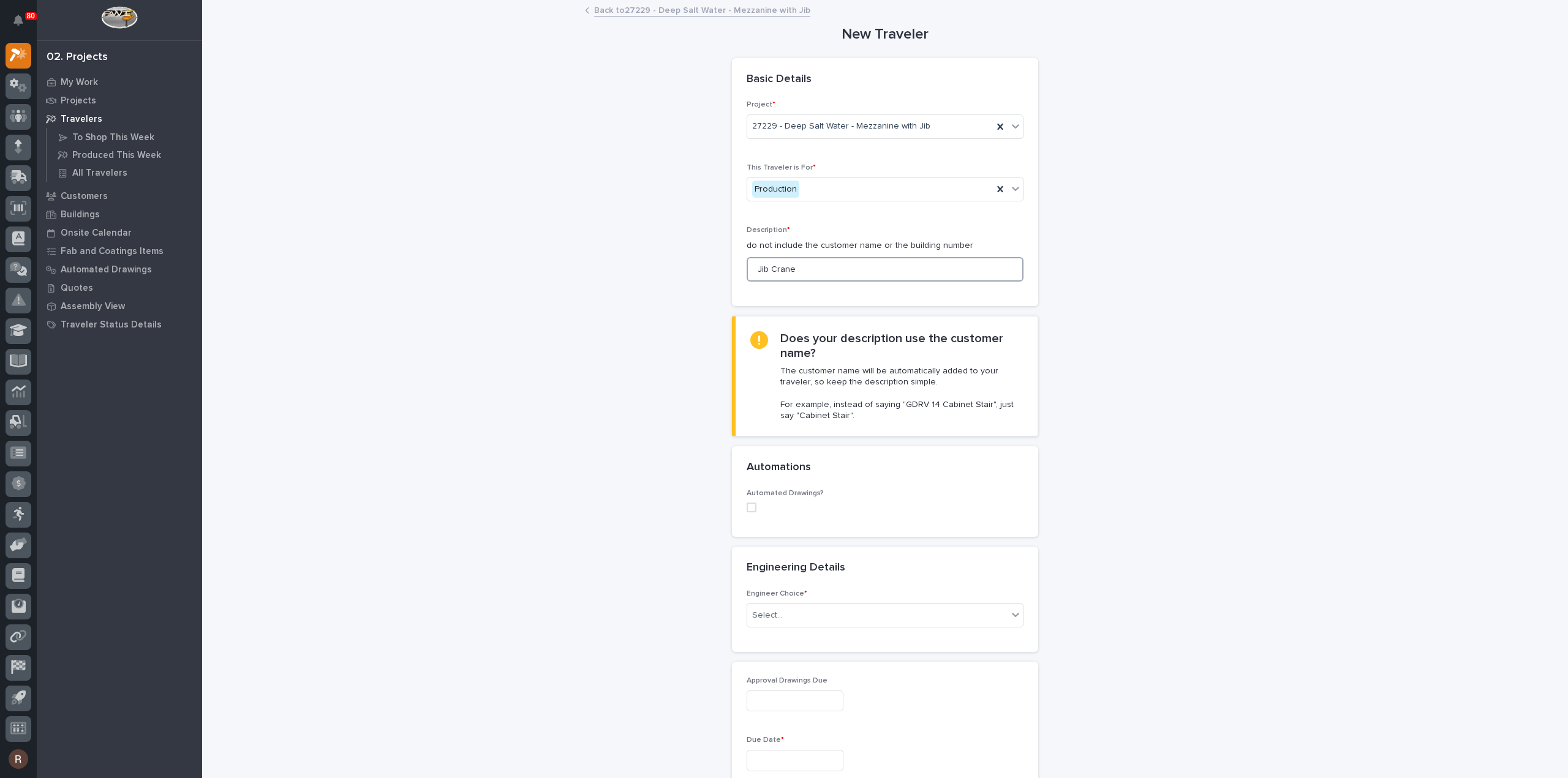
click at [749, 505] on span at bounding box center [751, 507] width 10 height 10
type input "Jib Crane"
click at [784, 588] on input "text" at bounding box center [784, 588] width 1 height 11
click at [793, 609] on div "No options" at bounding box center [880, 609] width 276 height 20
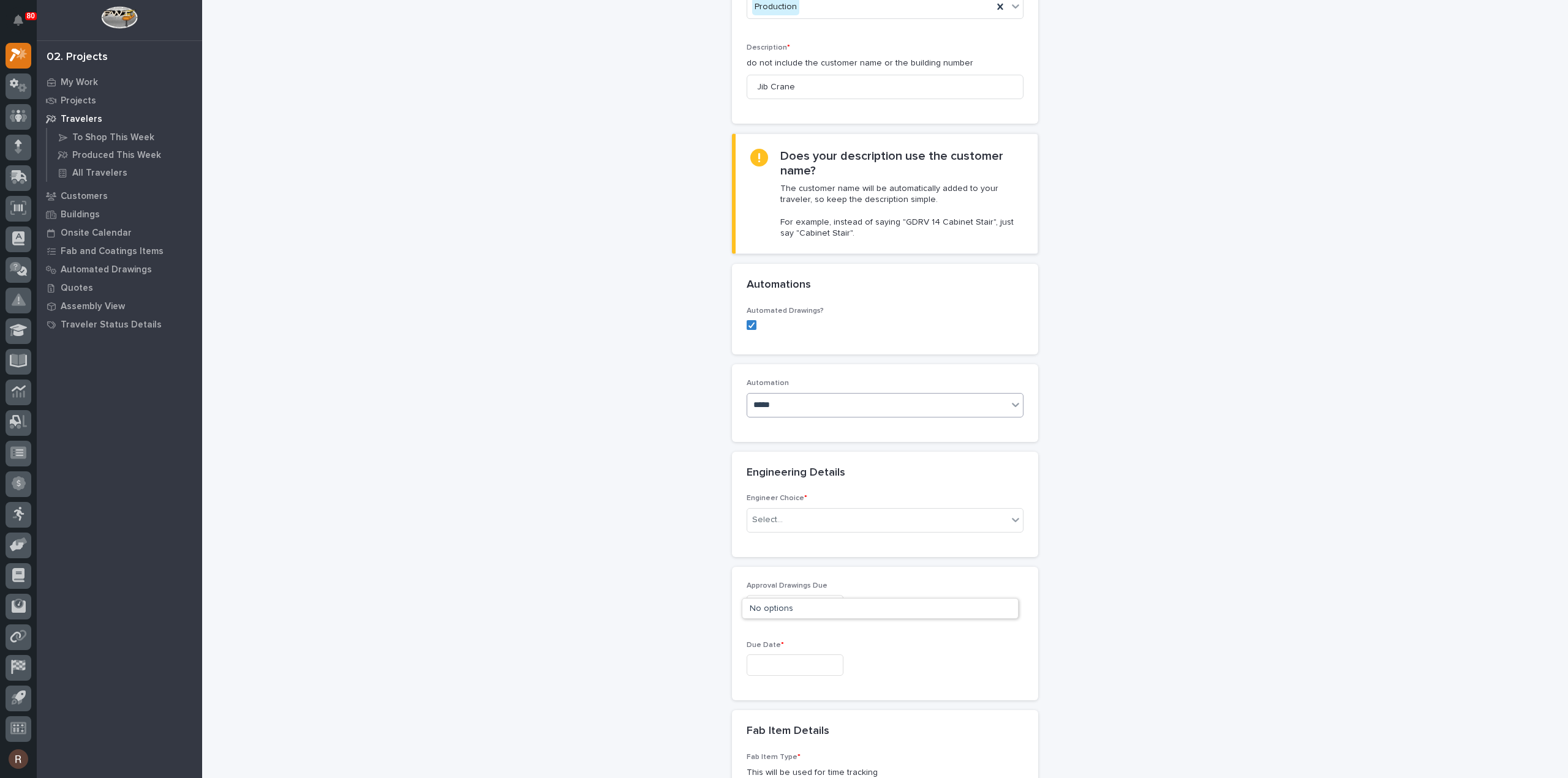
scroll to position [184, 0]
type input "*"
type input "***"
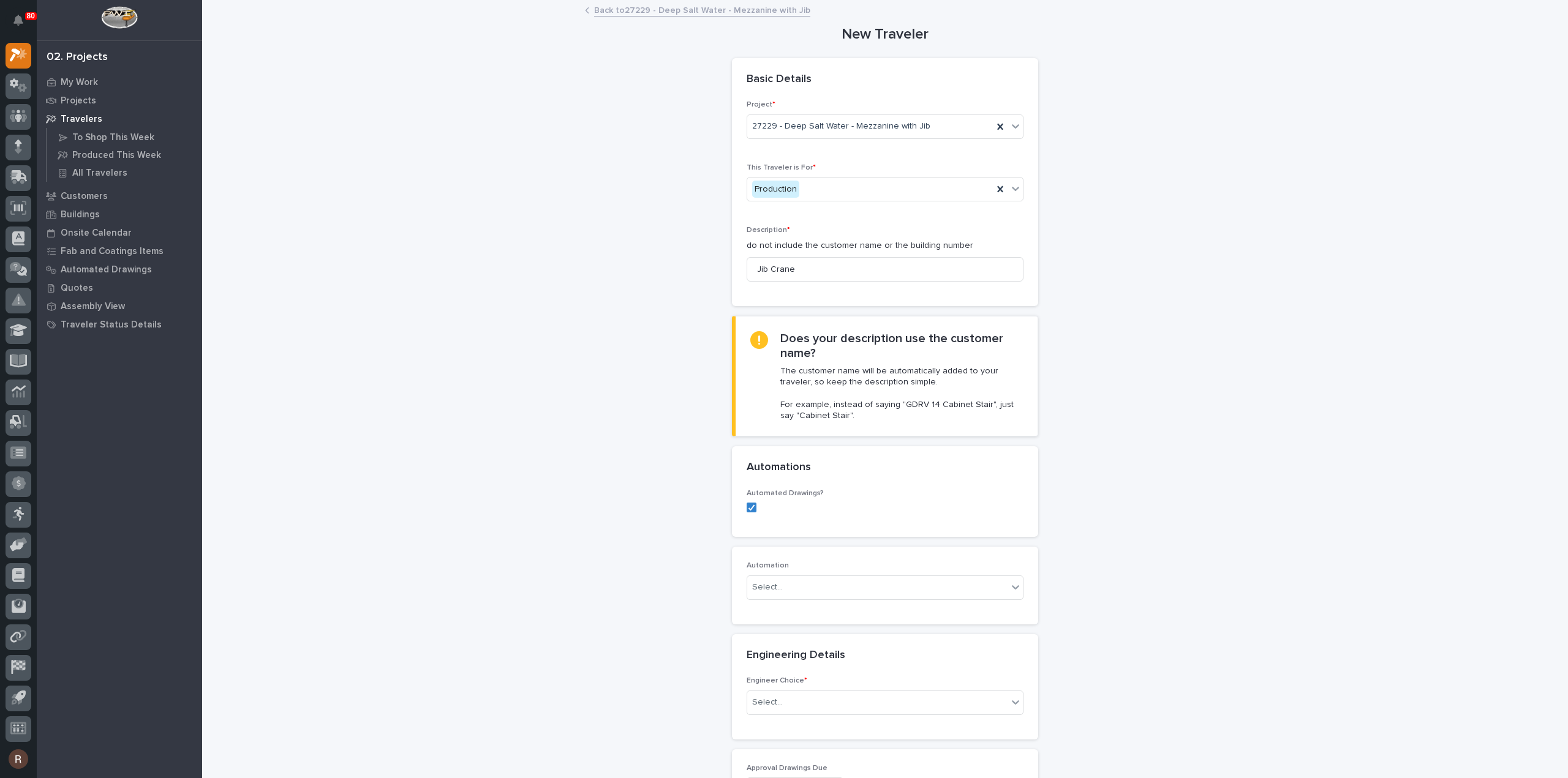
scroll to position [122, 0]
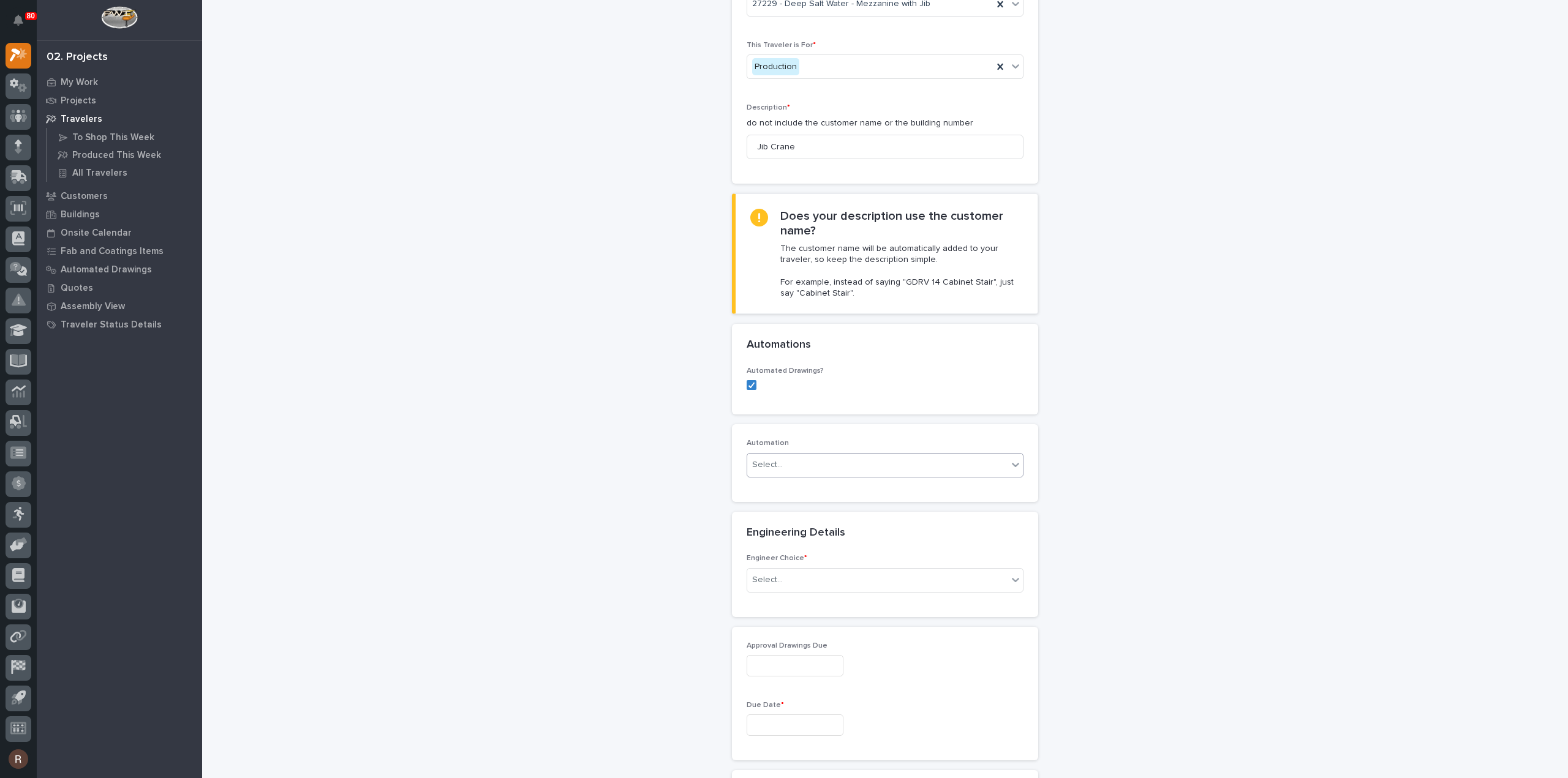
click at [774, 460] on div "Select..." at bounding box center [767, 465] width 31 height 13
click at [768, 455] on div "Select..." at bounding box center [876, 465] width 260 height 20
type input "*****"
click at [676, 447] on div "New Traveler Loading... Saving… Loading... Saving… Basic Details Project * 2722…" at bounding box center [884, 703] width 1228 height 1650
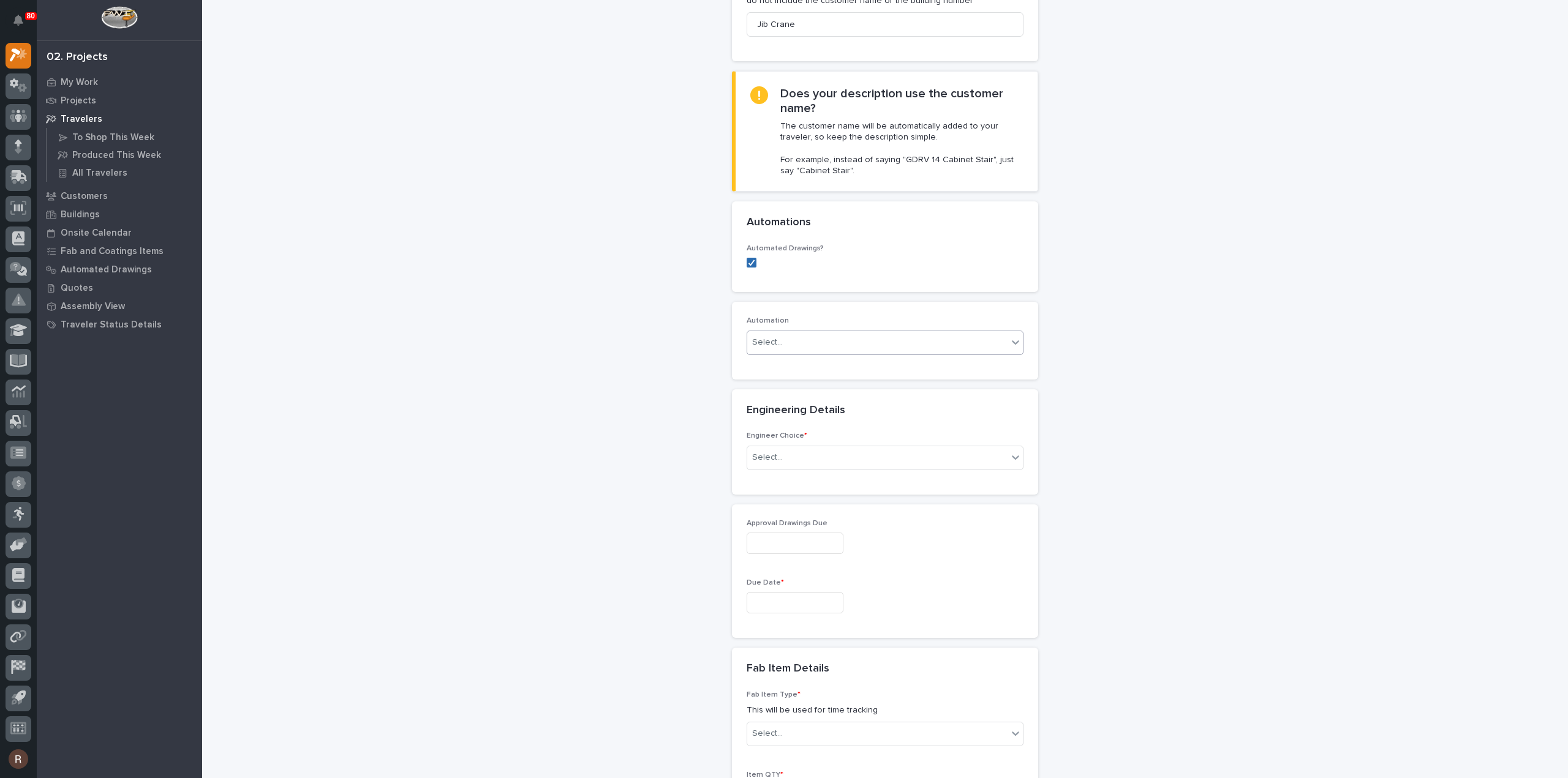
click at [748, 259] on icon at bounding box center [751, 262] width 7 height 6
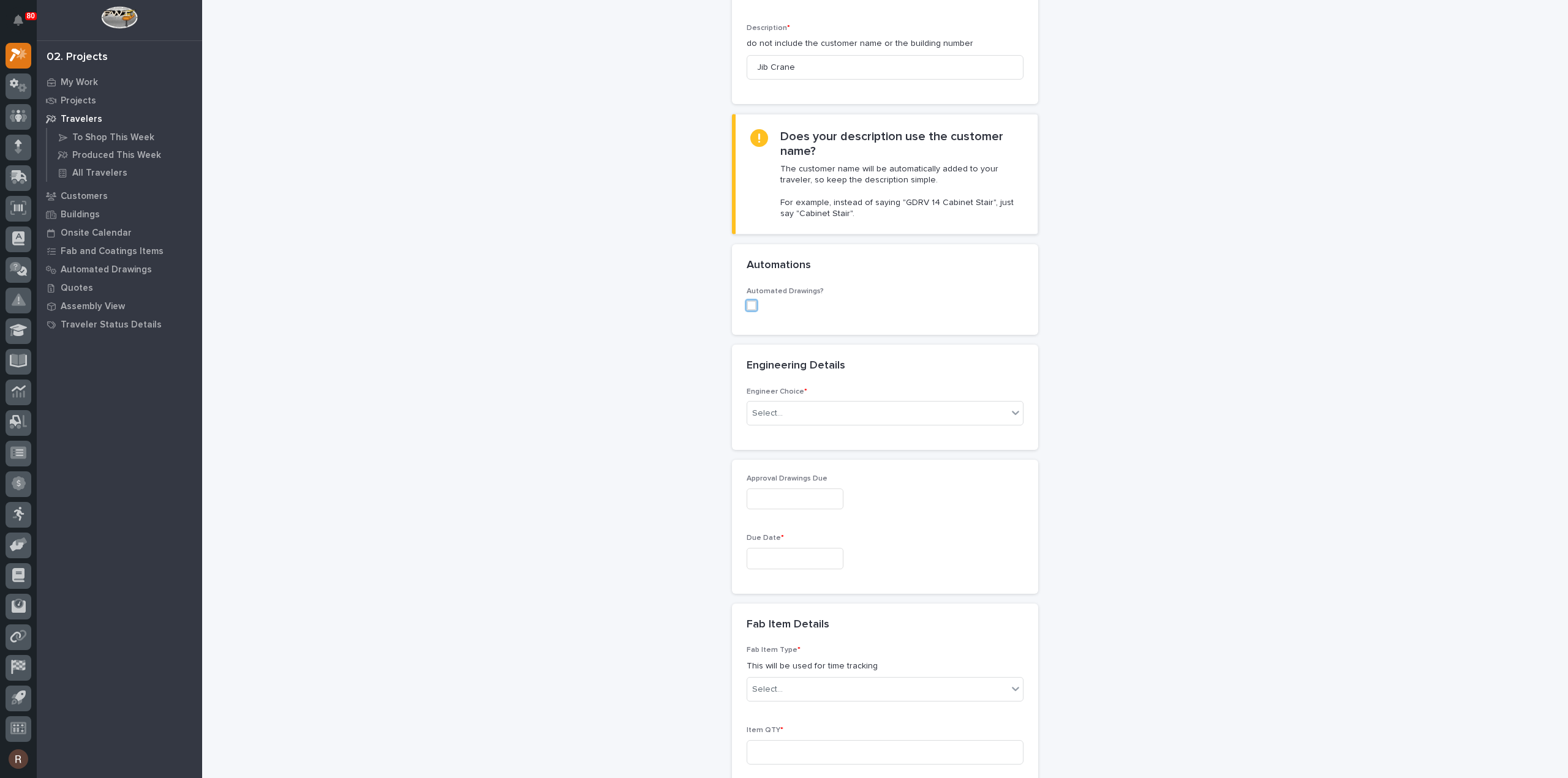
scroll to position [202, 0]
click at [775, 413] on div "Select..." at bounding box center [767, 414] width 31 height 13
click at [782, 460] on div "I want my coordinator to choose an engineer" at bounding box center [880, 457] width 276 height 22
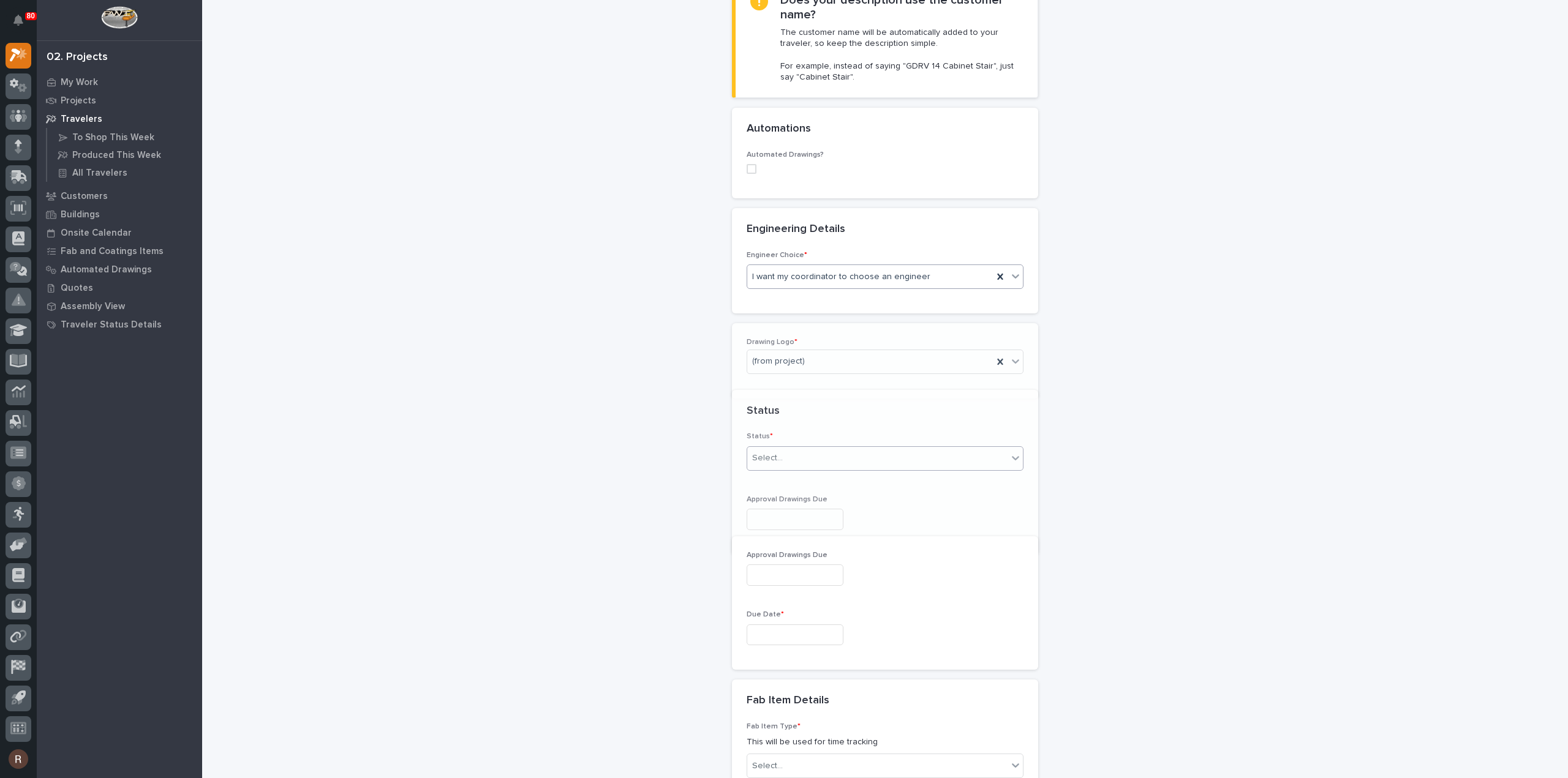
scroll to position [453, 0]
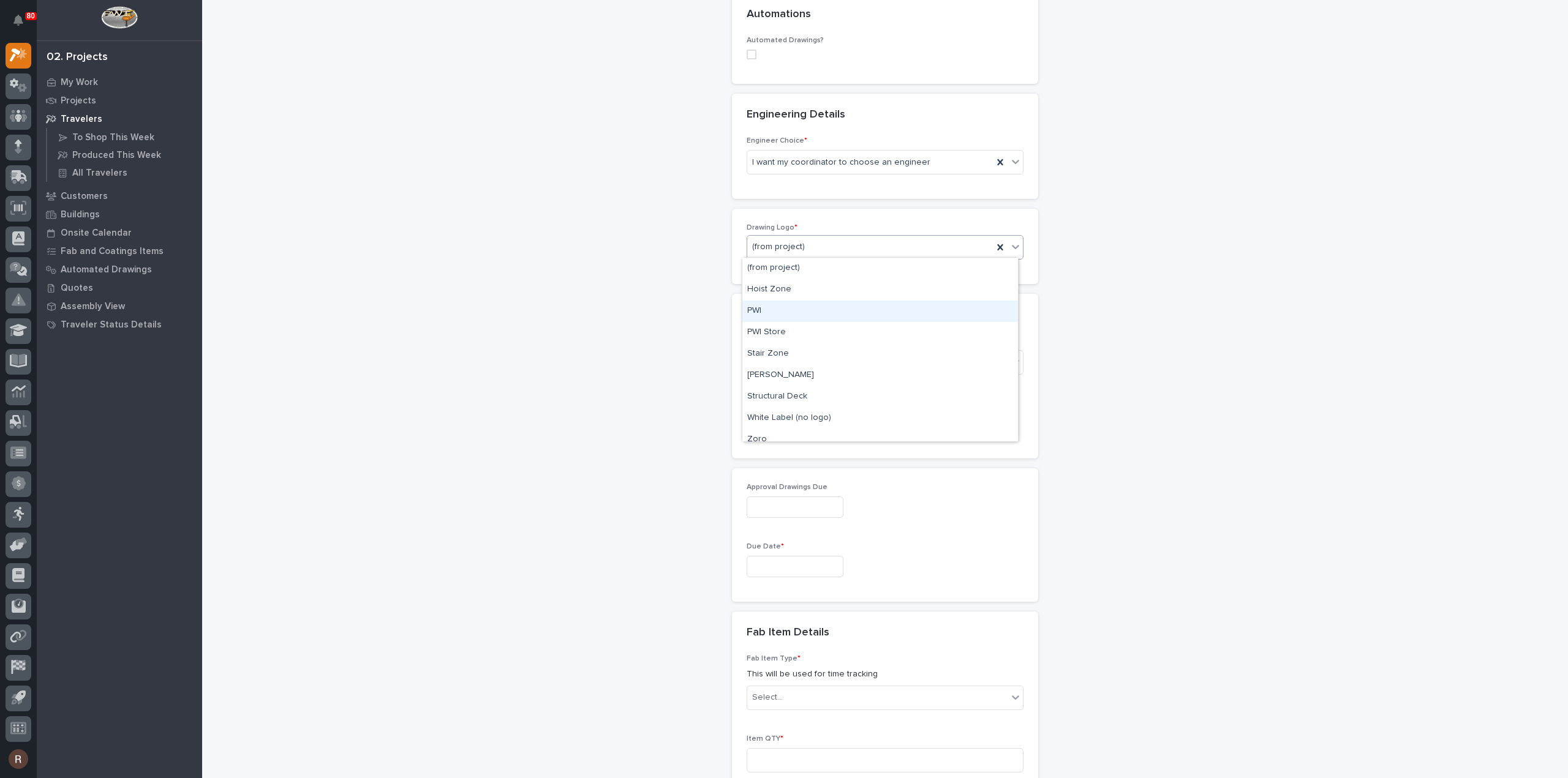
click at [777, 314] on div "PWI" at bounding box center [880, 312] width 276 height 22
click at [777, 362] on div "Select..." at bounding box center [876, 362] width 260 height 20
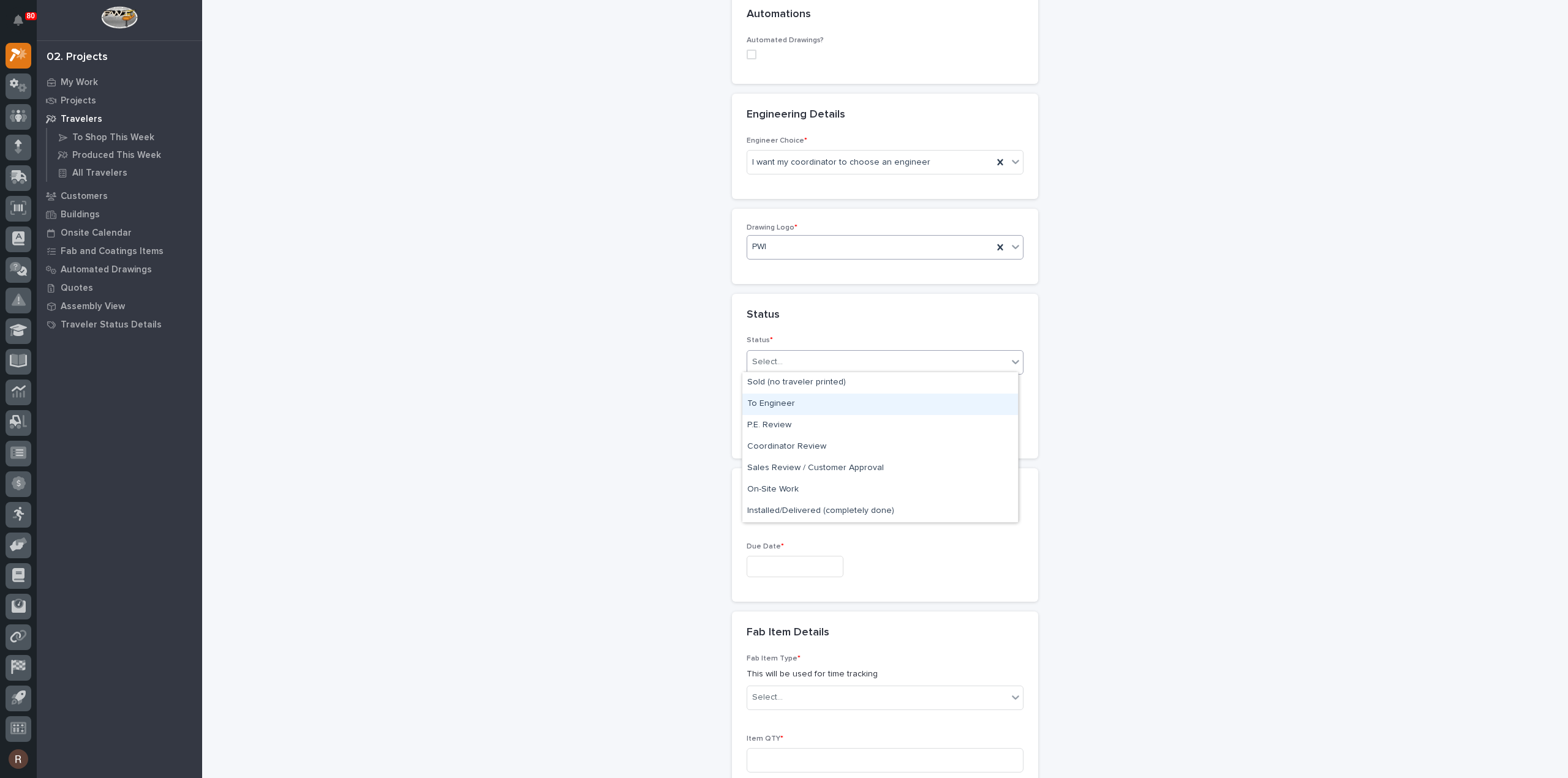
click at [774, 407] on div "To Engineer" at bounding box center [880, 404] width 276 height 22
click at [783, 422] on input "text" at bounding box center [794, 423] width 96 height 22
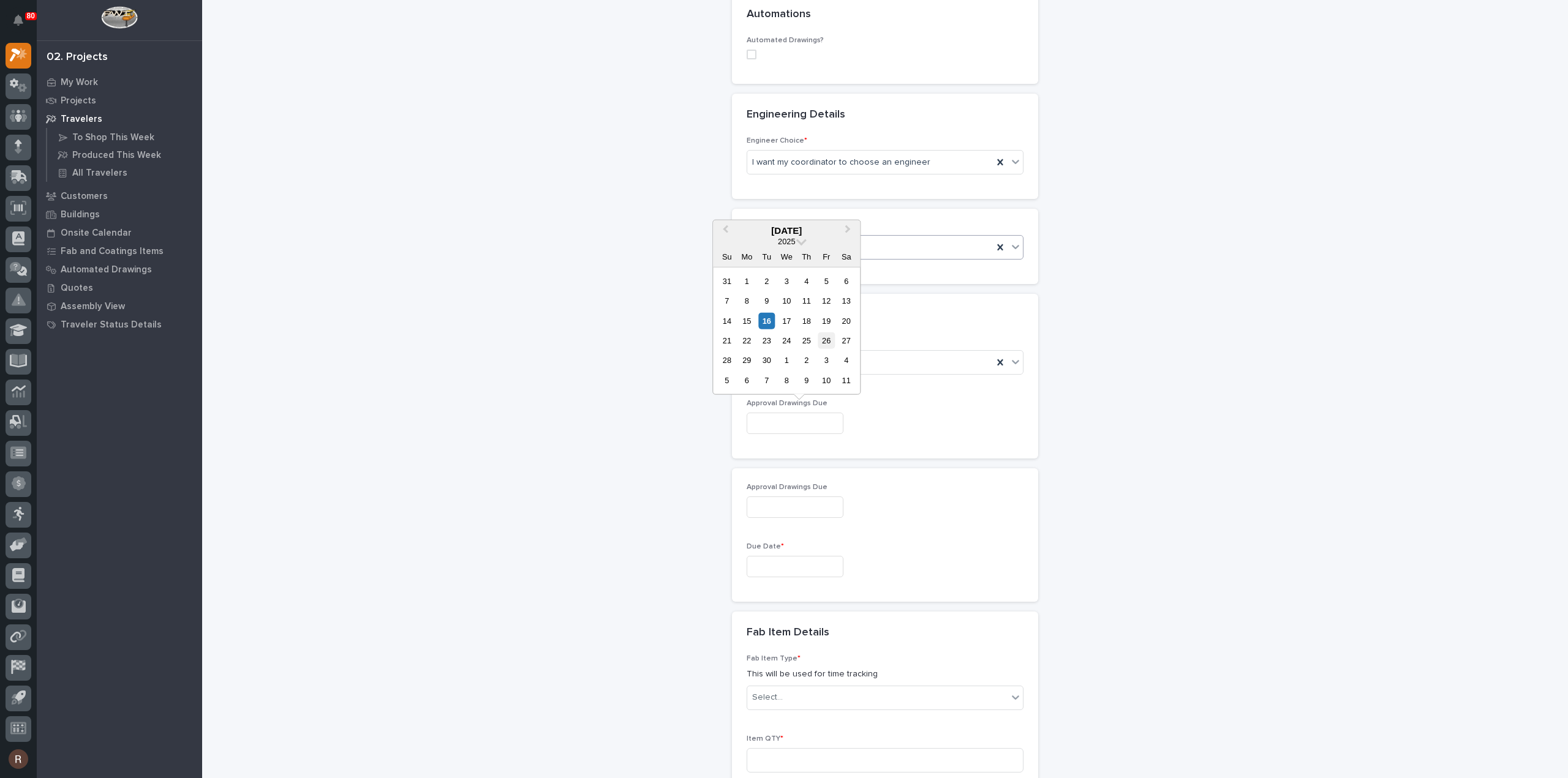
click at [830, 341] on div "26" at bounding box center [826, 340] width 16 height 16
type input "**********"
click at [789, 566] on input "text" at bounding box center [794, 566] width 96 height 22
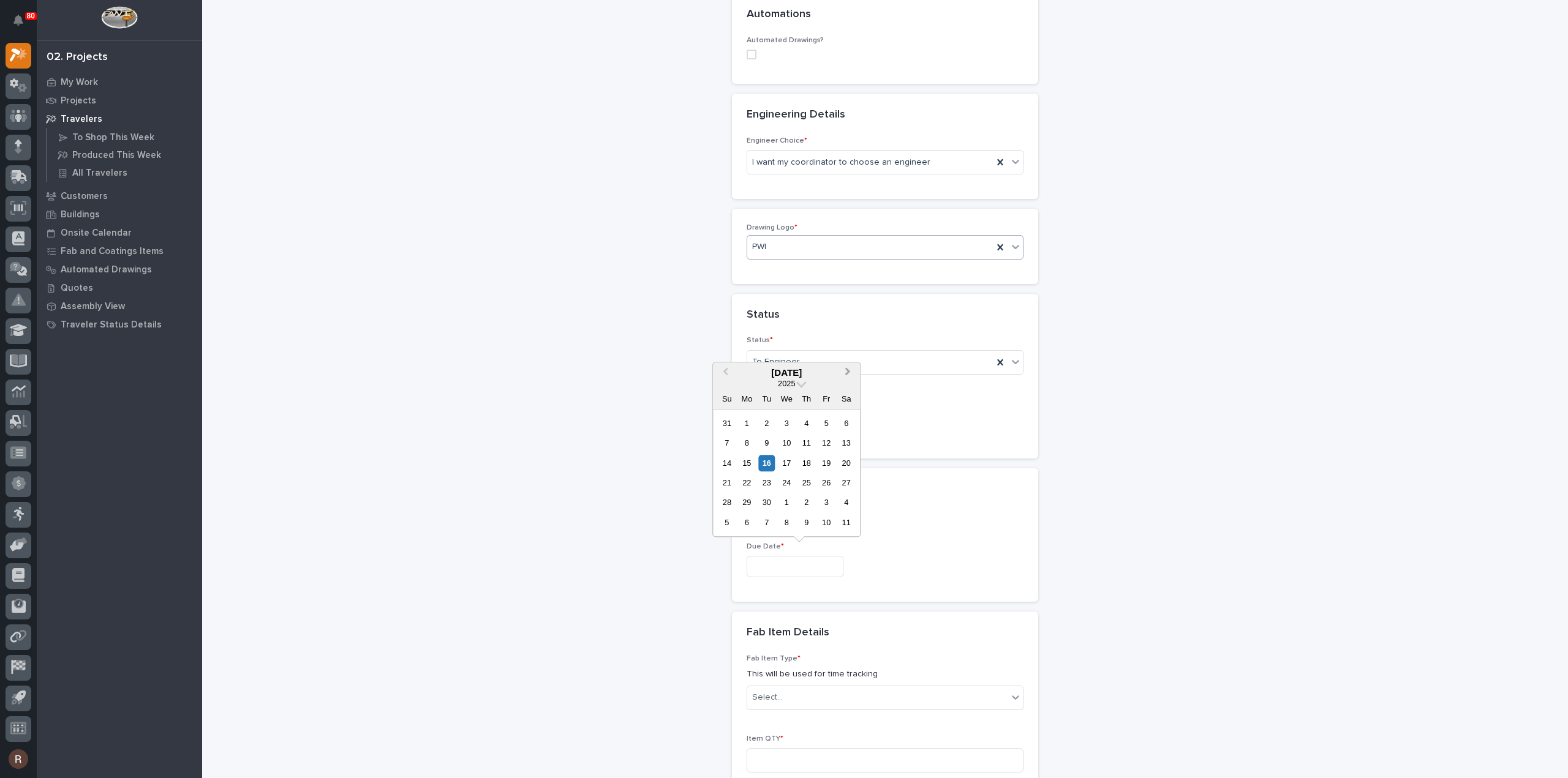
click at [844, 374] on button "Next Month" at bounding box center [848, 374] width 20 height 20
click at [847, 374] on span "Next Month" at bounding box center [847, 373] width 0 height 16
click at [749, 482] on div "17" at bounding box center [747, 483] width 16 height 16
type input "**********"
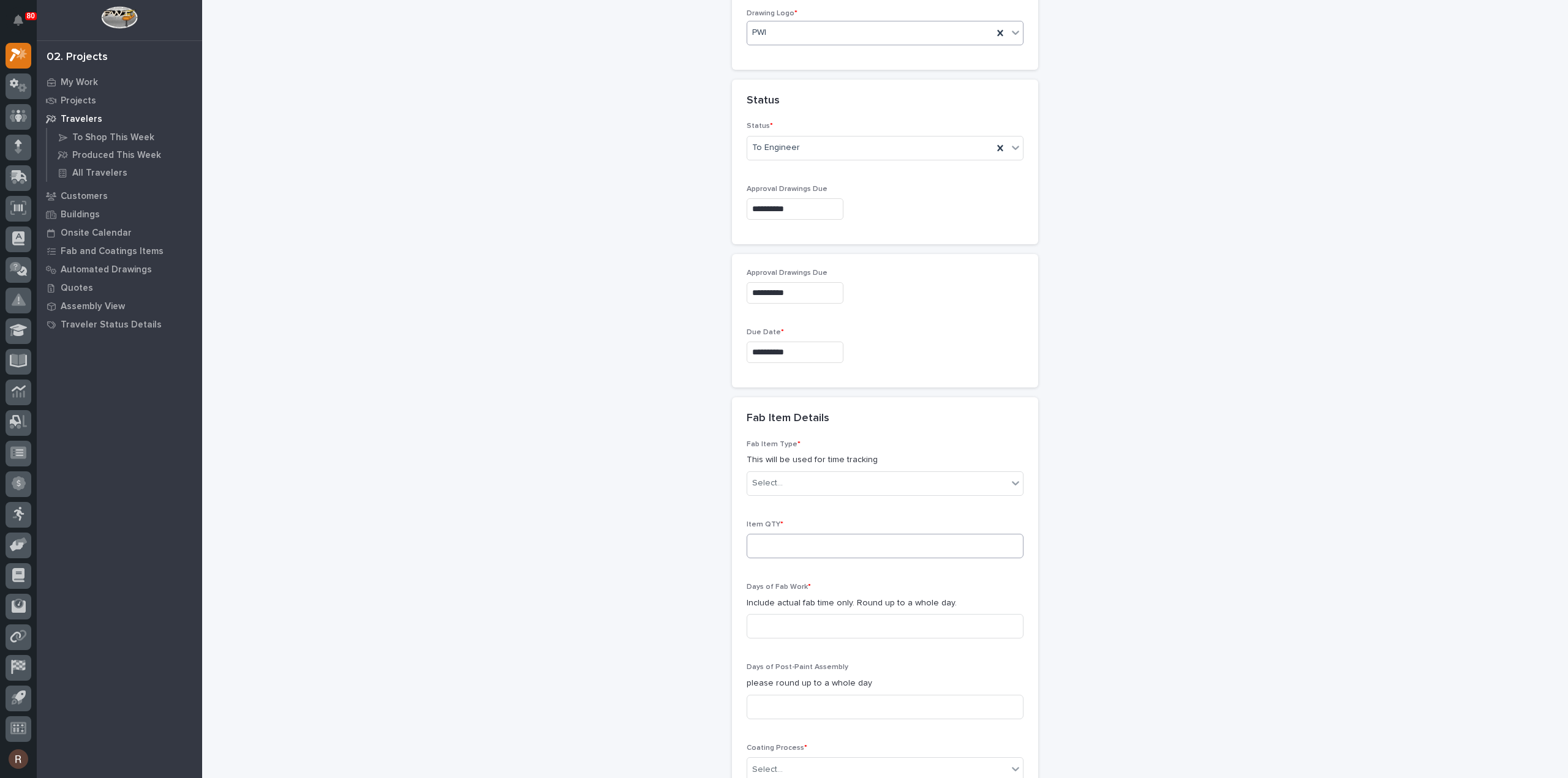
scroll to position [759, 0]
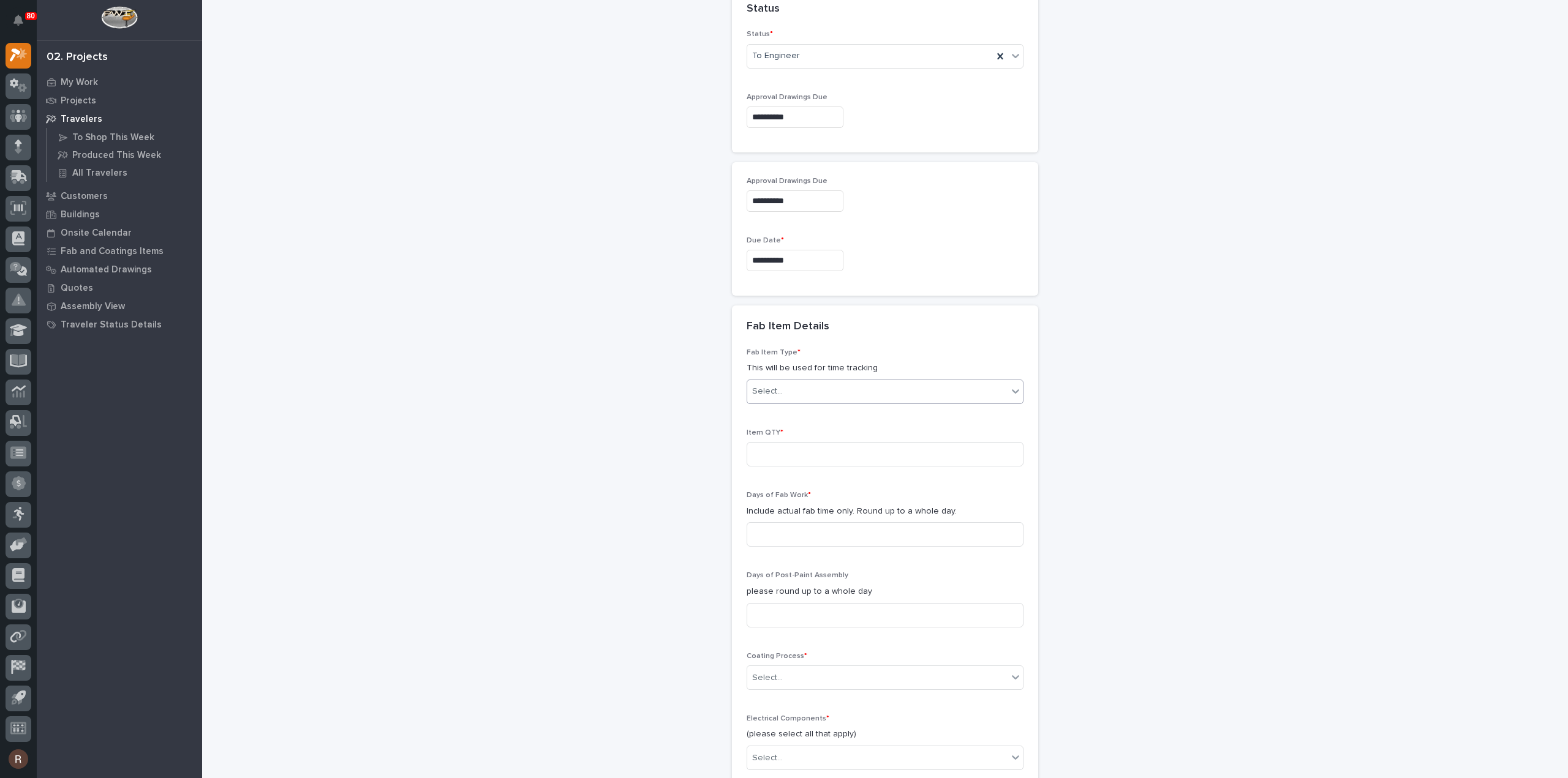
click at [785, 382] on div "Select..." at bounding box center [876, 392] width 260 height 20
type input "***"
click at [816, 426] on div "Jib Crane - Wall Mounted" at bounding box center [880, 432] width 276 height 22
click at [797, 446] on input at bounding box center [884, 454] width 276 height 24
type input "1"
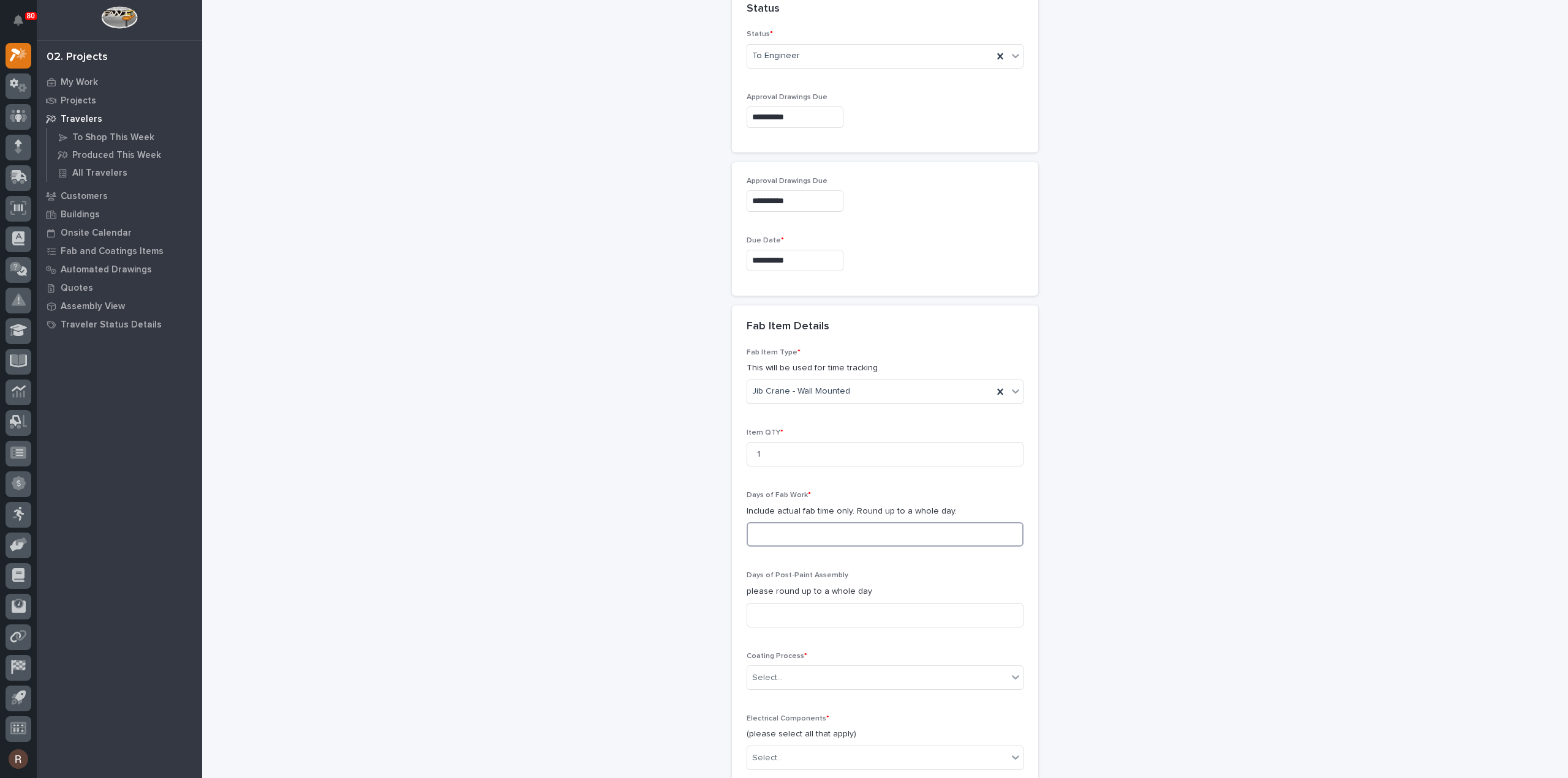
click at [779, 534] on input at bounding box center [884, 534] width 276 height 24
type input "1"
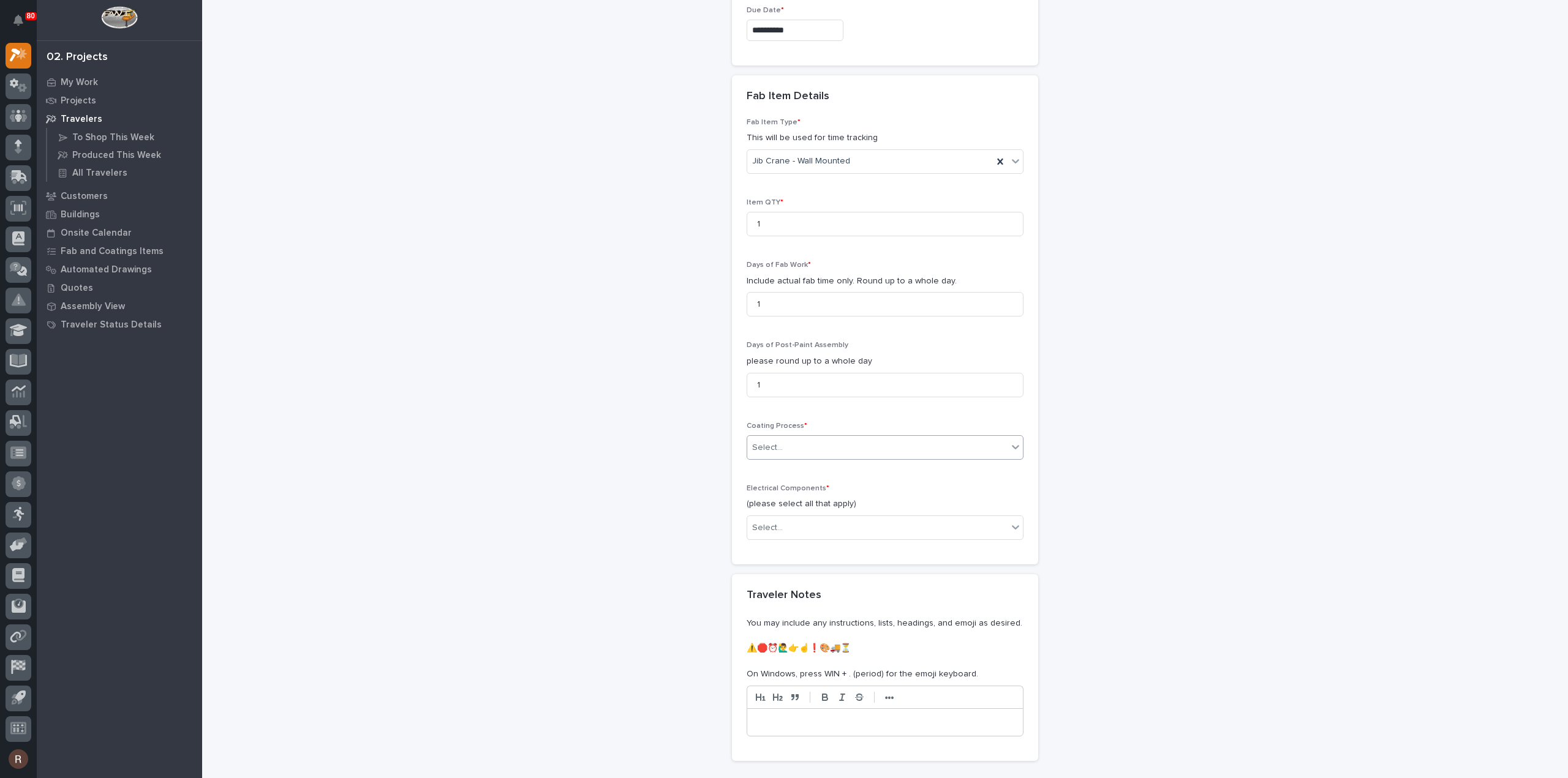
scroll to position [1004, 0]
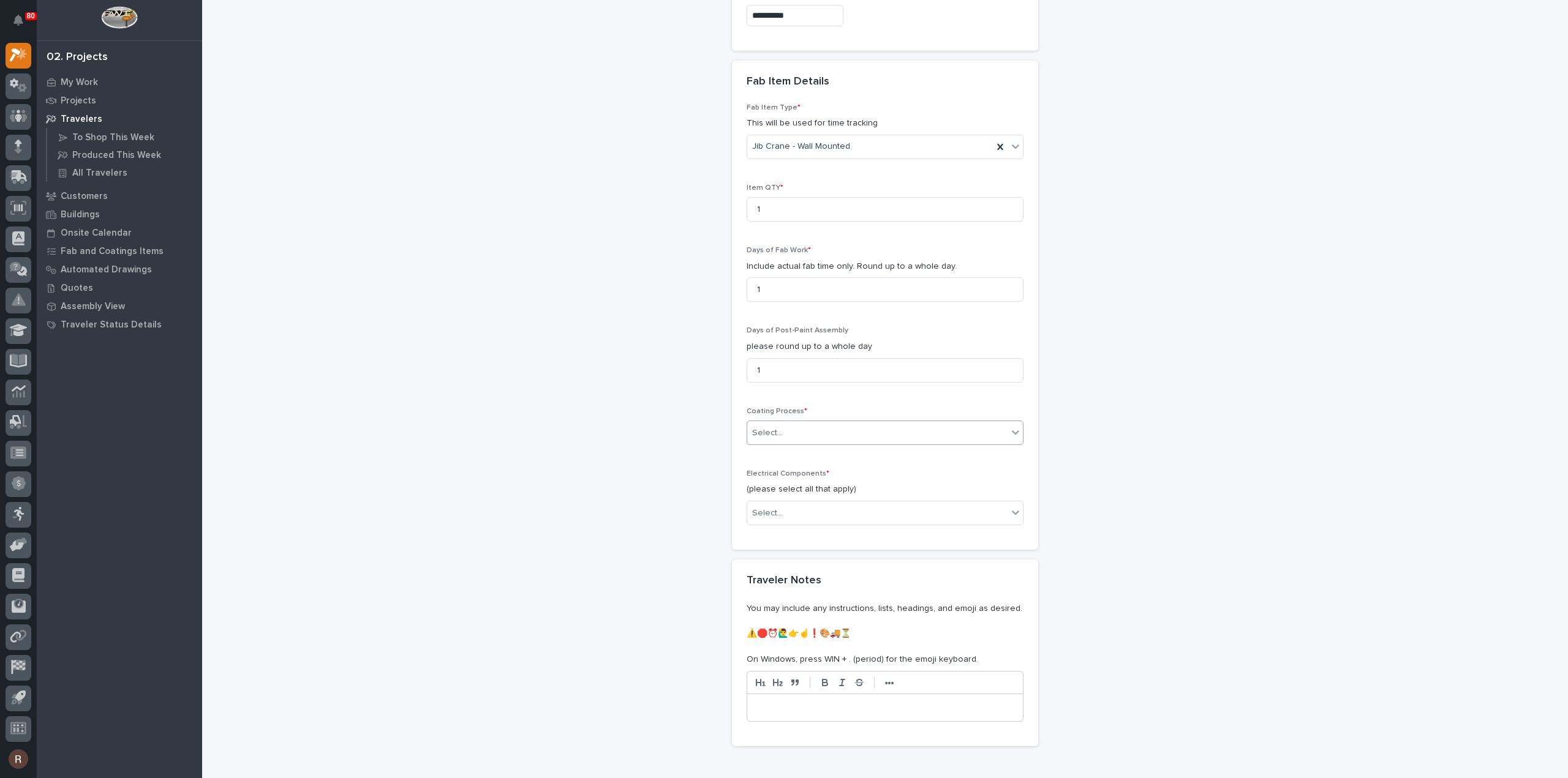
click at [784, 426] on div at bounding box center [784, 433] width 1 height 15
click at [783, 474] on div "In-House Paint/Powder" at bounding box center [880, 473] width 276 height 22
click at [775, 508] on div "Select..." at bounding box center [767, 513] width 31 height 13
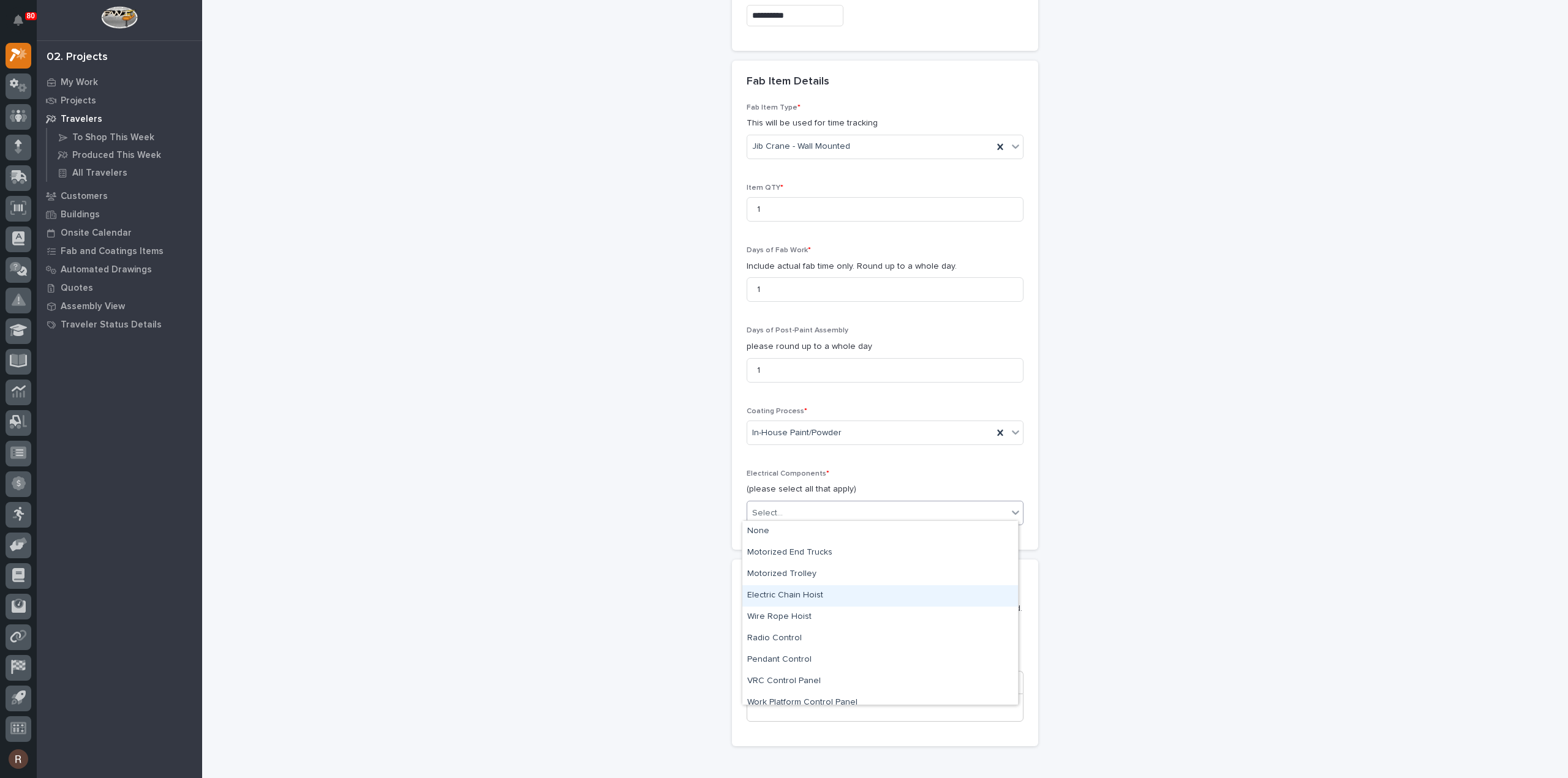
click at [791, 600] on div "Electric Chain Hoist" at bounding box center [880, 596] width 276 height 22
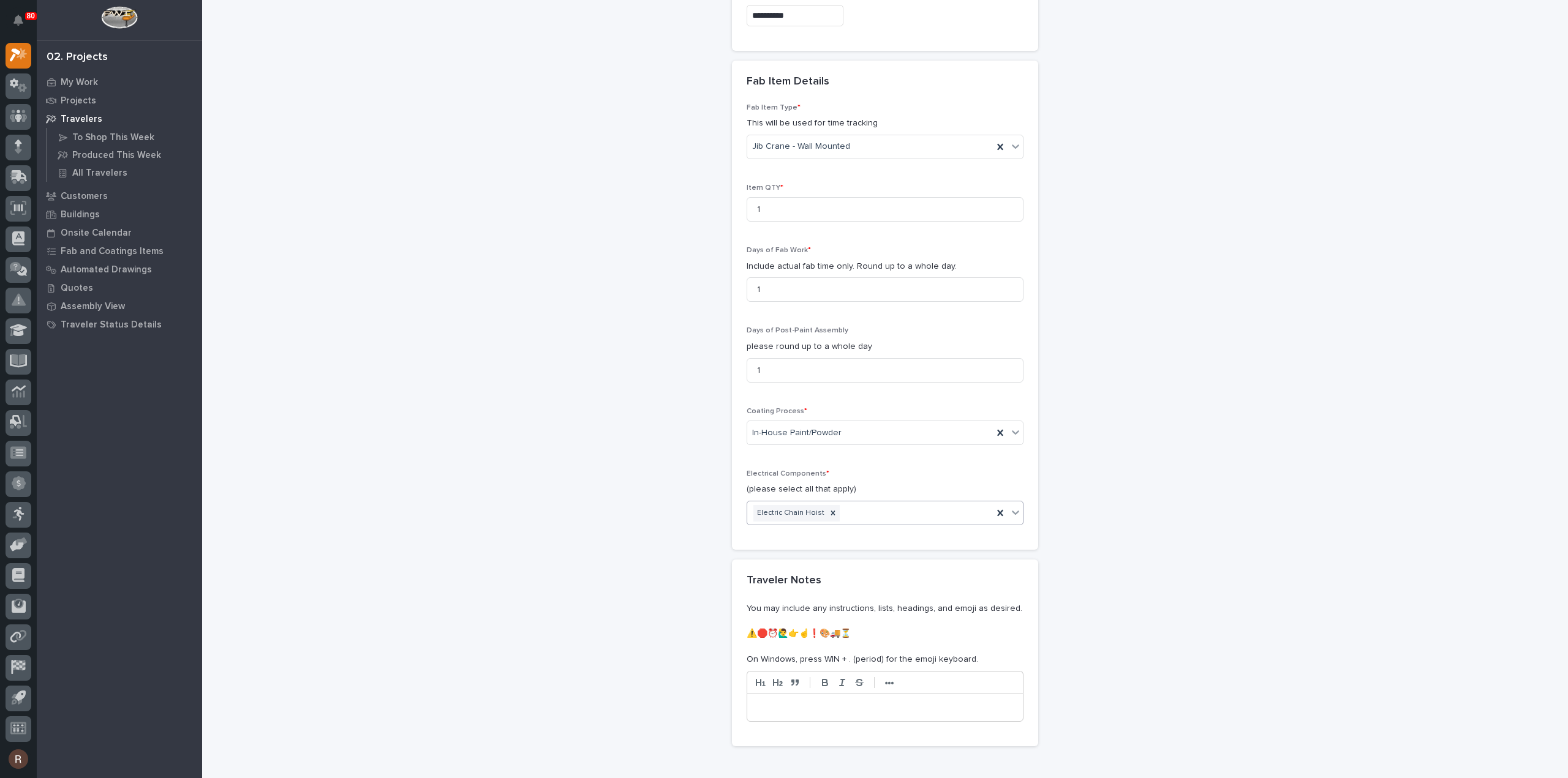
click at [864, 510] on div "Electric Chain Hoist" at bounding box center [869, 513] width 246 height 22
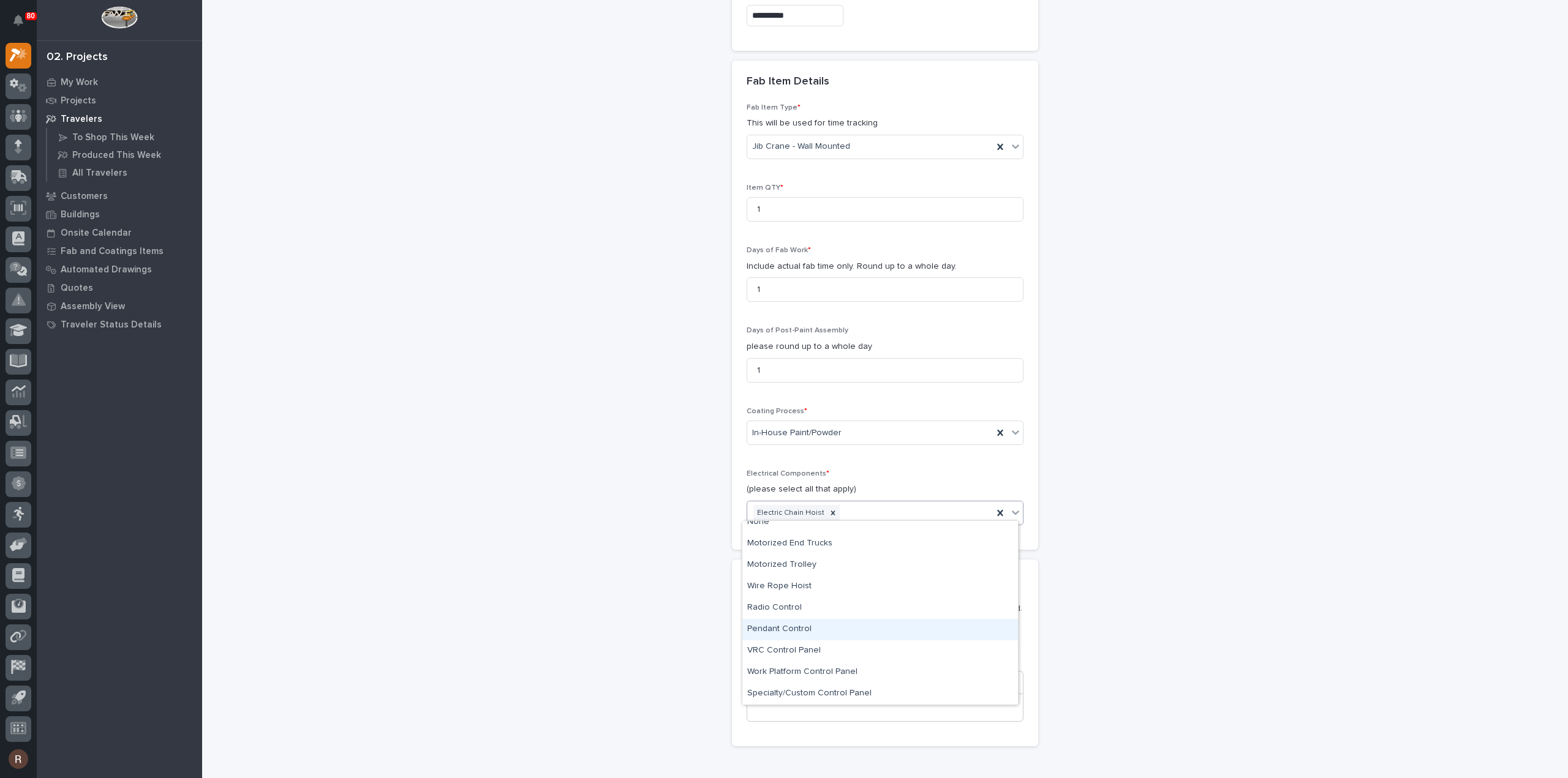
click at [782, 631] on div "Pendant Control" at bounding box center [880, 629] width 276 height 22
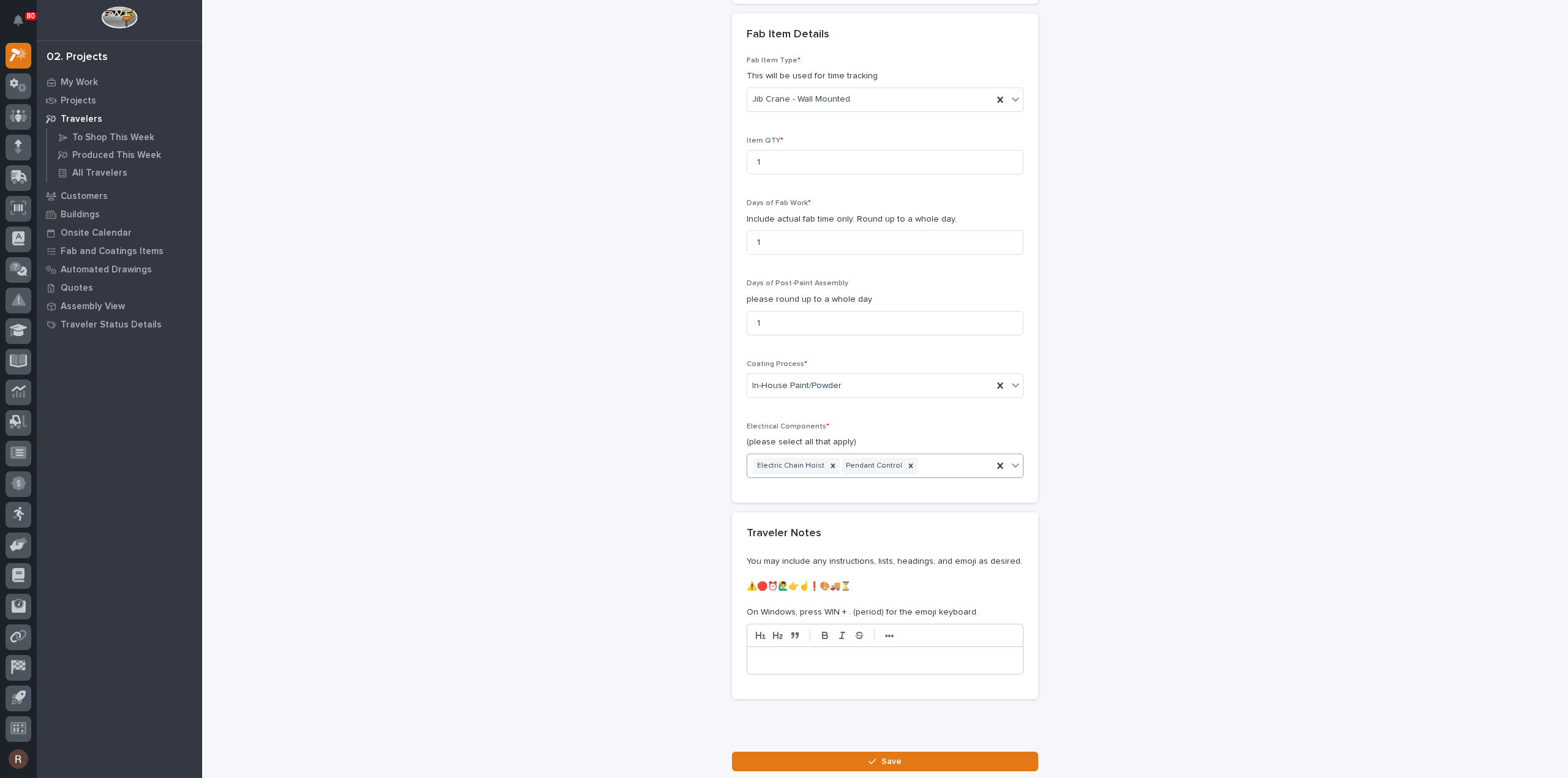
scroll to position [1126, 0]
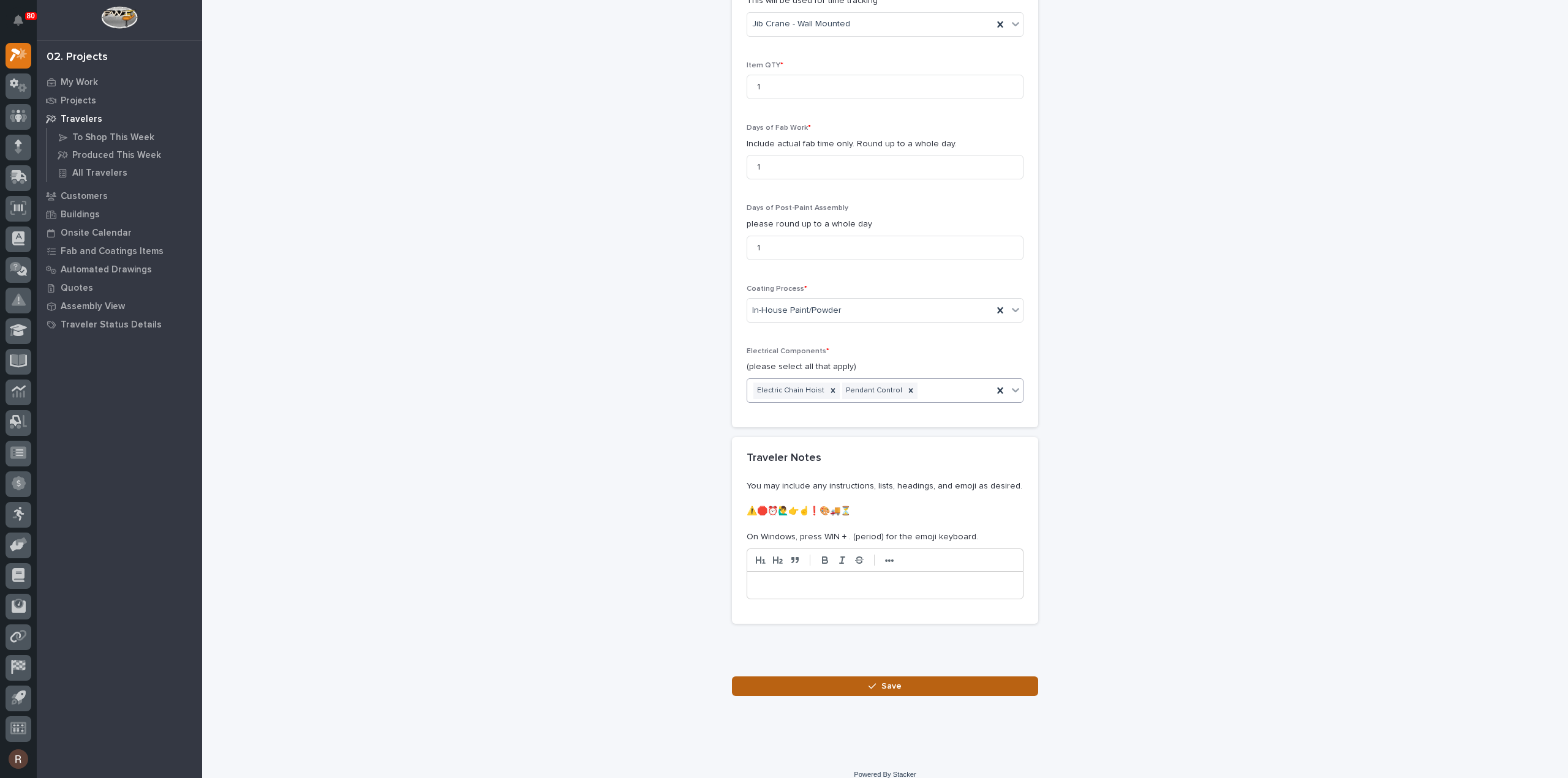
click at [810, 683] on button "Save" at bounding box center [884, 686] width 306 height 20
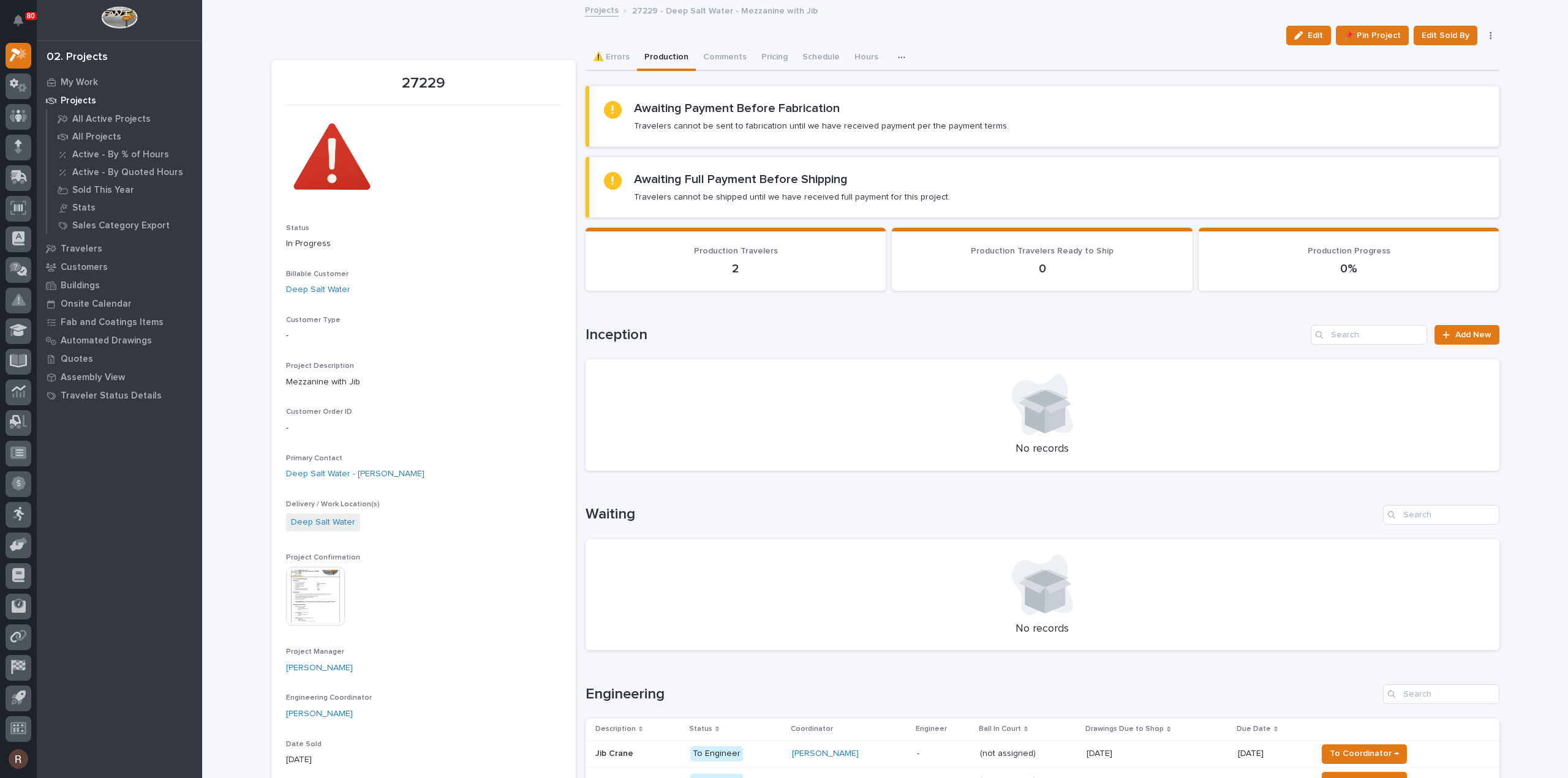
scroll to position [245, 0]
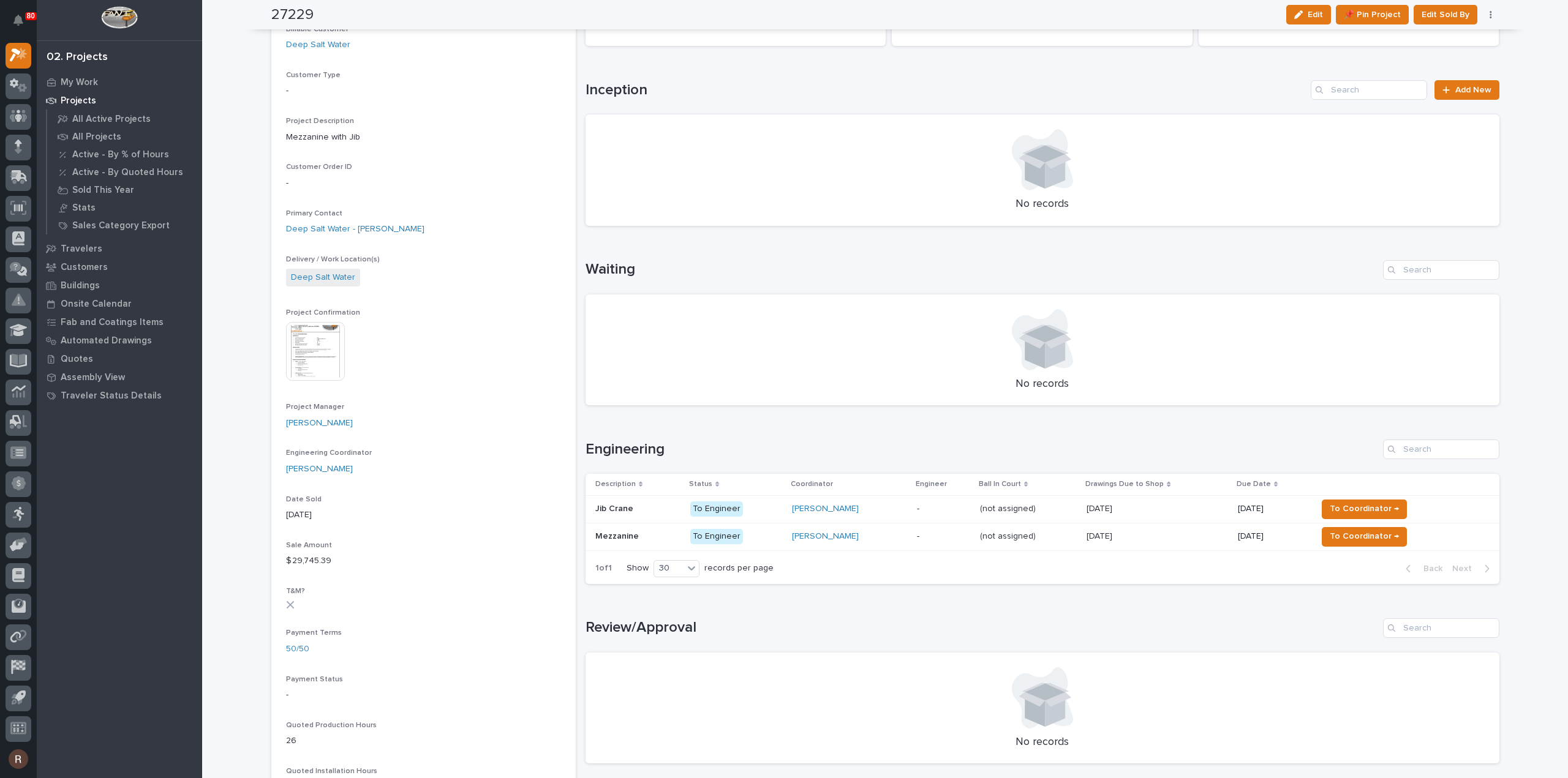
click at [756, 511] on p "To Engineer" at bounding box center [736, 509] width 92 height 15
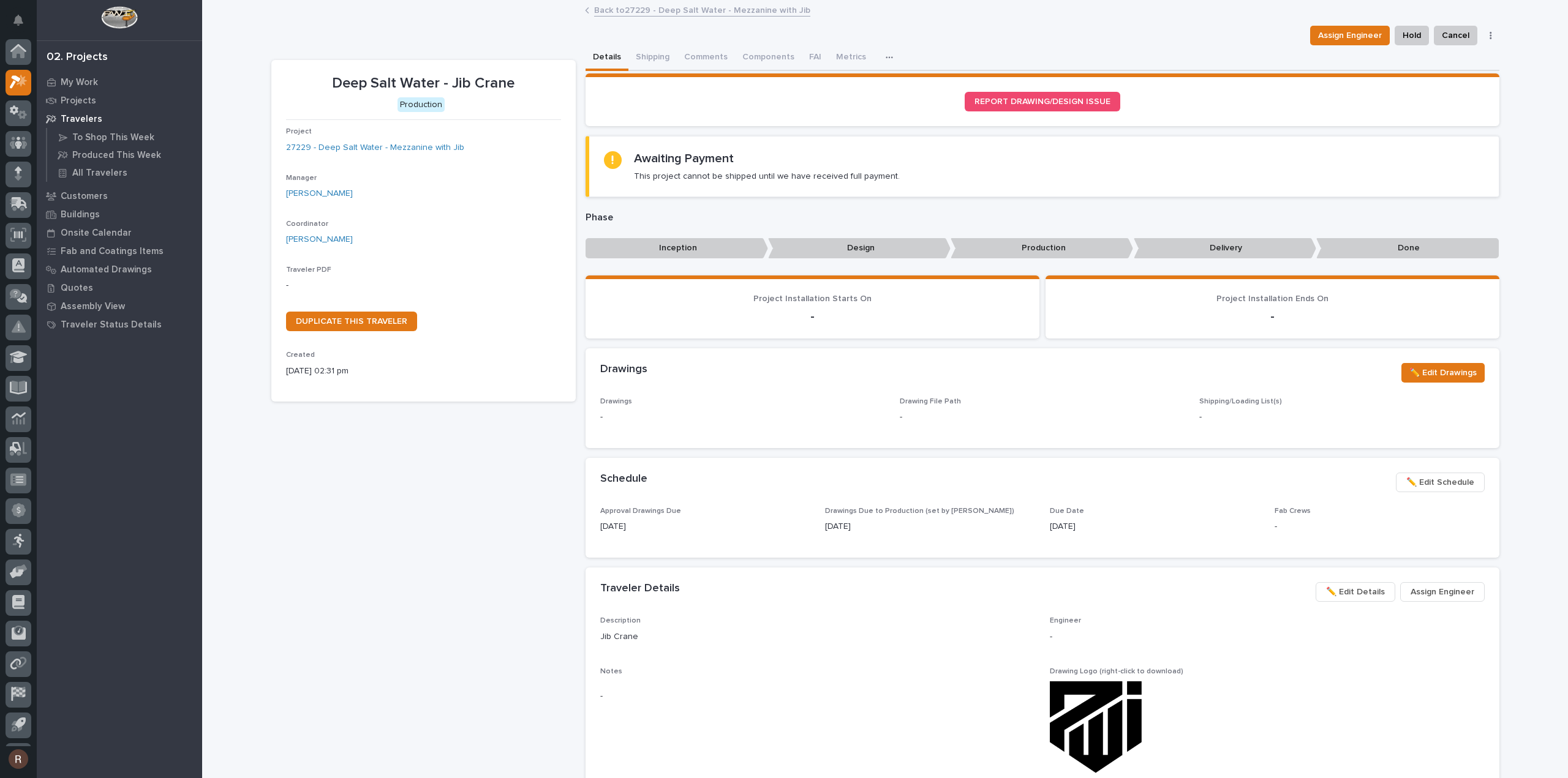
scroll to position [27, 0]
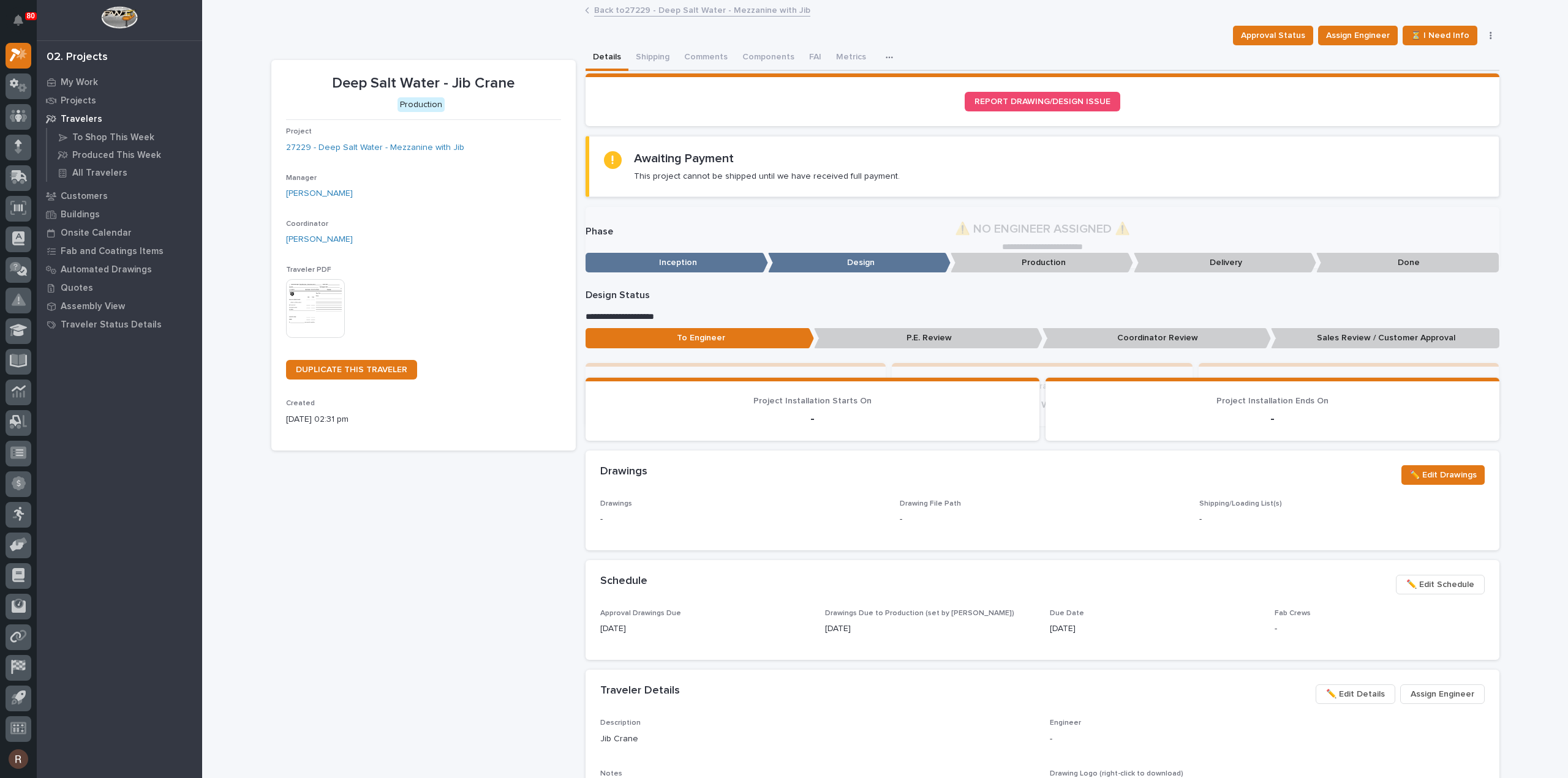
click at [299, 292] on img at bounding box center [315, 308] width 59 height 59
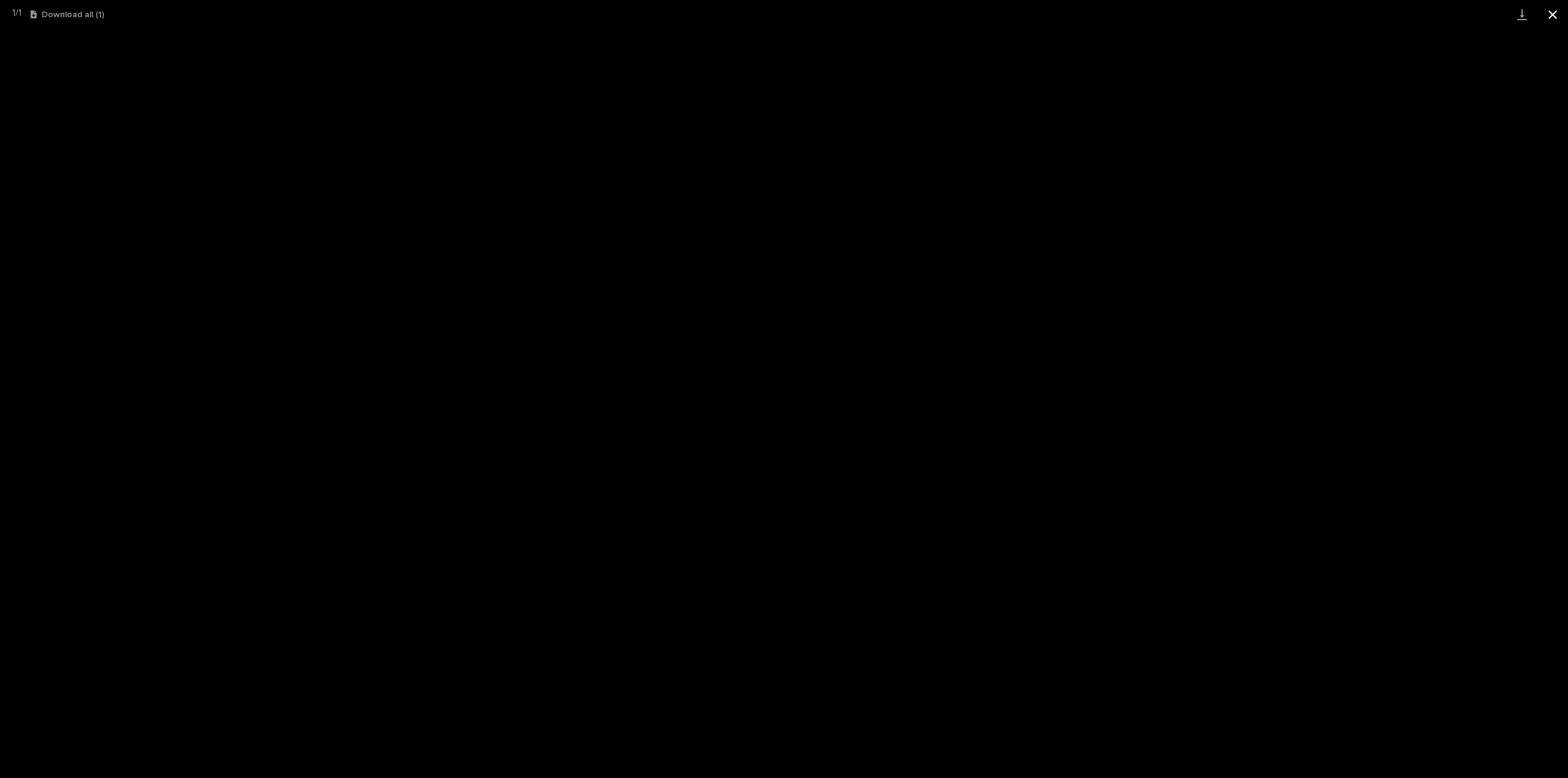
click at [1550, 11] on button "Close gallery" at bounding box center [1553, 14] width 31 height 29
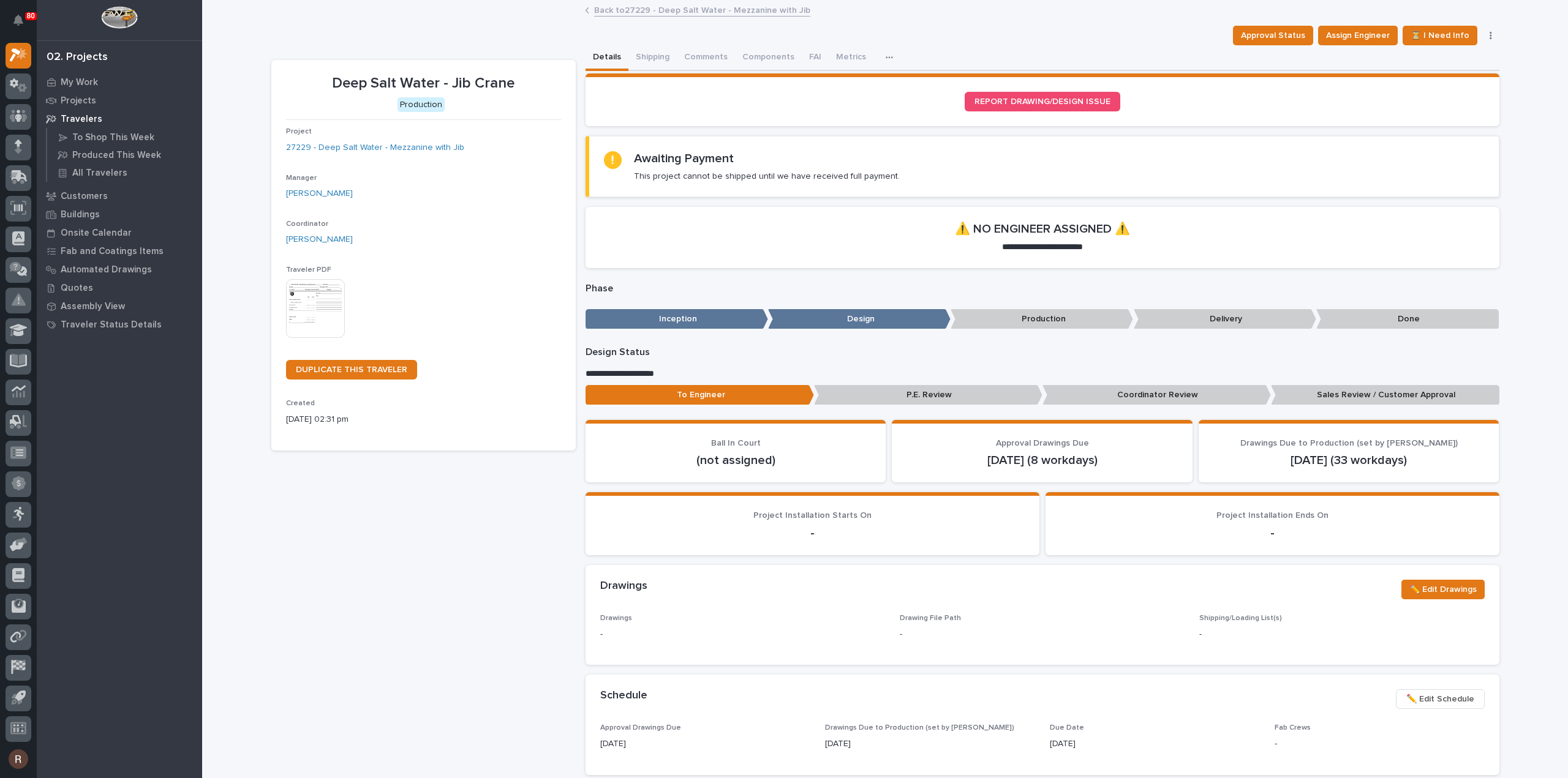
click at [621, 11] on link "Back to 27229 - Deep Salt Water - Mezzanine with Jib" at bounding box center [702, 10] width 216 height 14
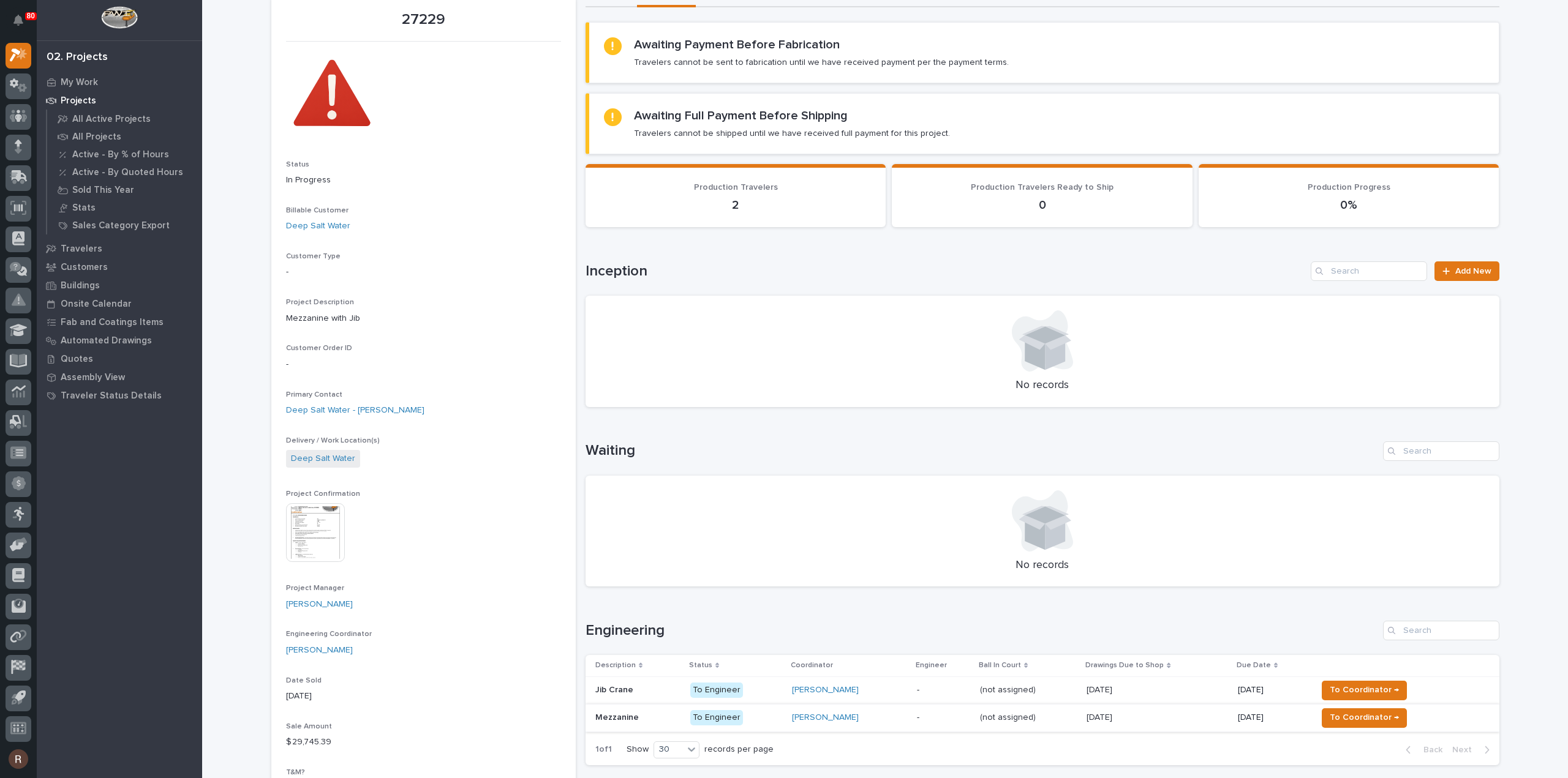
scroll to position [184, 0]
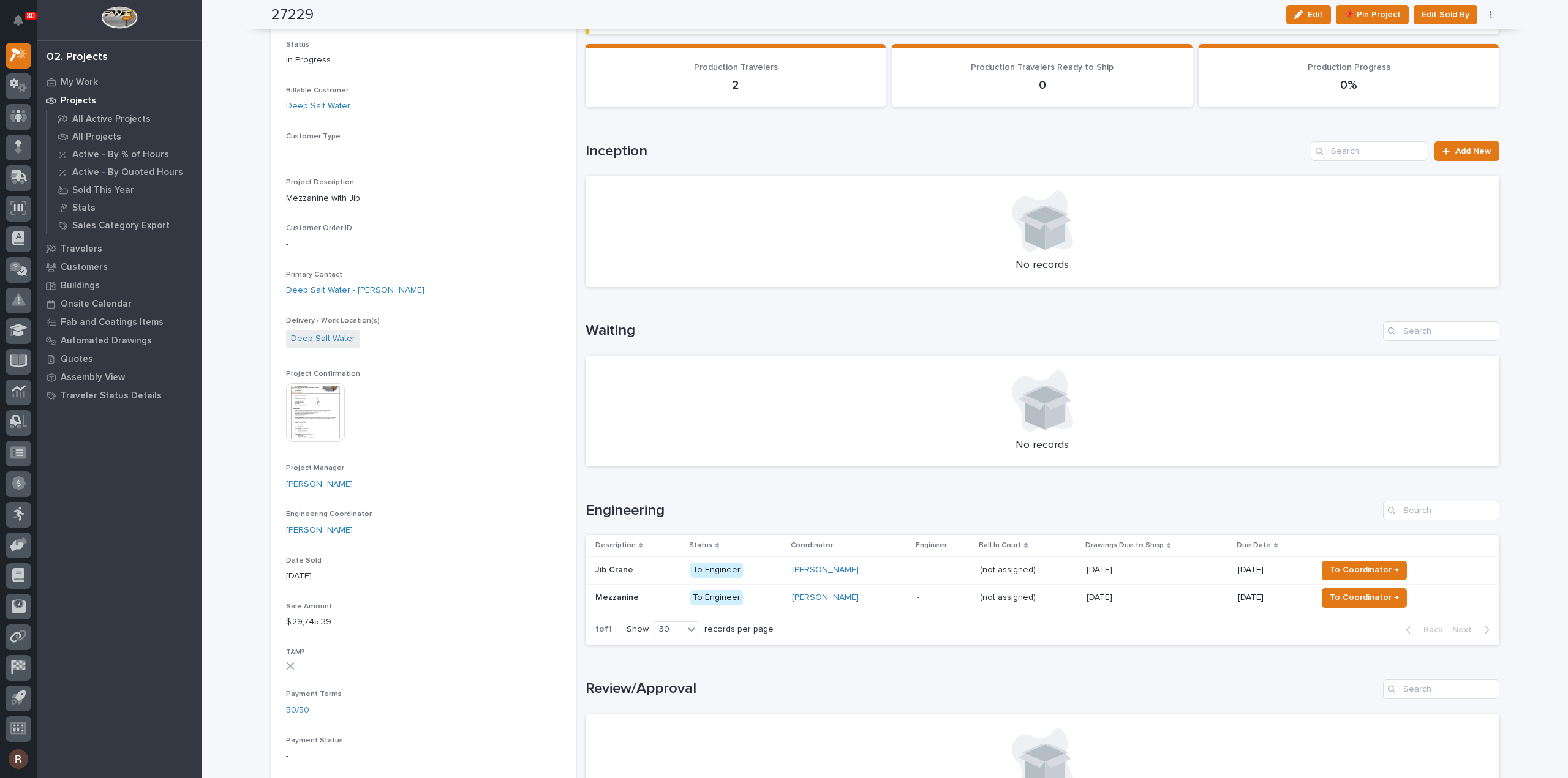
click at [685, 597] on td "To Engineer" at bounding box center [736, 598] width 102 height 28
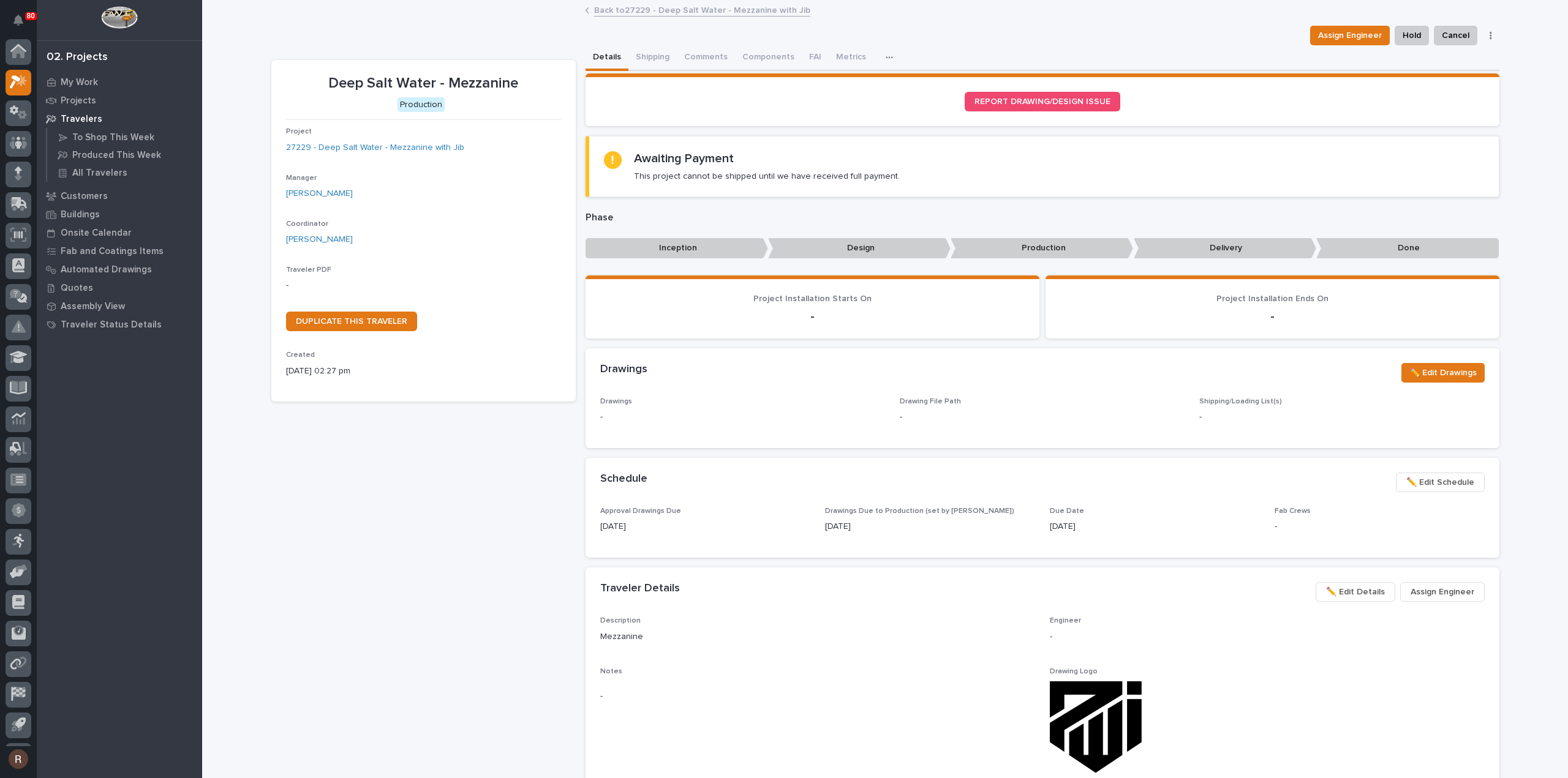
scroll to position [27, 0]
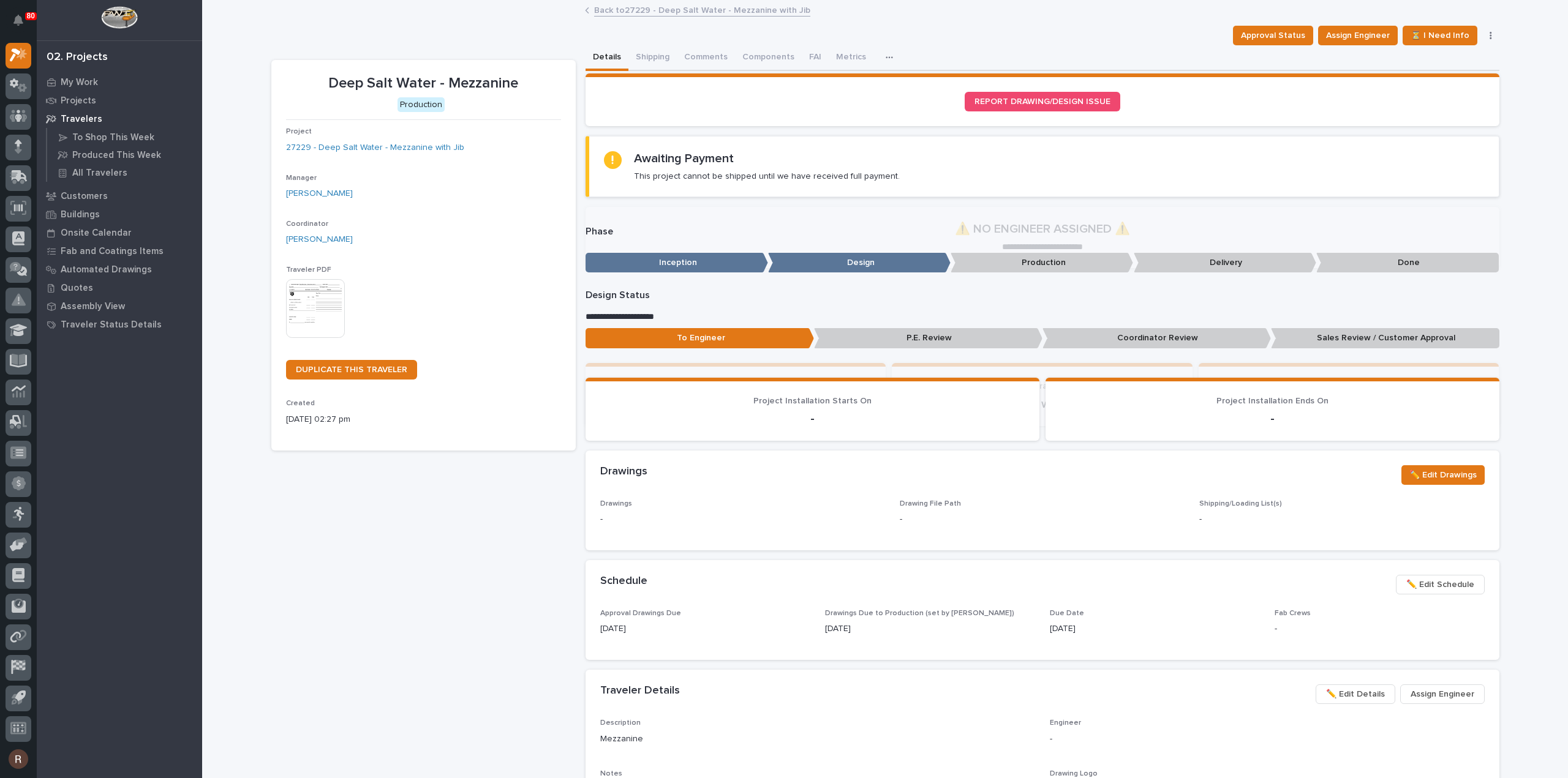
click at [298, 291] on img at bounding box center [315, 308] width 59 height 59
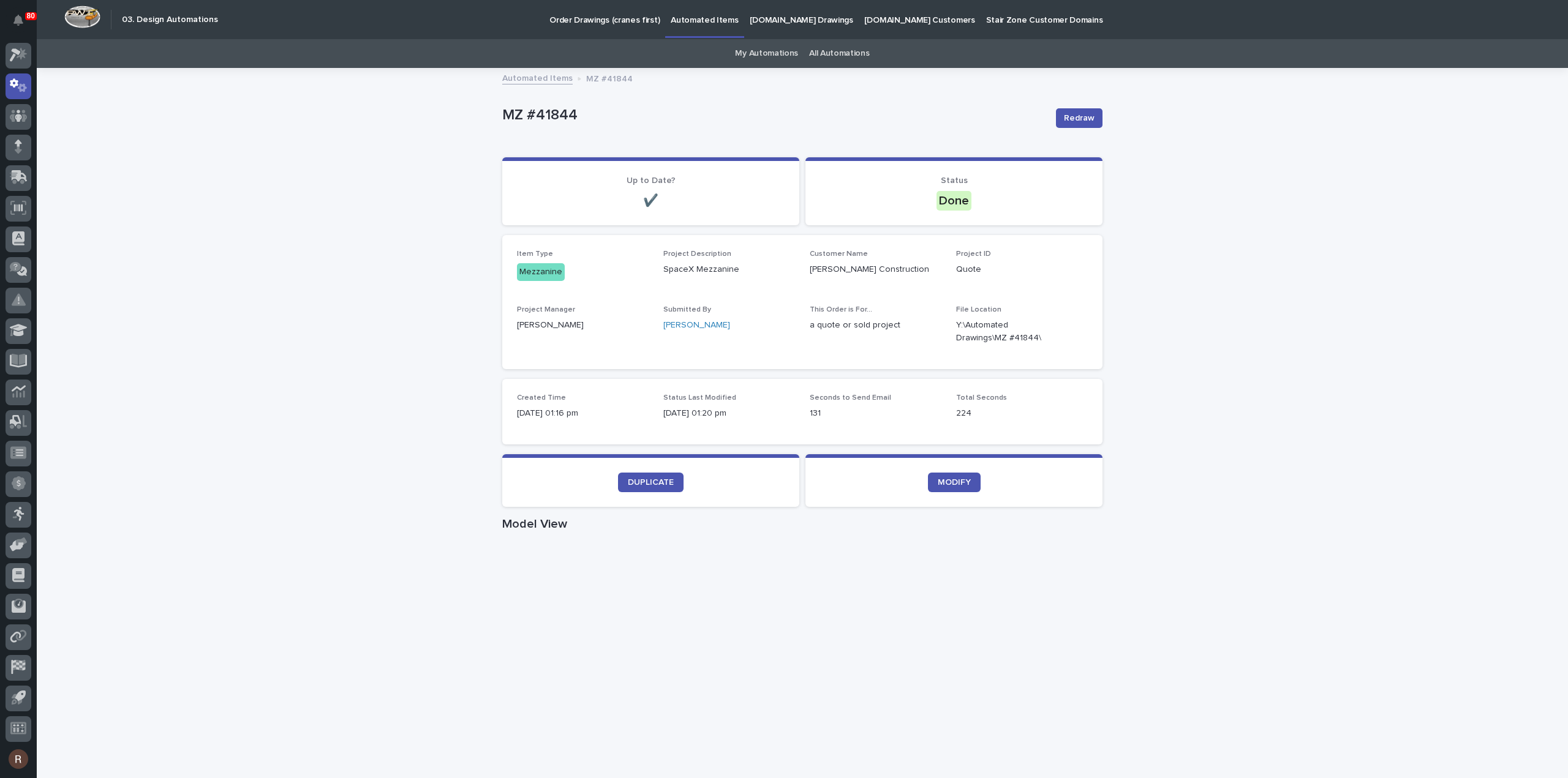
click at [704, 22] on p "Automated Items" at bounding box center [703, 13] width 68 height 26
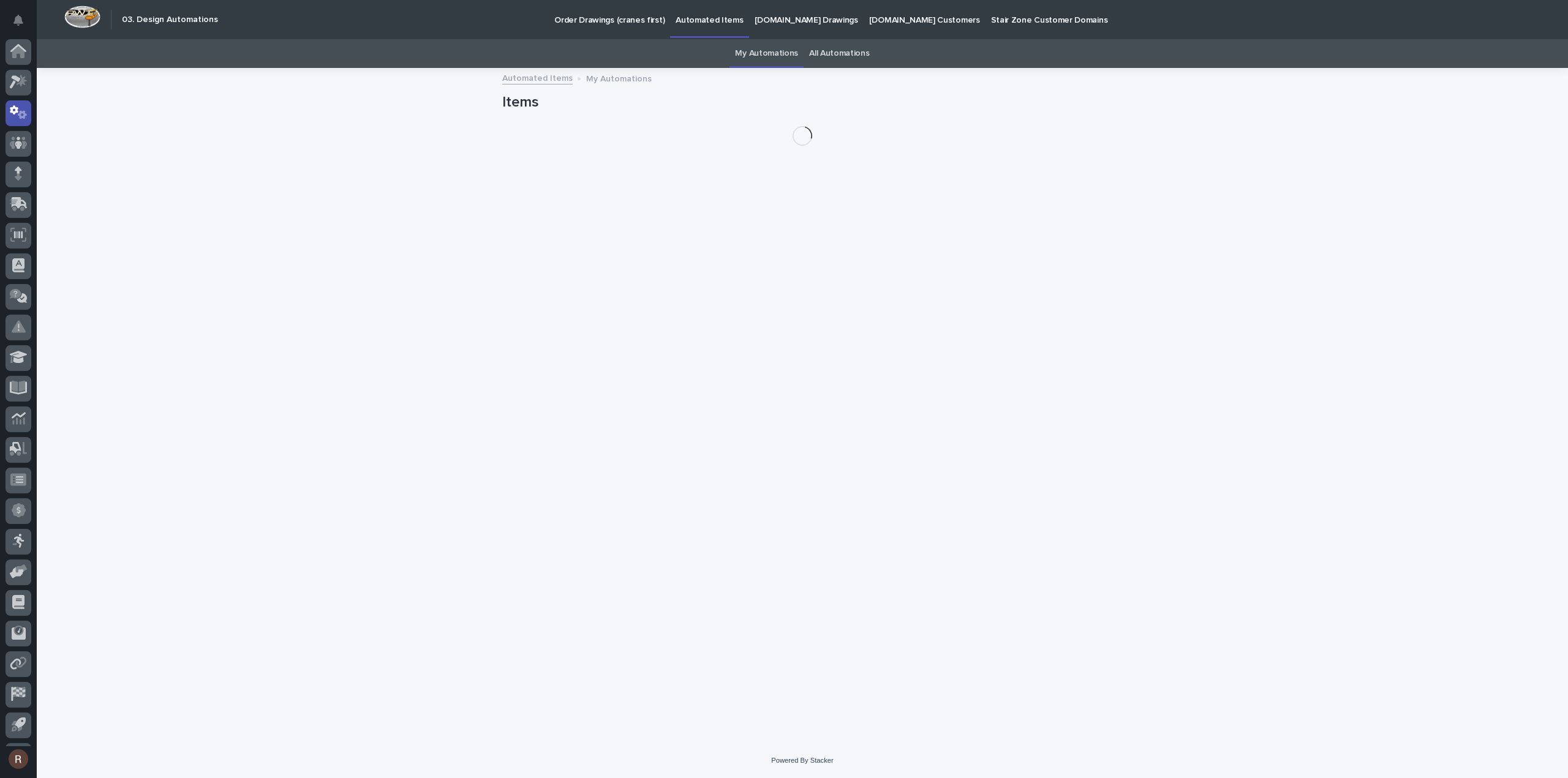
scroll to position [27, 0]
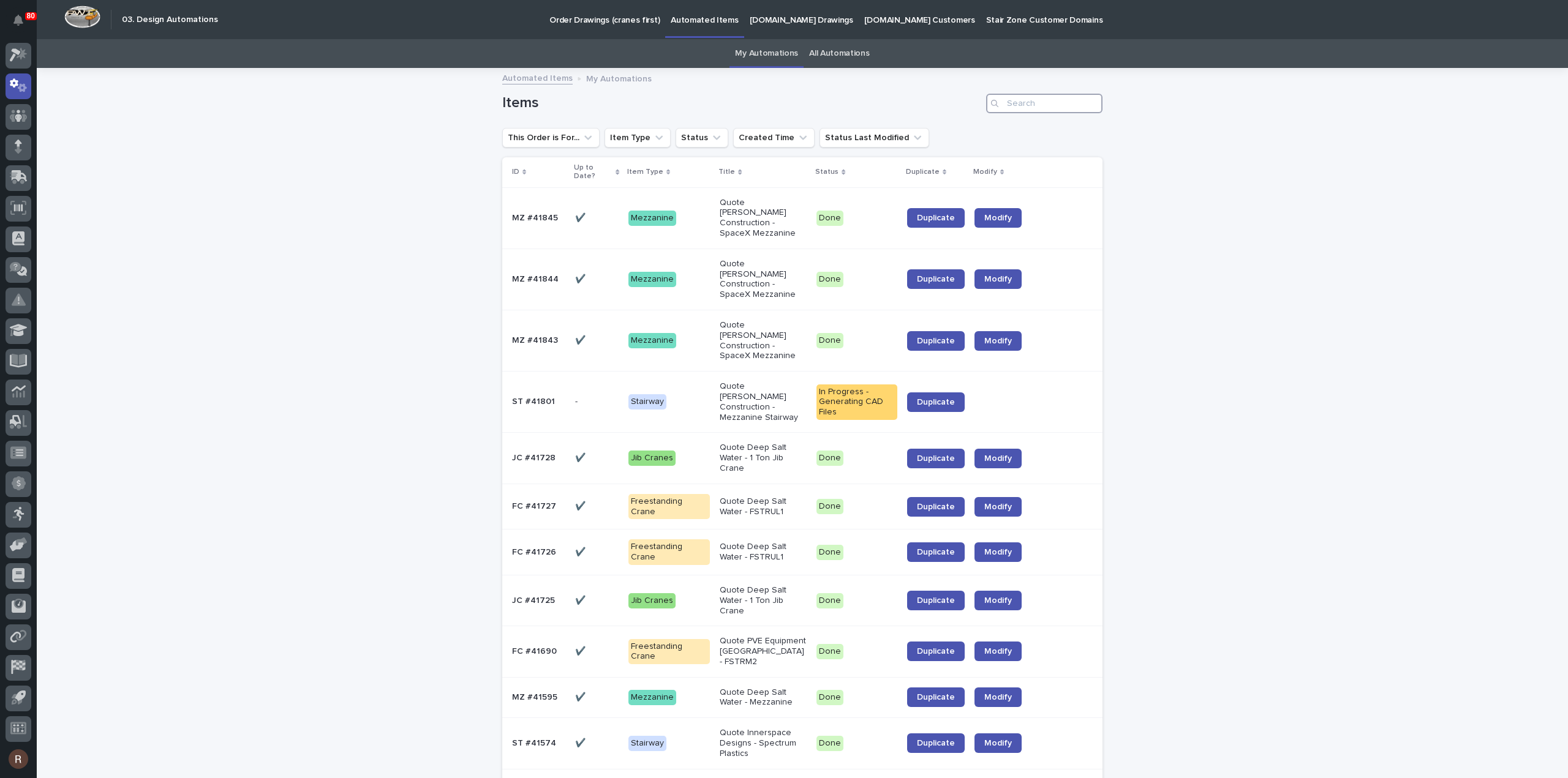
click at [1030, 94] on input "Search" at bounding box center [1044, 104] width 116 height 20
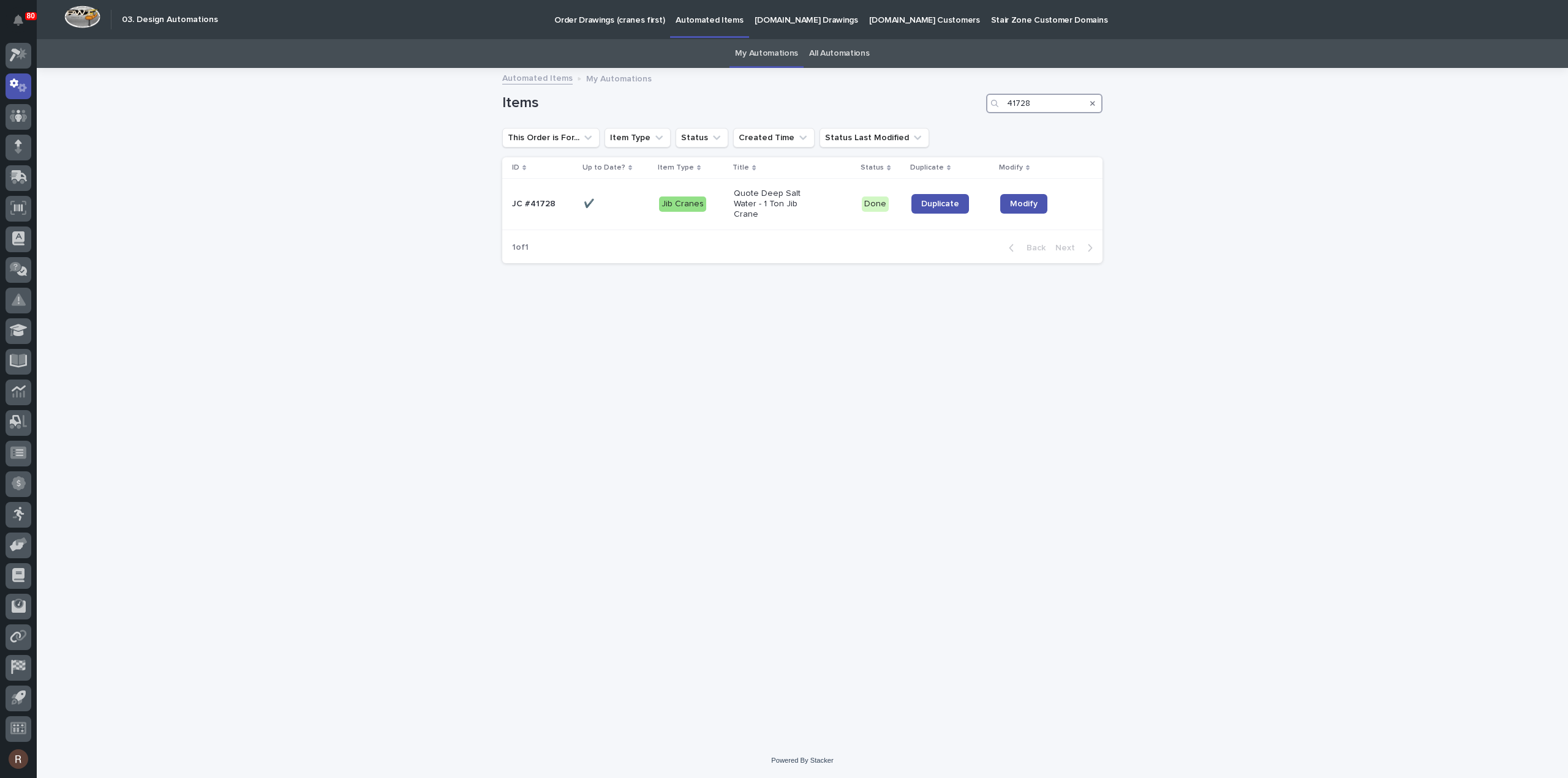
type input "41728"
click at [937, 200] on span "Duplicate" at bounding box center [940, 204] width 38 height 9
click at [1015, 200] on span "Modify" at bounding box center [1023, 204] width 28 height 9
